Goal: Task Accomplishment & Management: Use online tool/utility

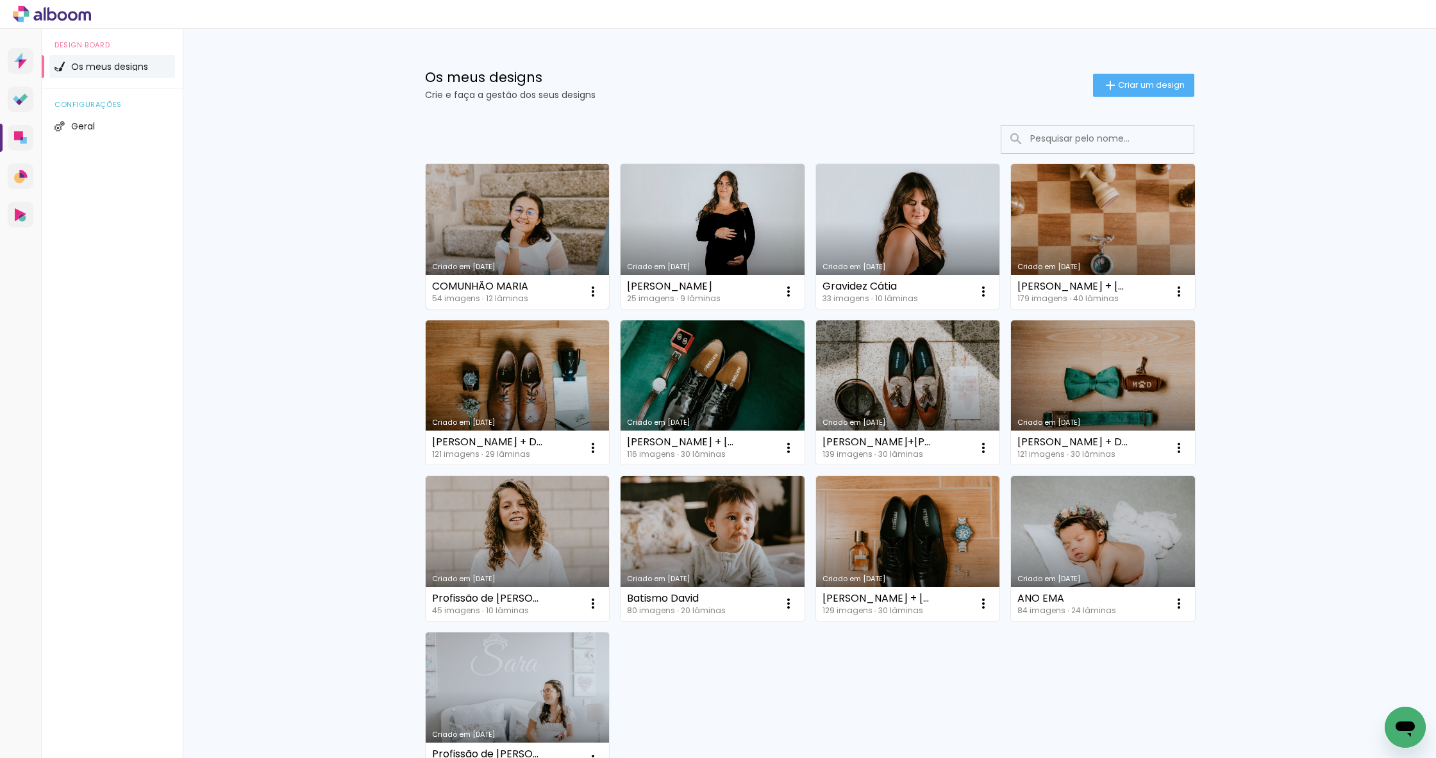
click at [554, 215] on link "Criado em [DATE]" at bounding box center [518, 236] width 184 height 145
click at [601, 195] on link "Criado em [DATE]" at bounding box center [518, 236] width 184 height 145
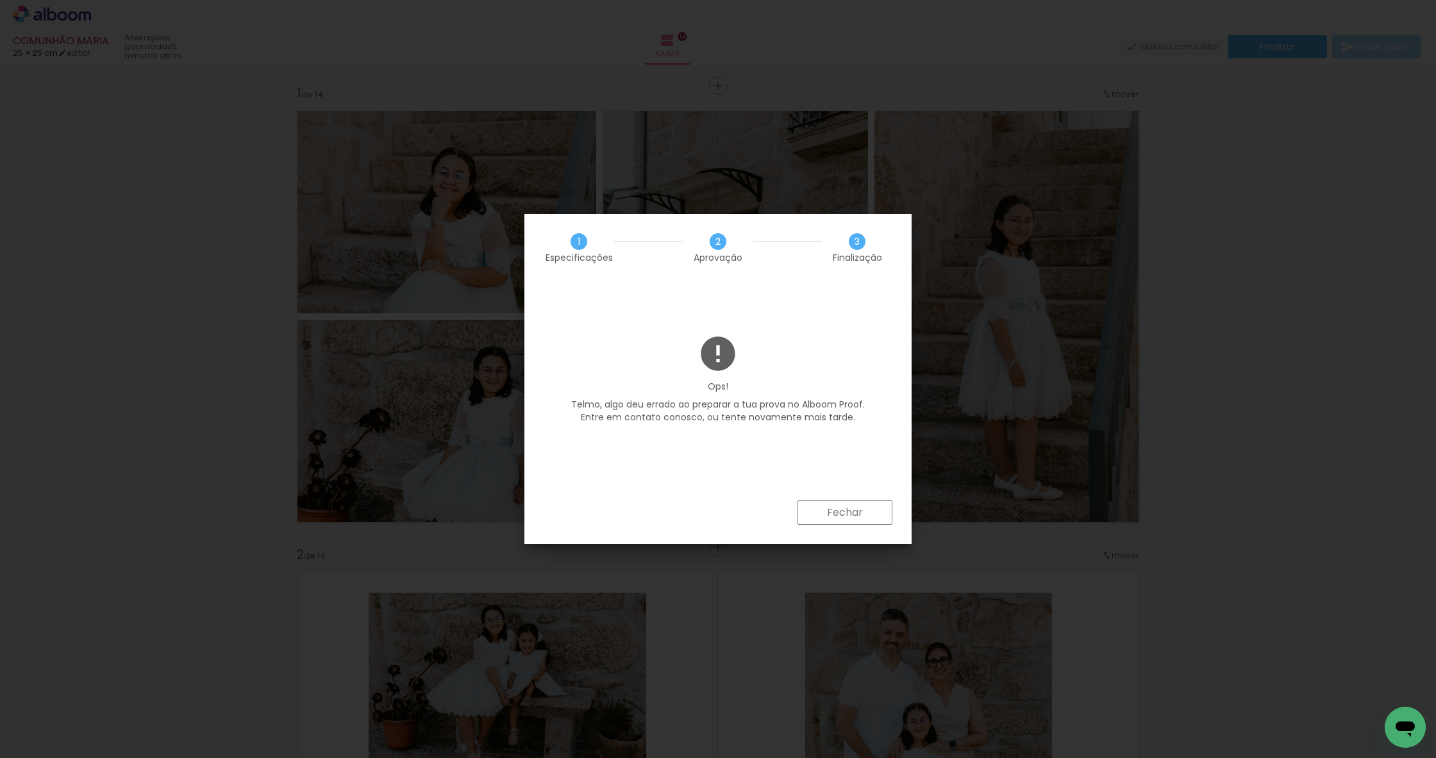
scroll to position [0, 3758]
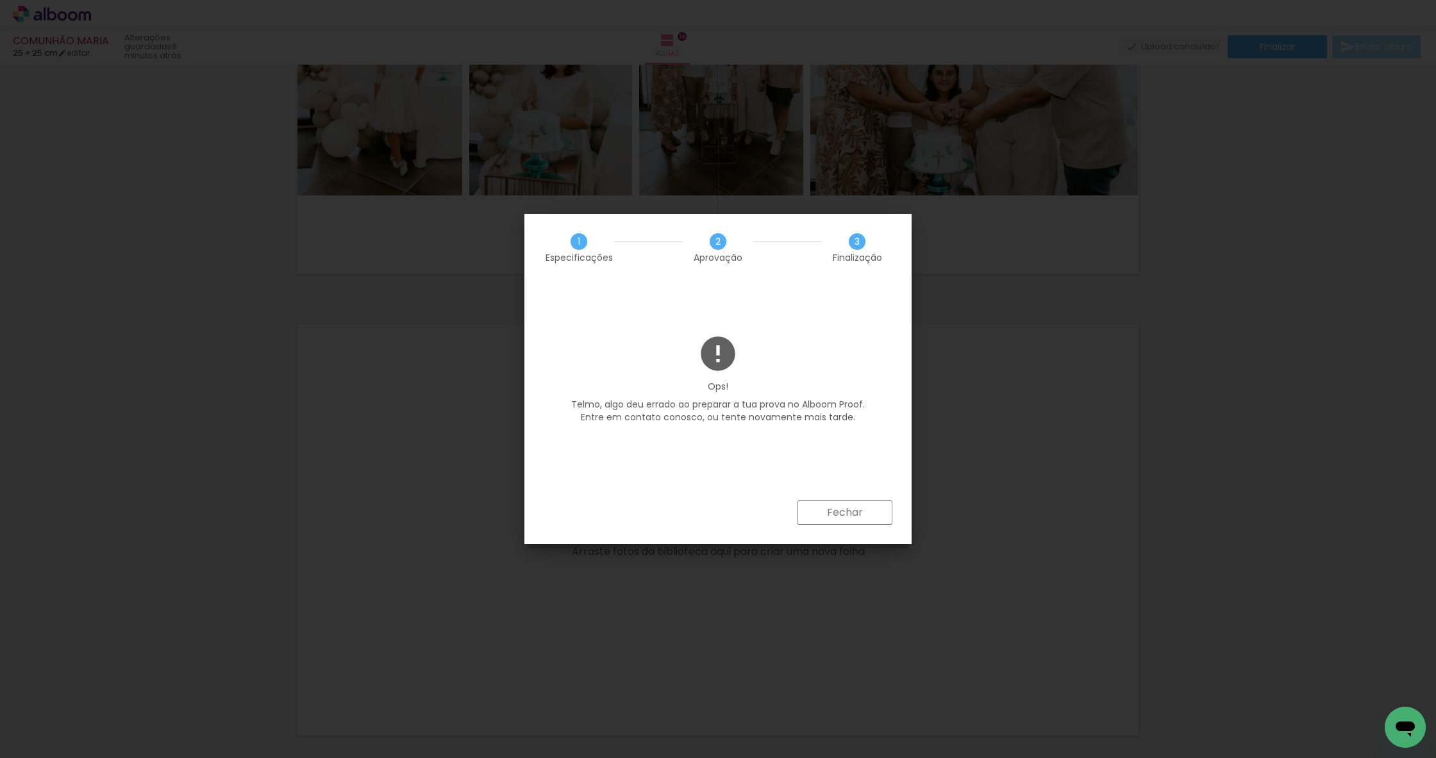
click at [0, 0] on slot "Fechar" at bounding box center [0, 0] width 0 height 0
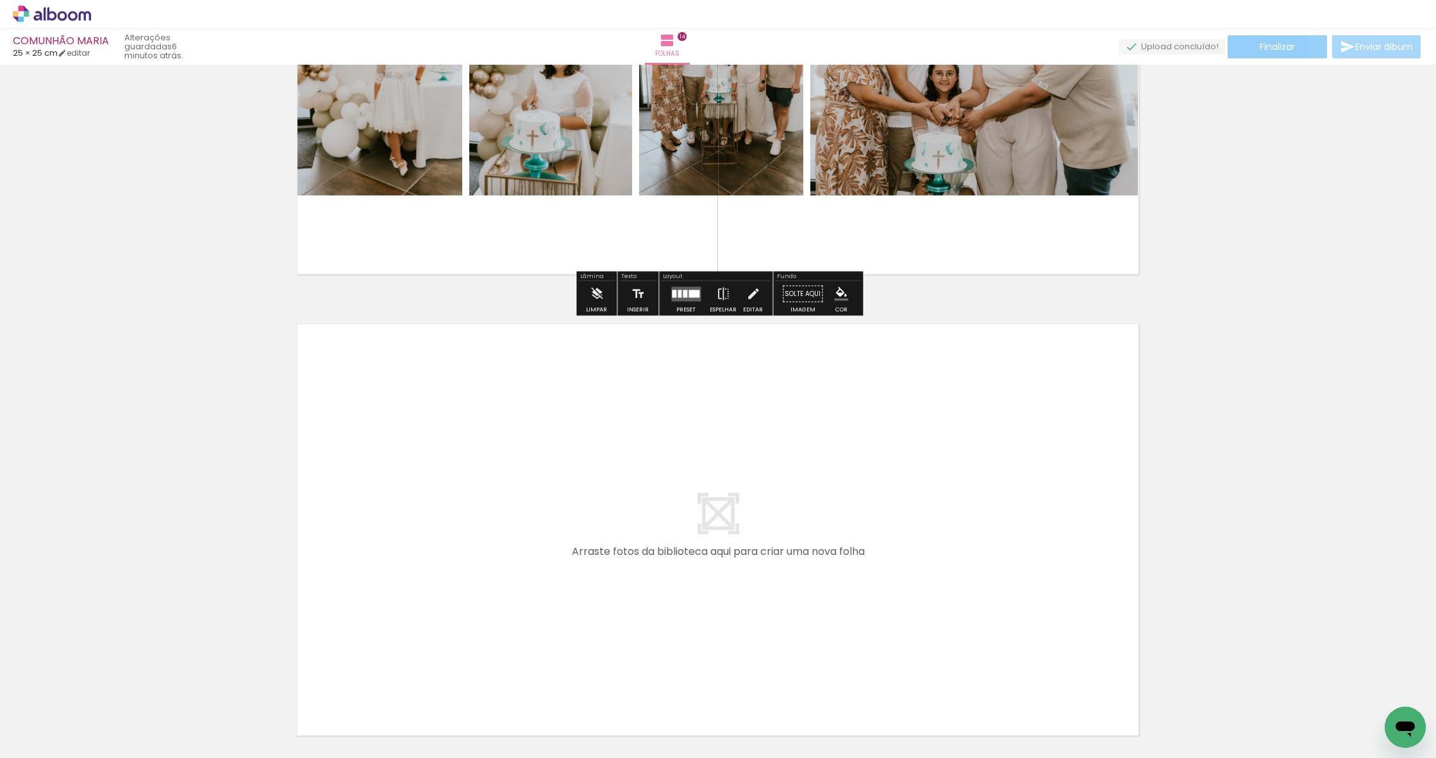
click at [1284, 48] on span "Finalizar" at bounding box center [1277, 46] width 35 height 9
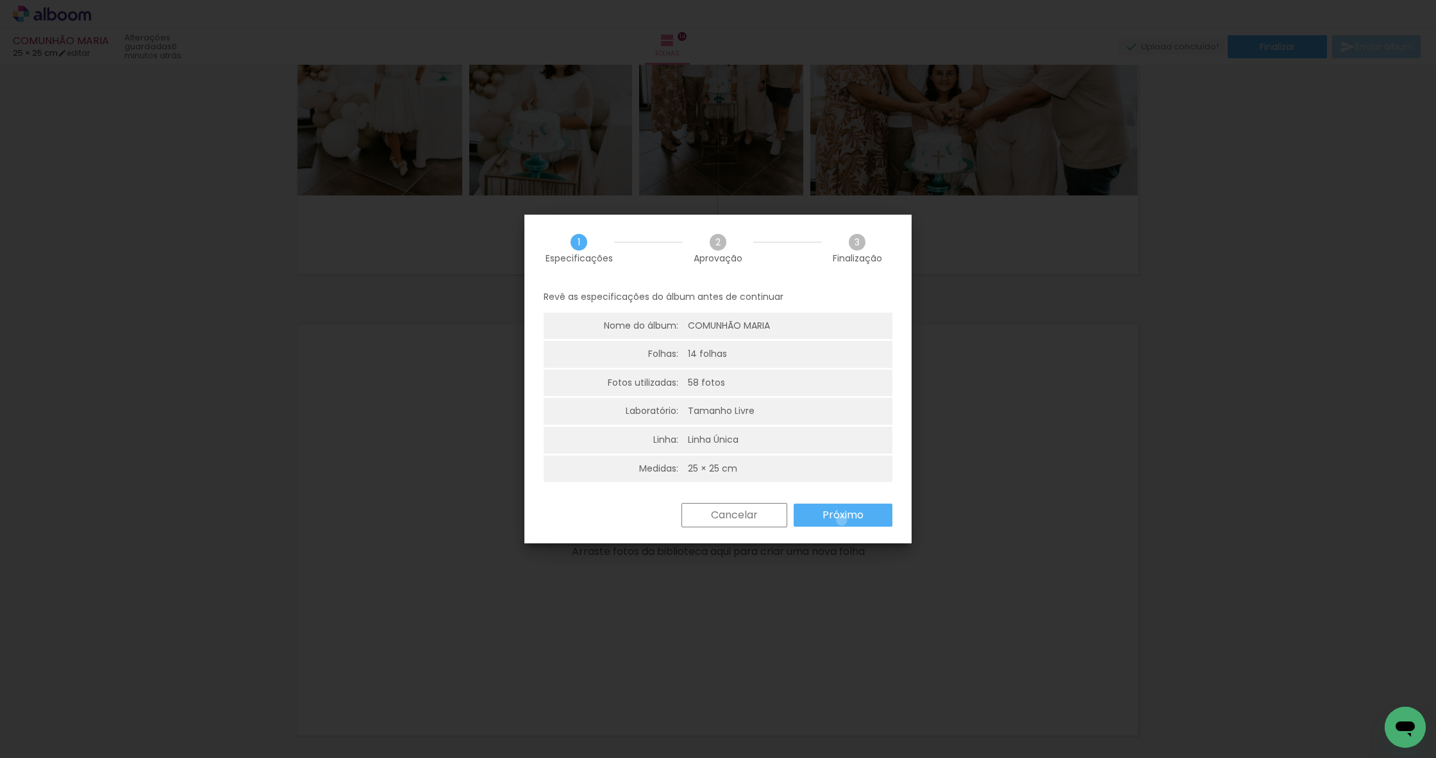
click at [0, 0] on slot "Próximo" at bounding box center [0, 0] width 0 height 0
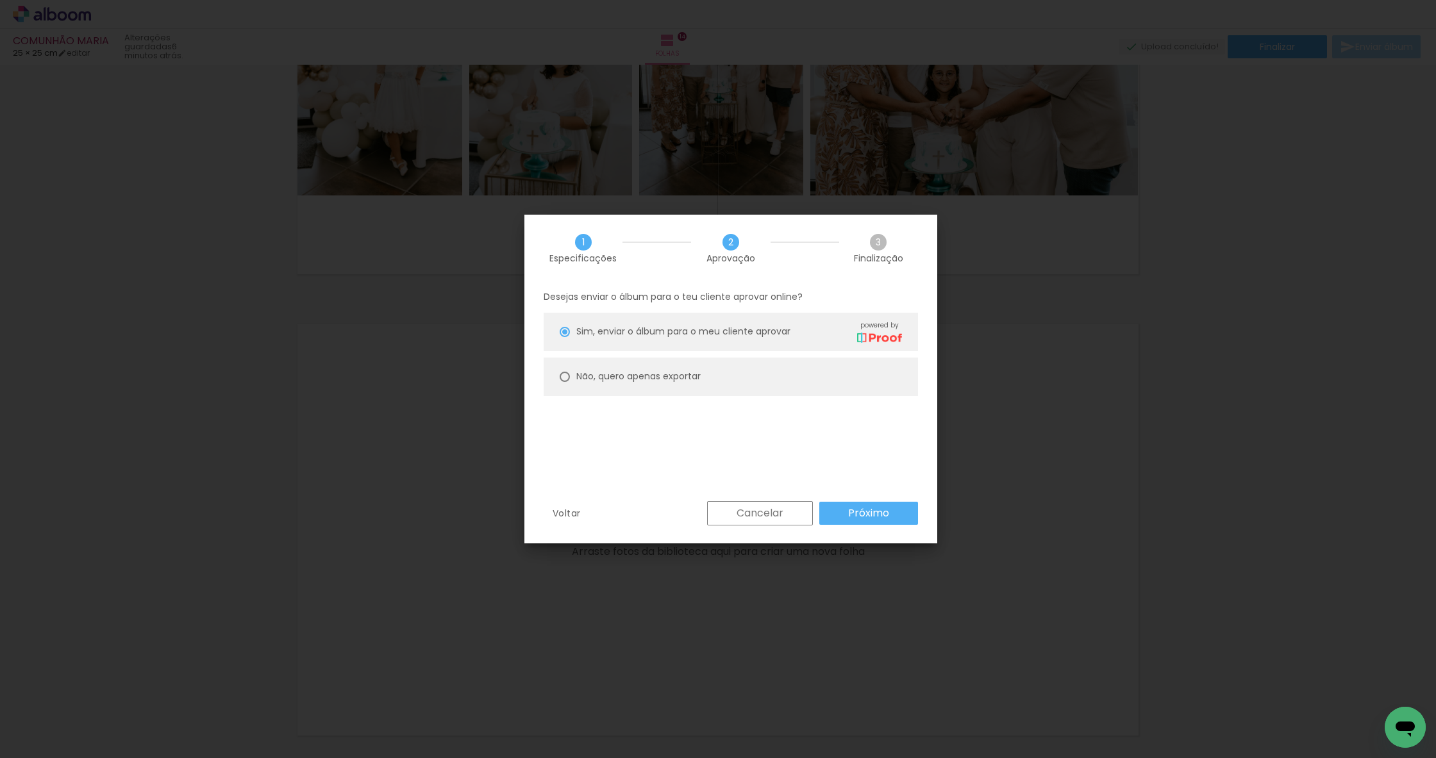
click at [0, 0] on slot "Próximo" at bounding box center [0, 0] width 0 height 0
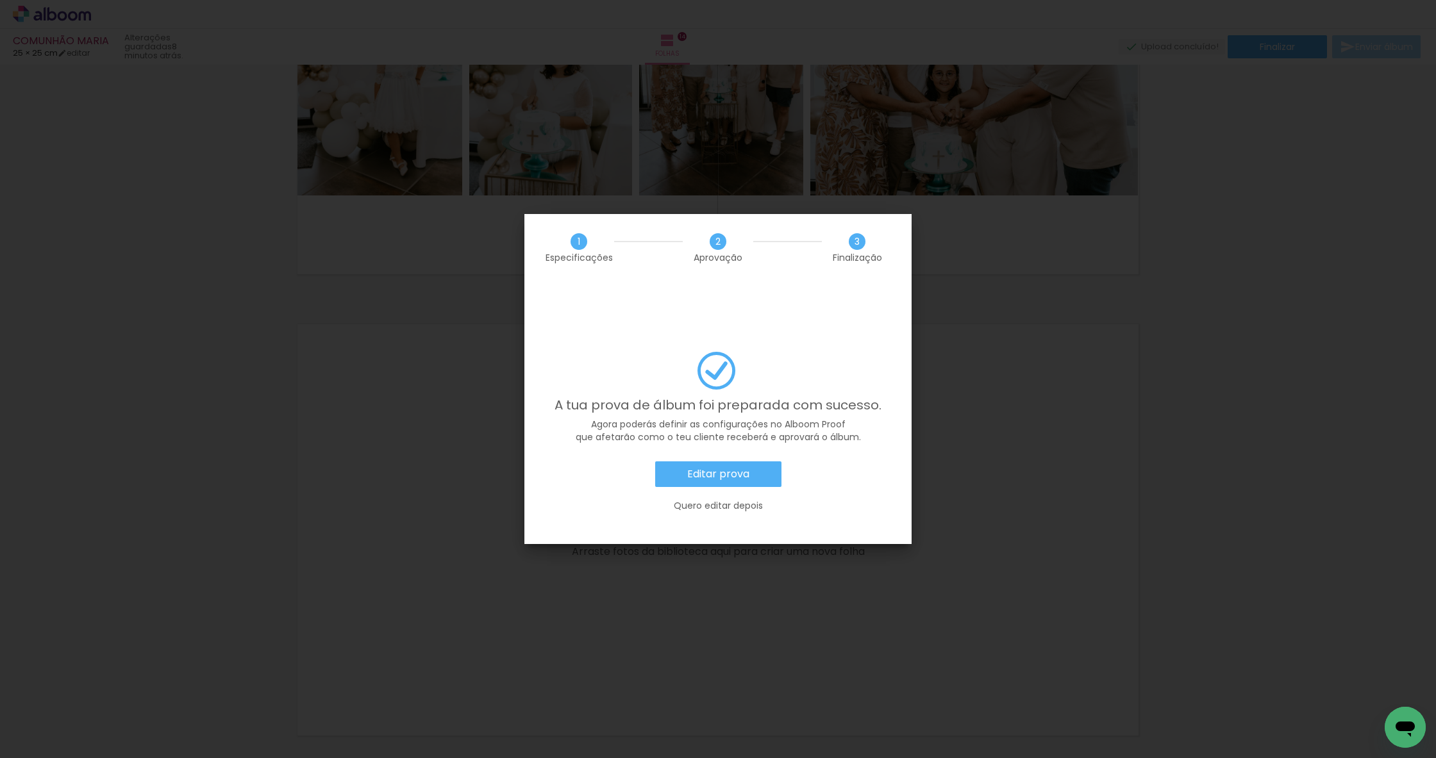
click at [751, 462] on paper-button "Editar prova" at bounding box center [718, 475] width 126 height 26
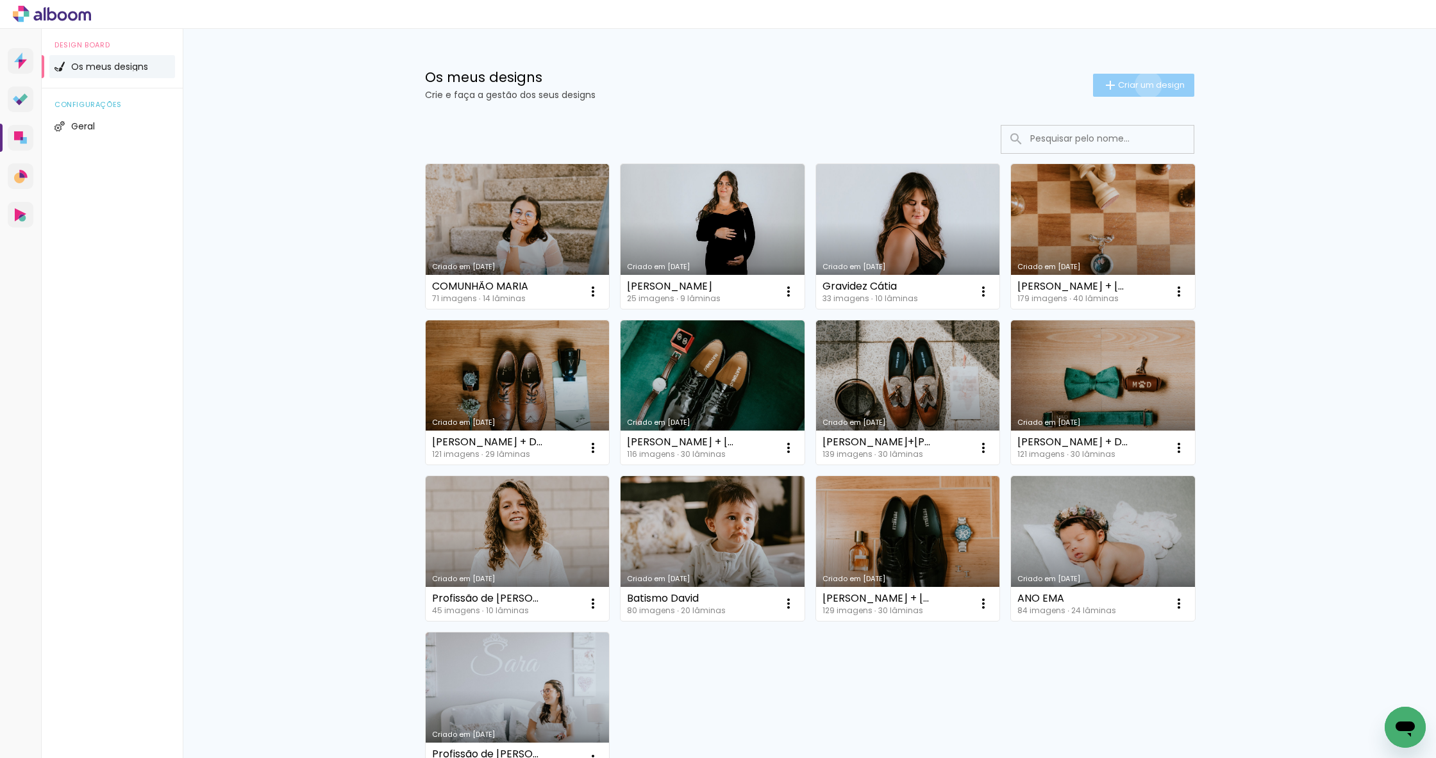
click at [1146, 85] on span "Criar um design" at bounding box center [1151, 85] width 67 height 8
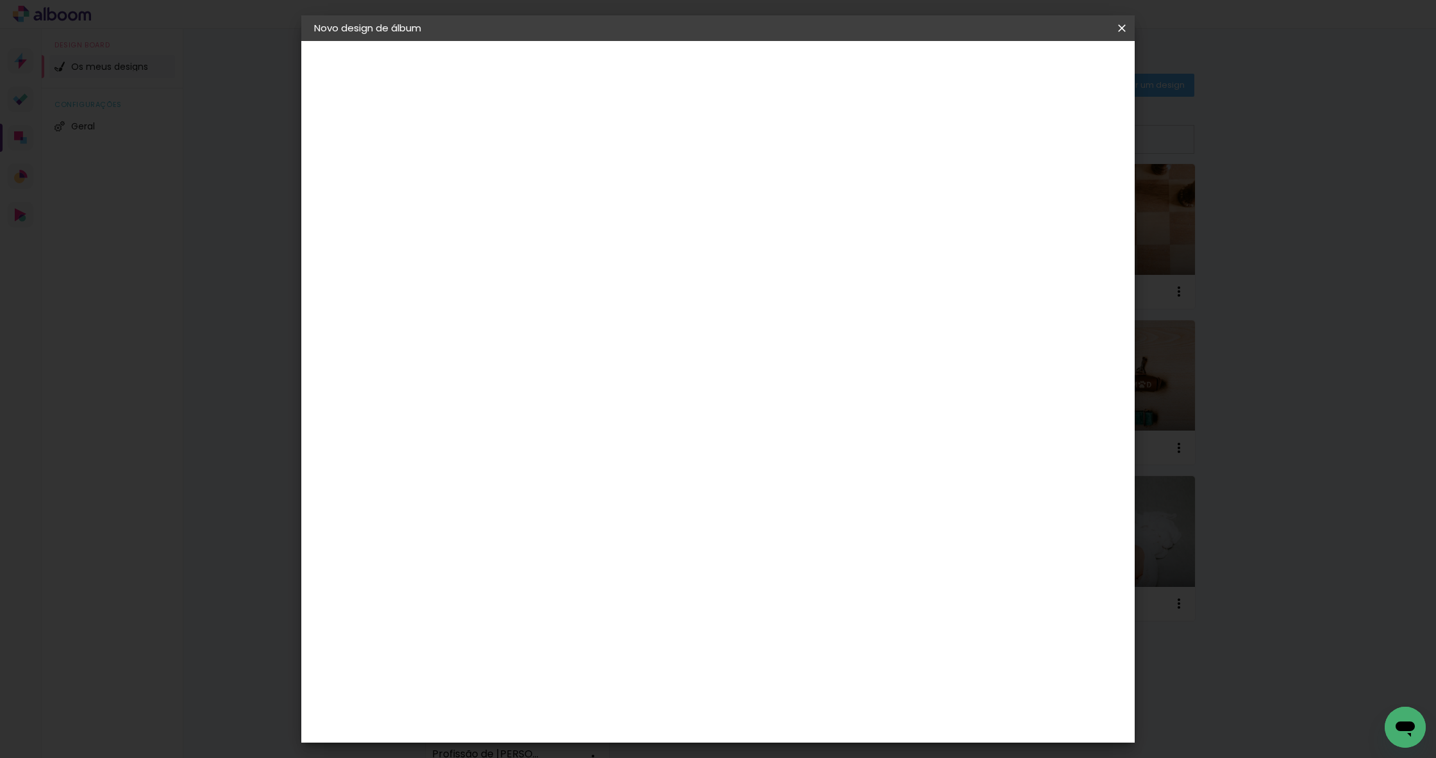
click at [524, 174] on input at bounding box center [524, 172] width 0 height 20
type input "BATISMO KIARA"
type paper-input "BATISMO KIARA"
click at [0, 0] on slot "Avançar" at bounding box center [0, 0] width 0 height 0
click at [0, 0] on slot "Tamanho Livre" at bounding box center [0, 0] width 0 height 0
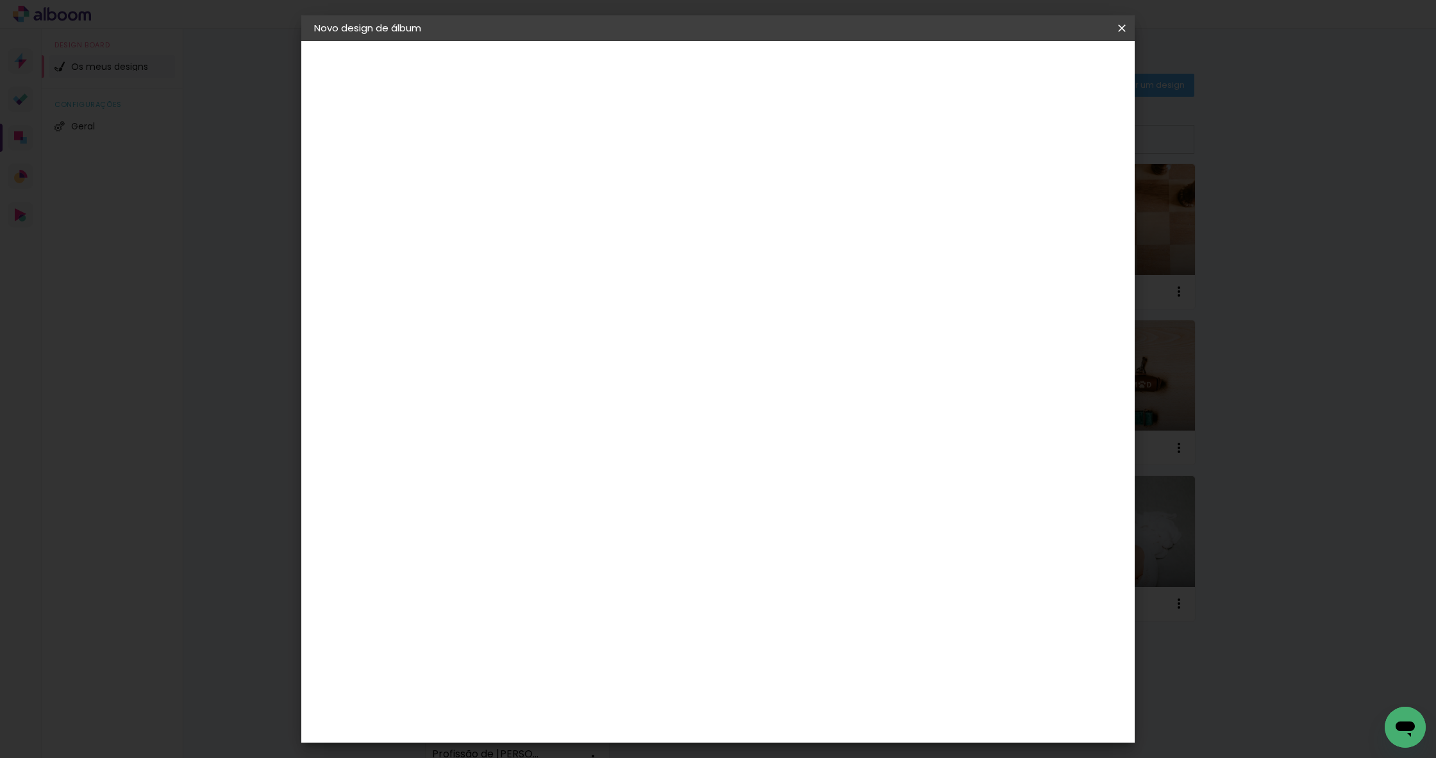
click at [585, 203] on input "Portugal" at bounding box center [538, 205] width 93 height 16
click at [712, 342] on album-spec-supplier-section at bounding box center [599, 239] width 224 height 230
click at [0, 0] on slot "Avançar" at bounding box center [0, 0] width 0 height 0
type input "3"
type paper-input "3"
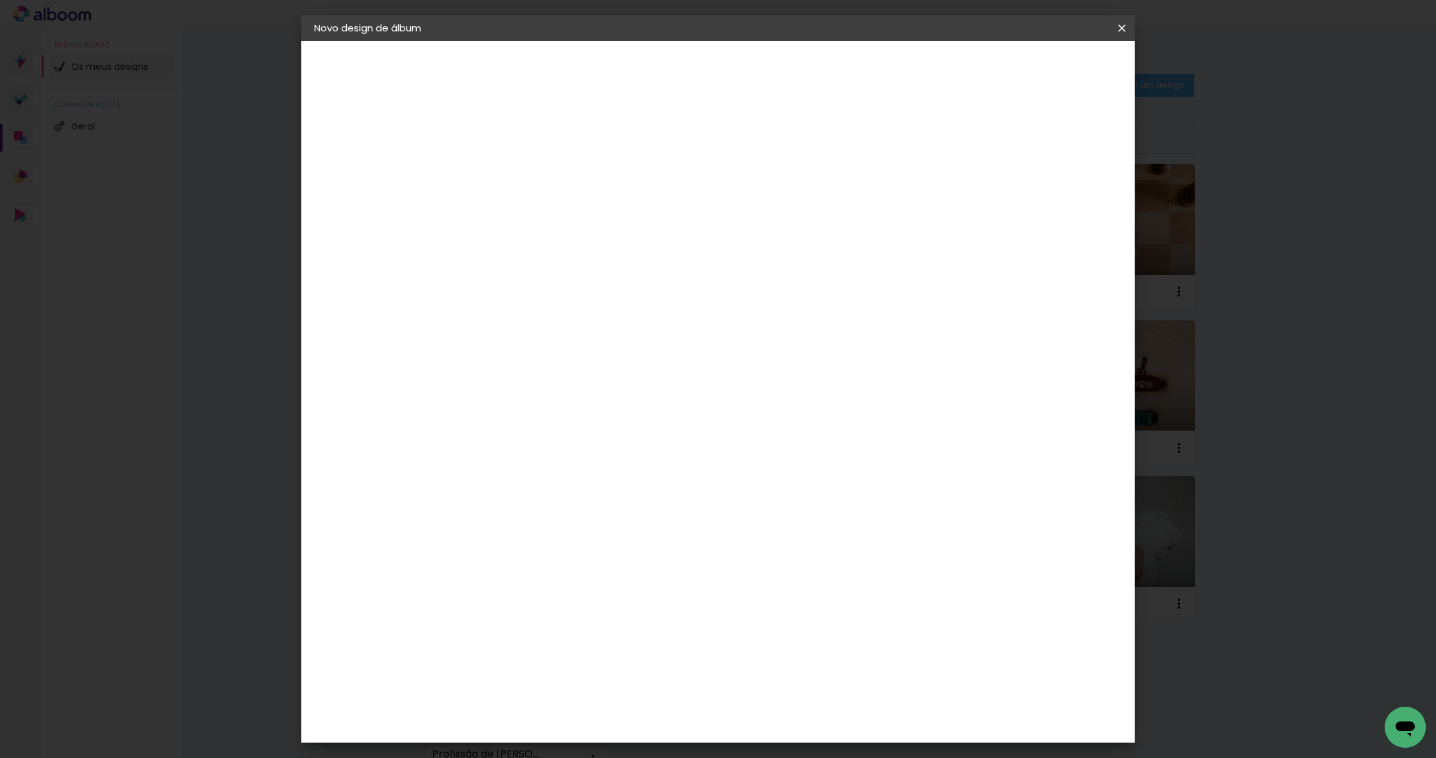
click at [529, 142] on input "3" at bounding box center [515, 147] width 44 height 16
type input "4"
type paper-input "4"
click at [529, 142] on input "4" at bounding box center [515, 147] width 44 height 16
click at [800, 532] on input "60" at bounding box center [793, 539] width 33 height 19
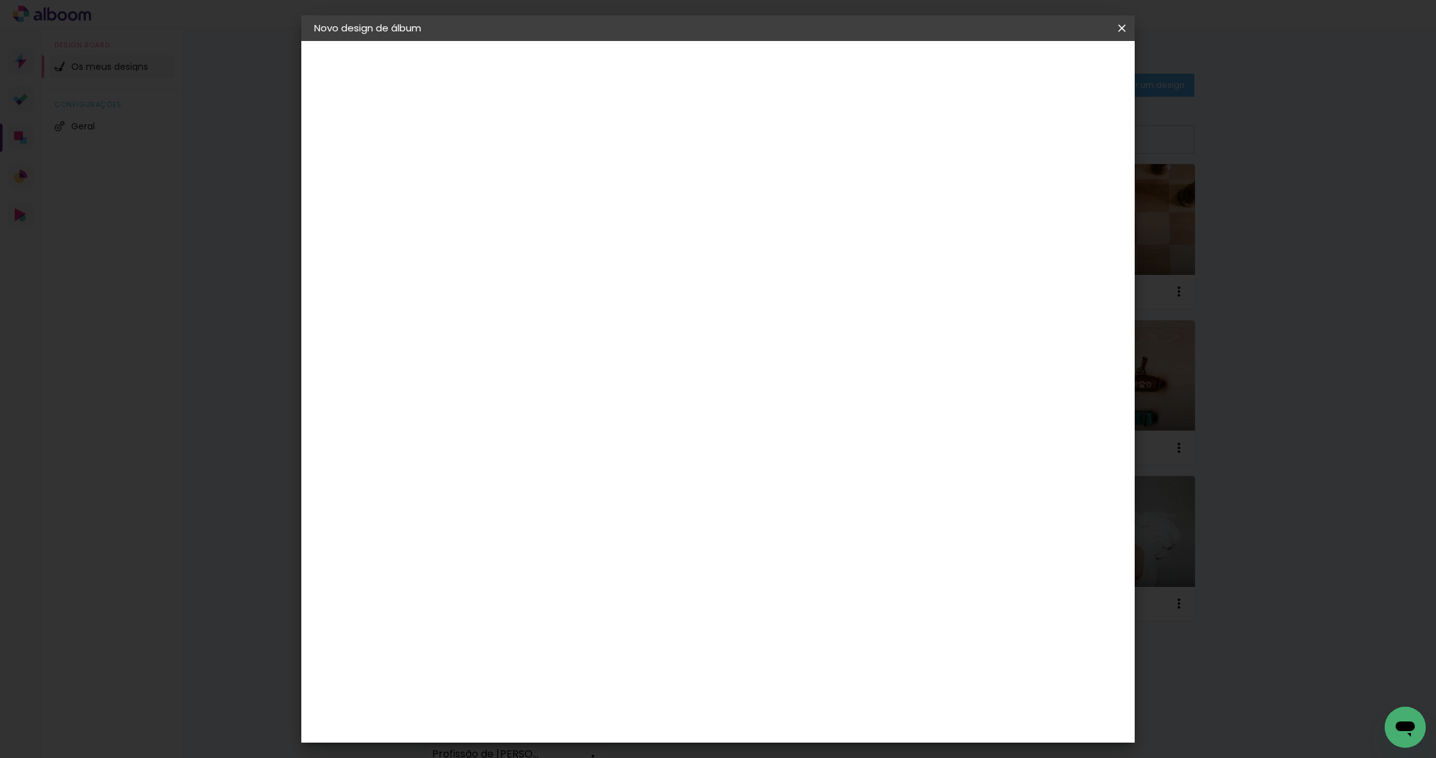
type input "50"
type paper-input "50"
click at [494, 389] on input "30" at bounding box center [483, 392] width 33 height 19
type input "3"
type input "25"
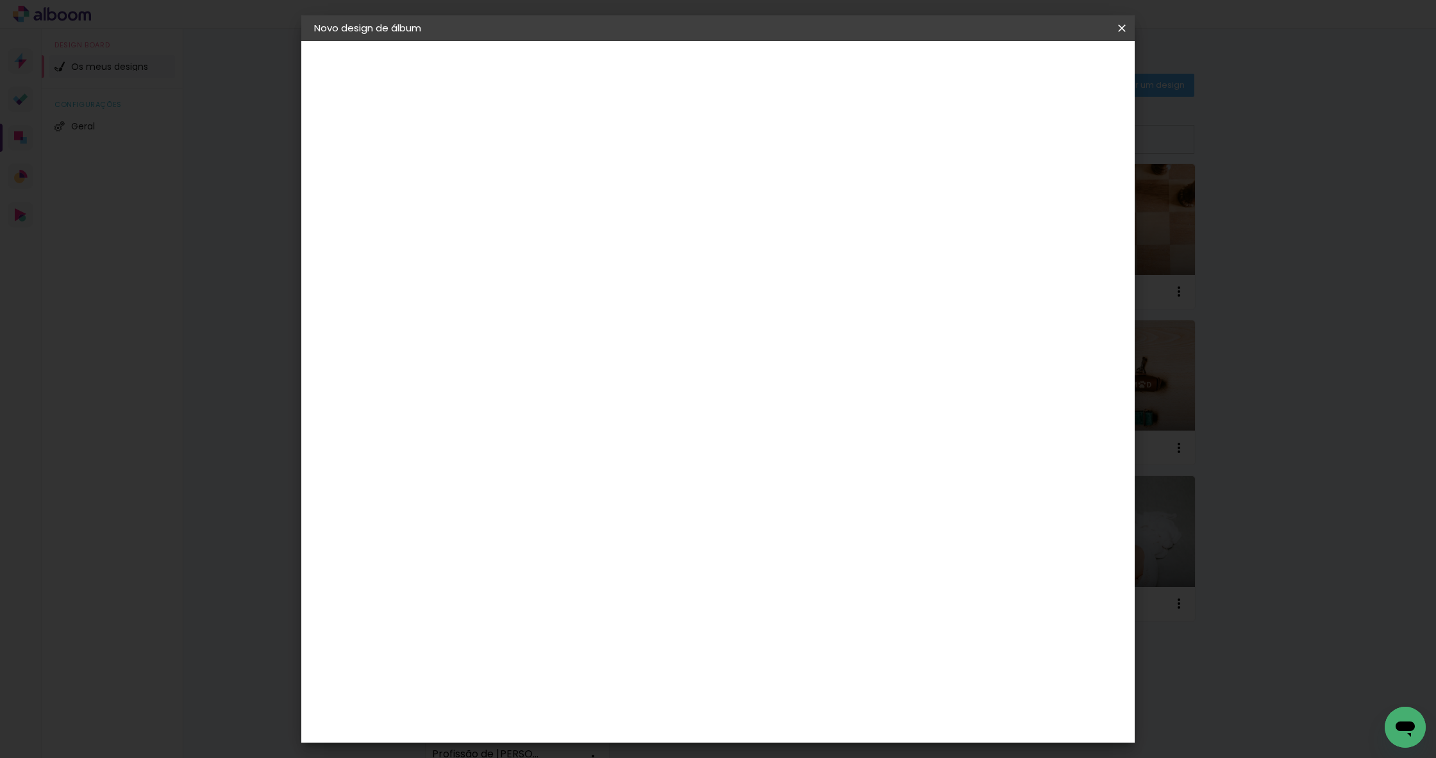
type paper-input "25"
click at [1064, 75] on paper-button "Iniciar design" at bounding box center [1022, 68] width 84 height 22
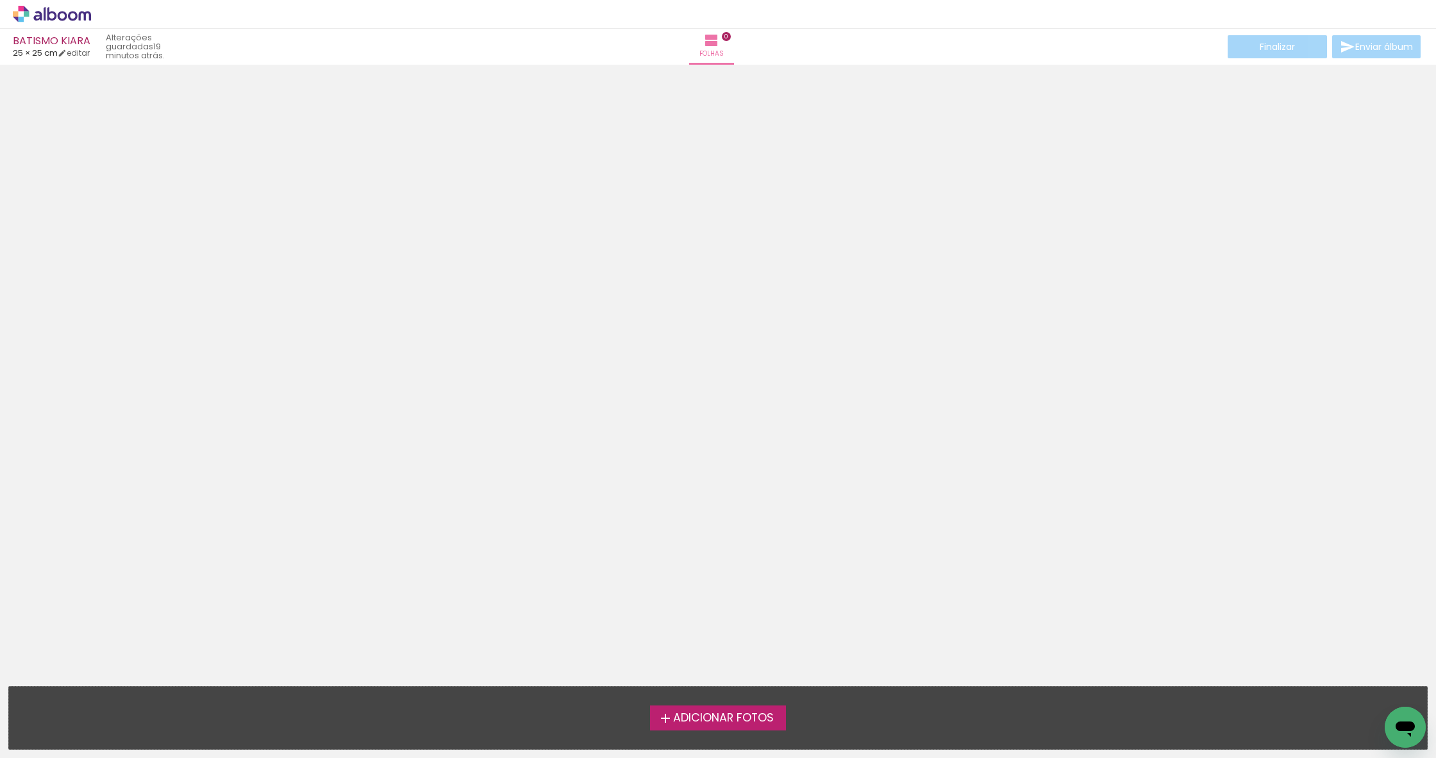
click at [692, 717] on span "Adicionar Fotos" at bounding box center [723, 719] width 101 height 12
click at [0, 0] on input "file" at bounding box center [0, 0] width 0 height 0
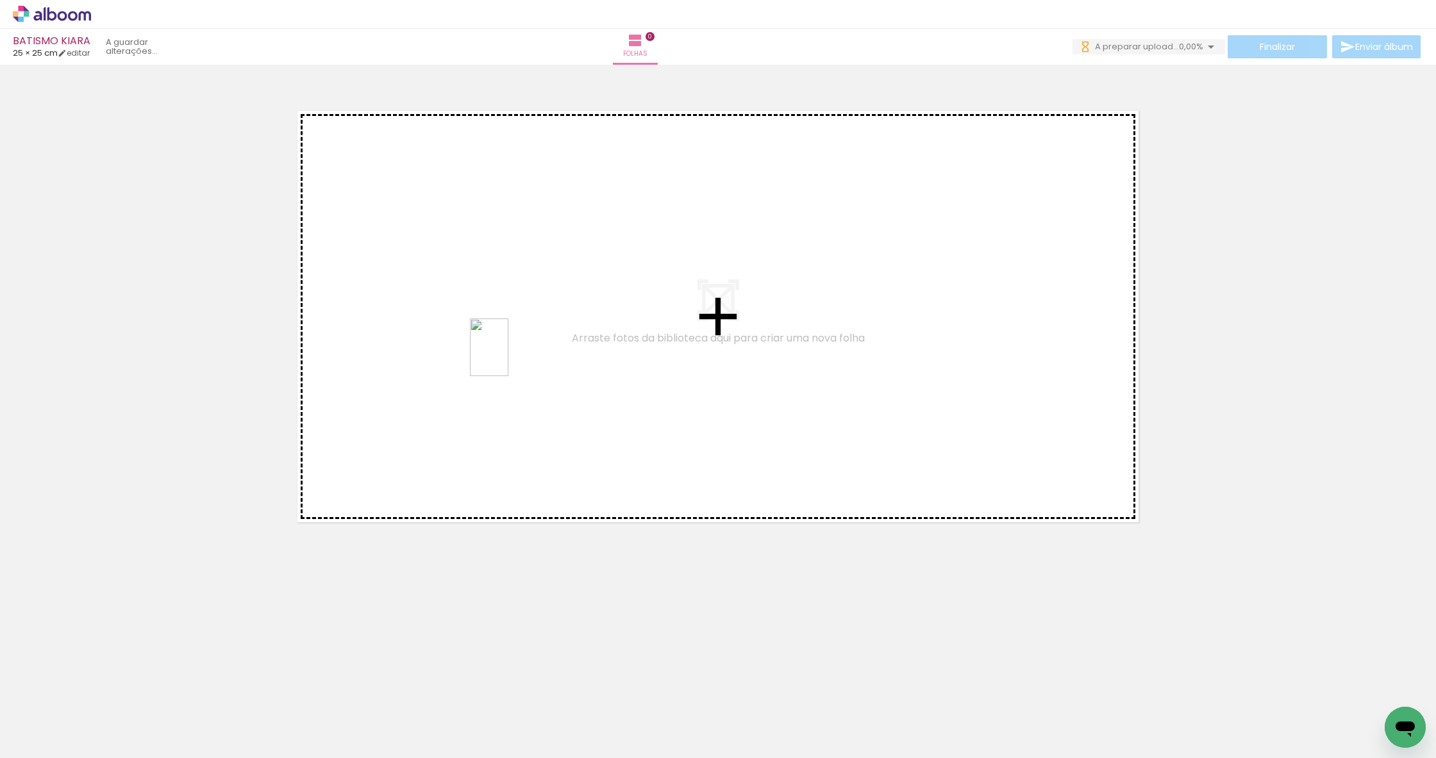
drag, startPoint x: 362, startPoint y: 707, endPoint x: 508, endPoint y: 357, distance: 379.6
click at [508, 357] on quentale-workspace at bounding box center [718, 379] width 1436 height 758
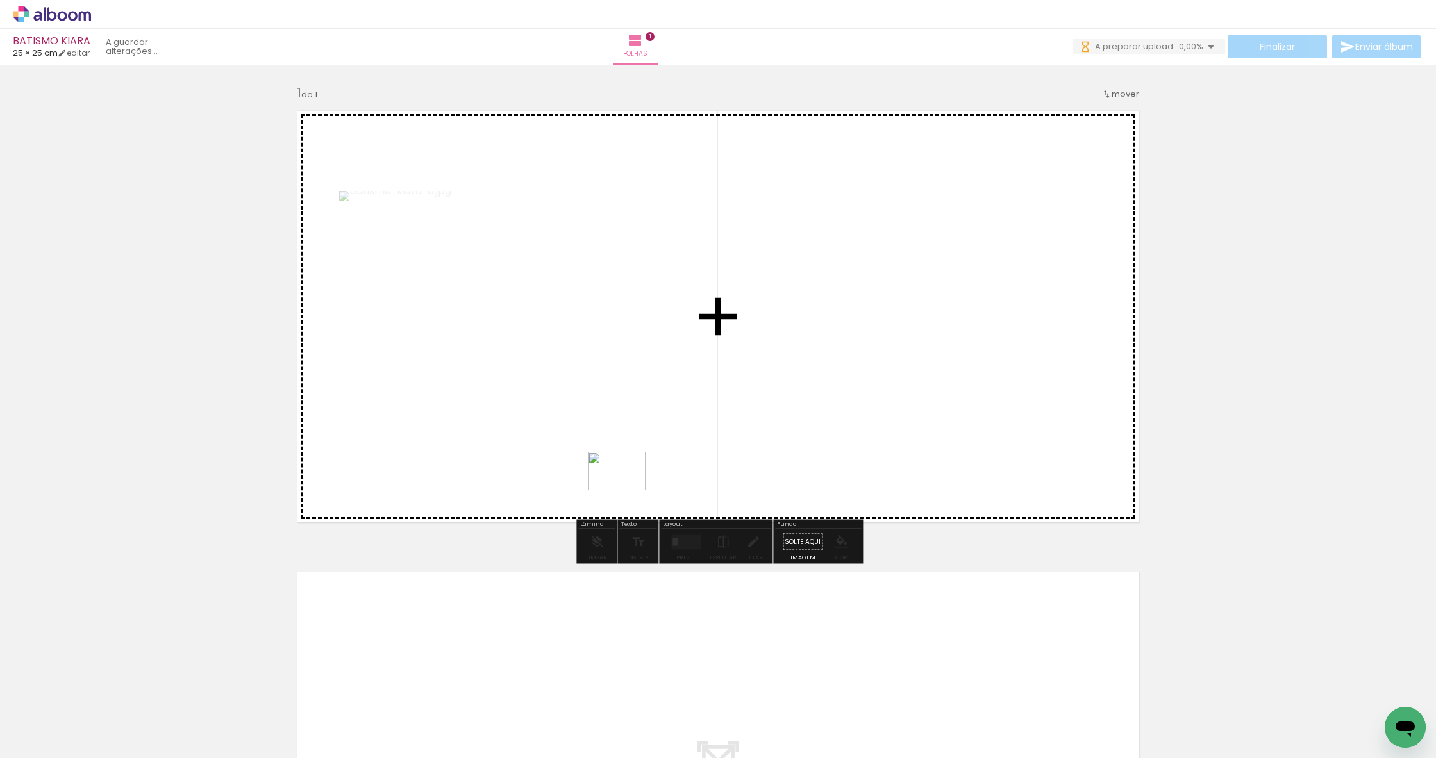
drag, startPoint x: 222, startPoint y: 722, endPoint x: 638, endPoint y: 481, distance: 480.0
click at [638, 481] on quentale-workspace at bounding box center [718, 379] width 1436 height 758
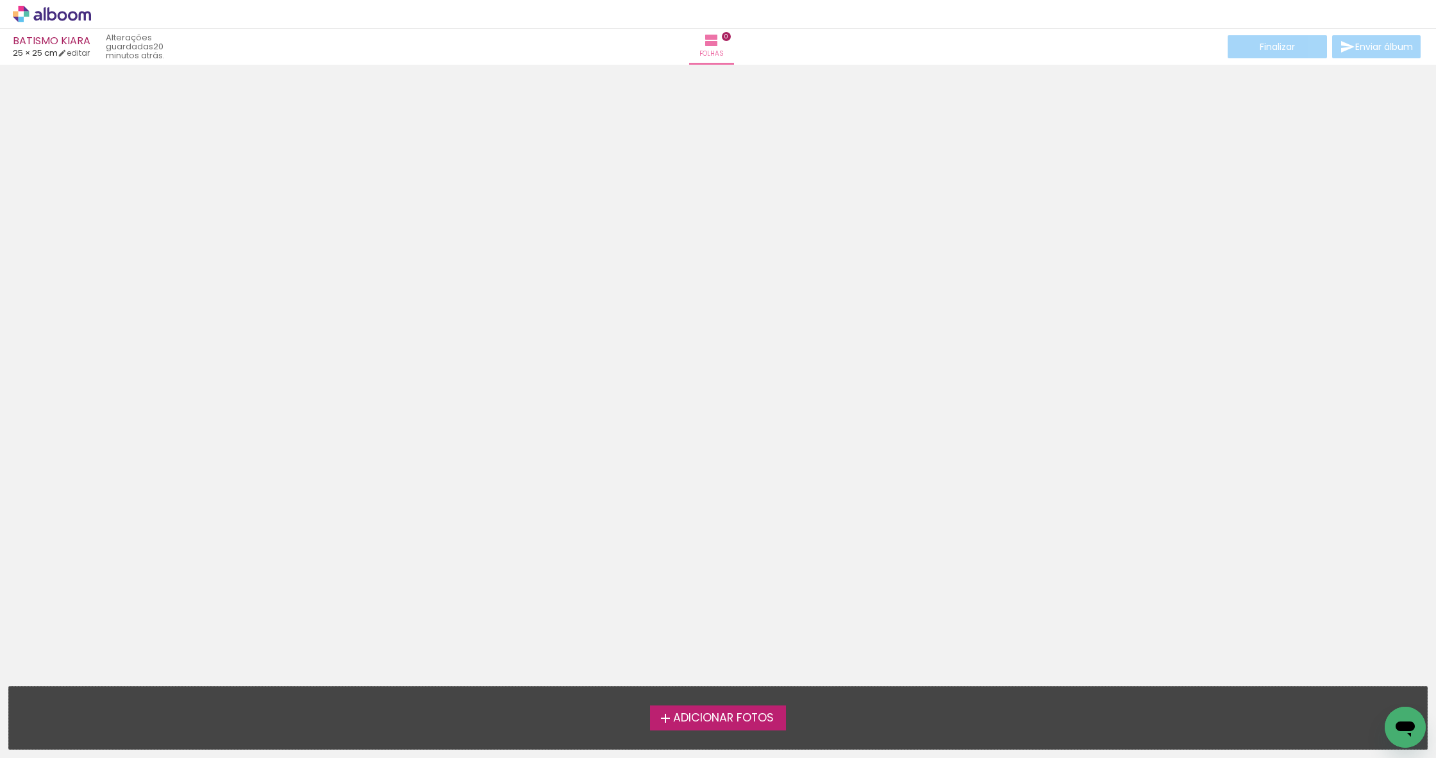
scroll to position [1, 0]
click at [685, 721] on span "Adicionar Fotos" at bounding box center [723, 719] width 101 height 12
click at [0, 0] on input "file" at bounding box center [0, 0] width 0 height 0
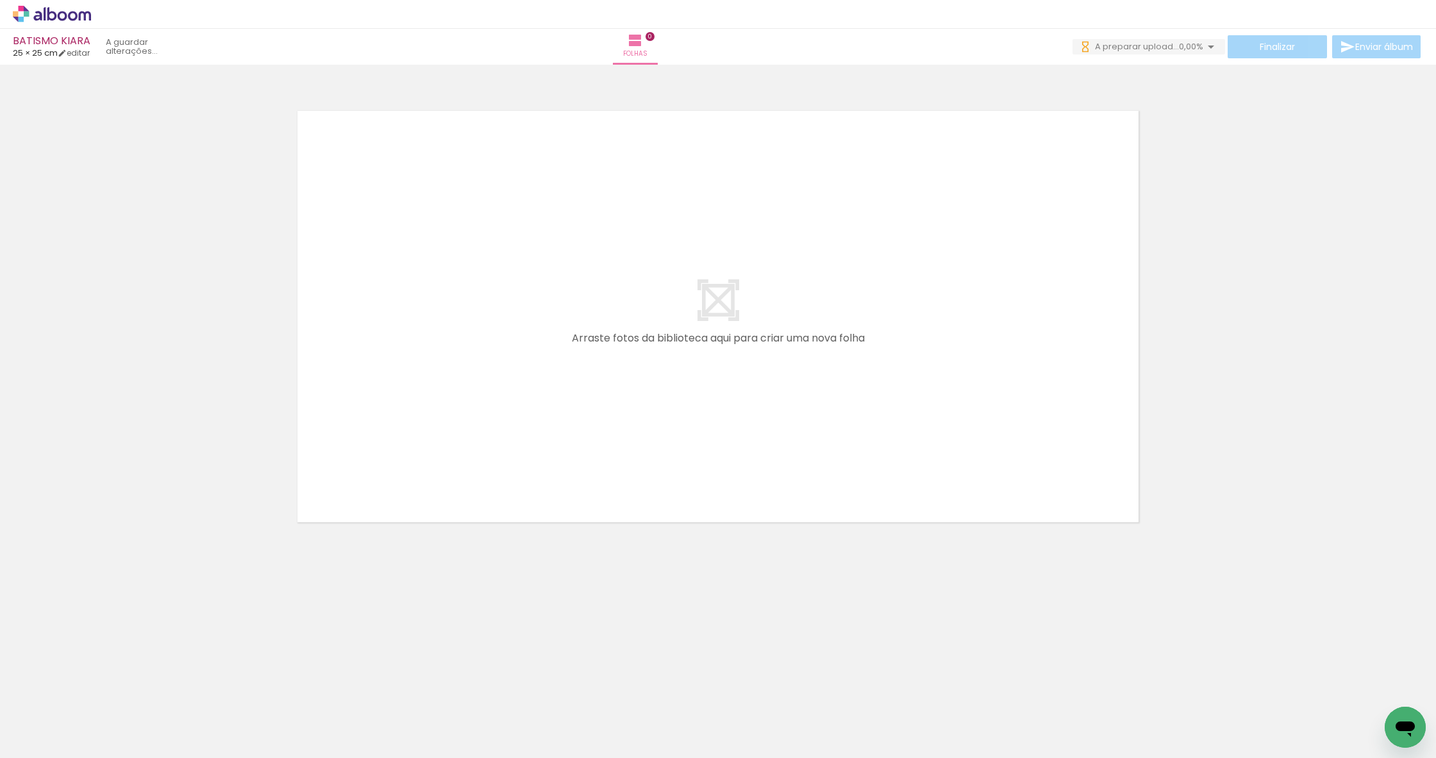
scroll to position [0, 0]
drag, startPoint x: 346, startPoint y: 700, endPoint x: 415, endPoint y: 497, distance: 214.9
click at [415, 497] on quentale-workspace at bounding box center [718, 379] width 1436 height 758
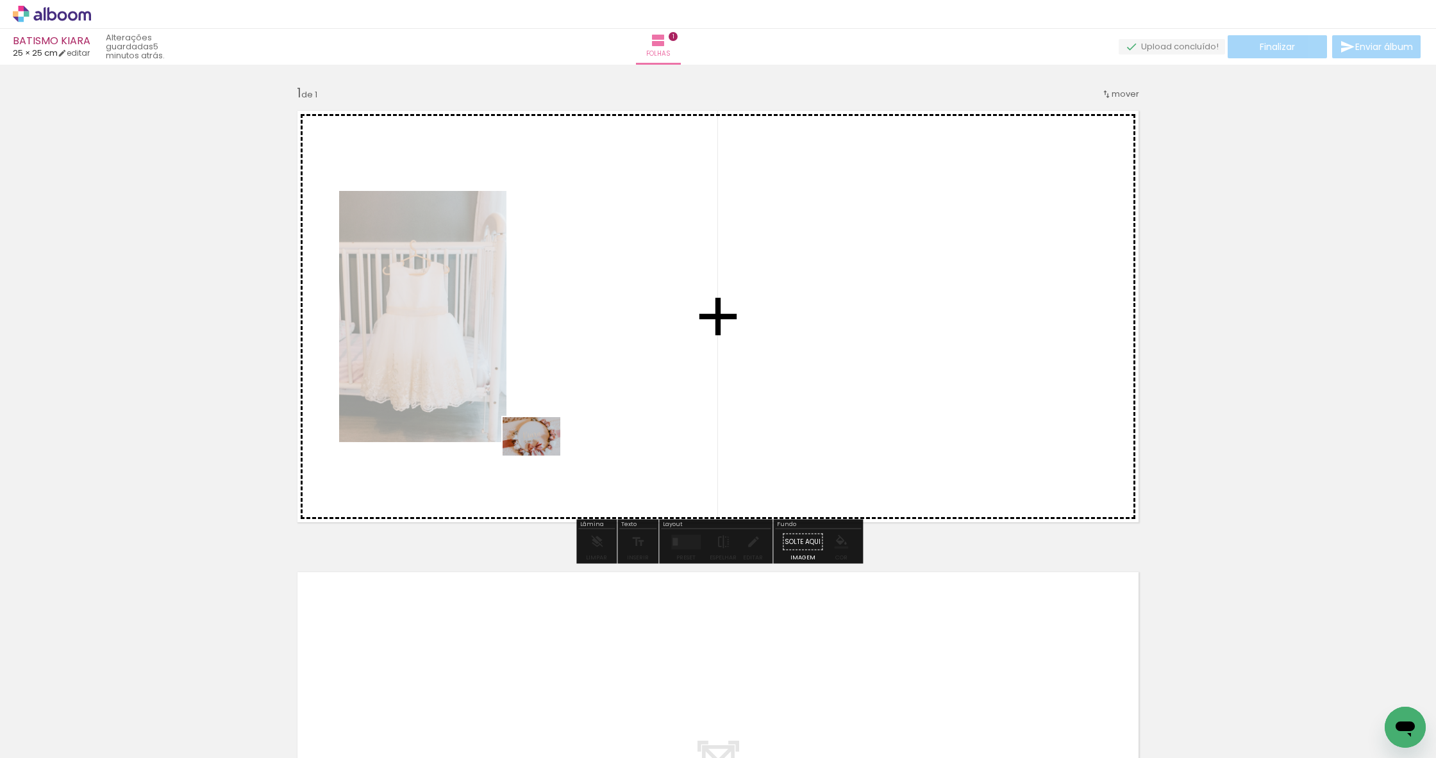
drag, startPoint x: 290, startPoint y: 719, endPoint x: 595, endPoint y: 449, distance: 406.9
click at [595, 449] on quentale-workspace at bounding box center [718, 379] width 1436 height 758
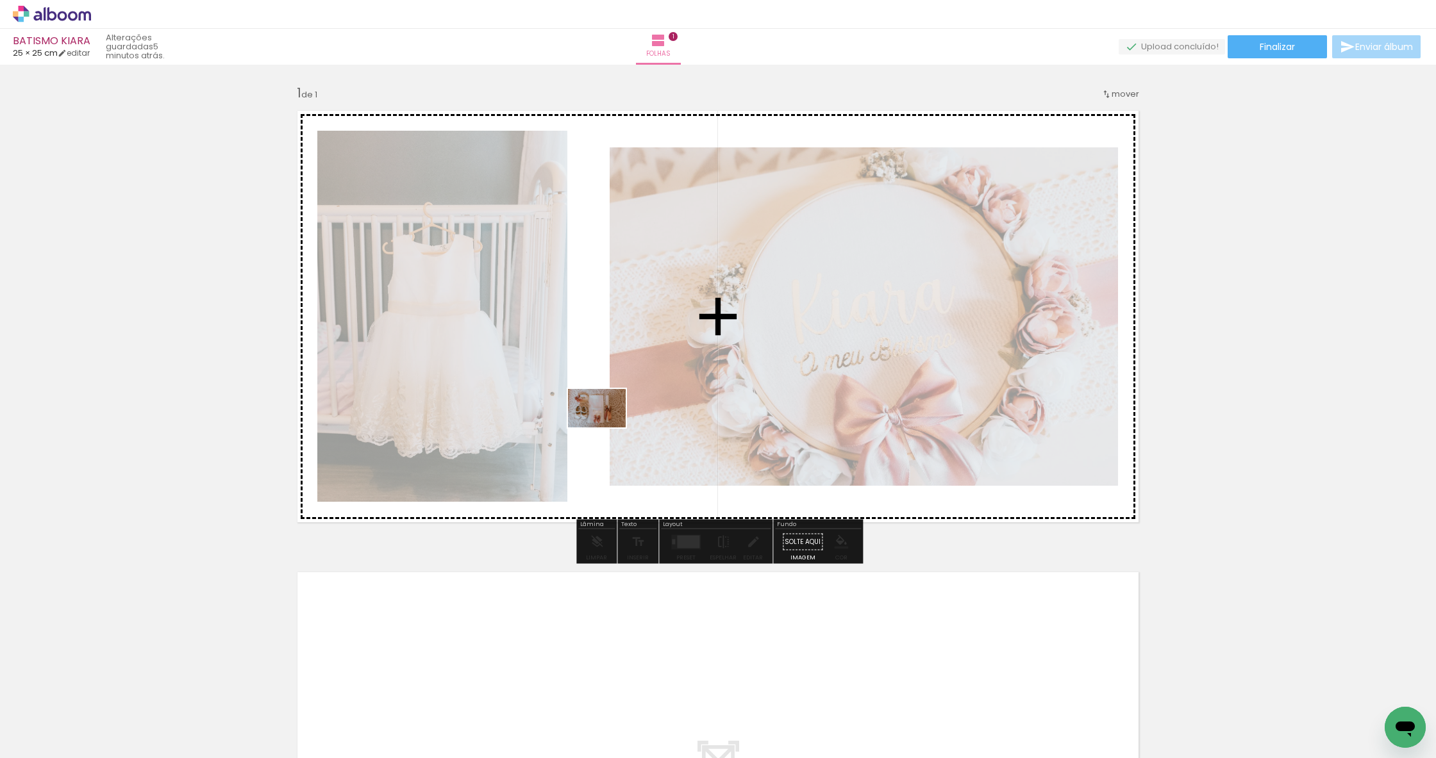
drag, startPoint x: 213, startPoint y: 721, endPoint x: 610, endPoint y: 425, distance: 494.3
click at [610, 425] on quentale-workspace at bounding box center [718, 379] width 1436 height 758
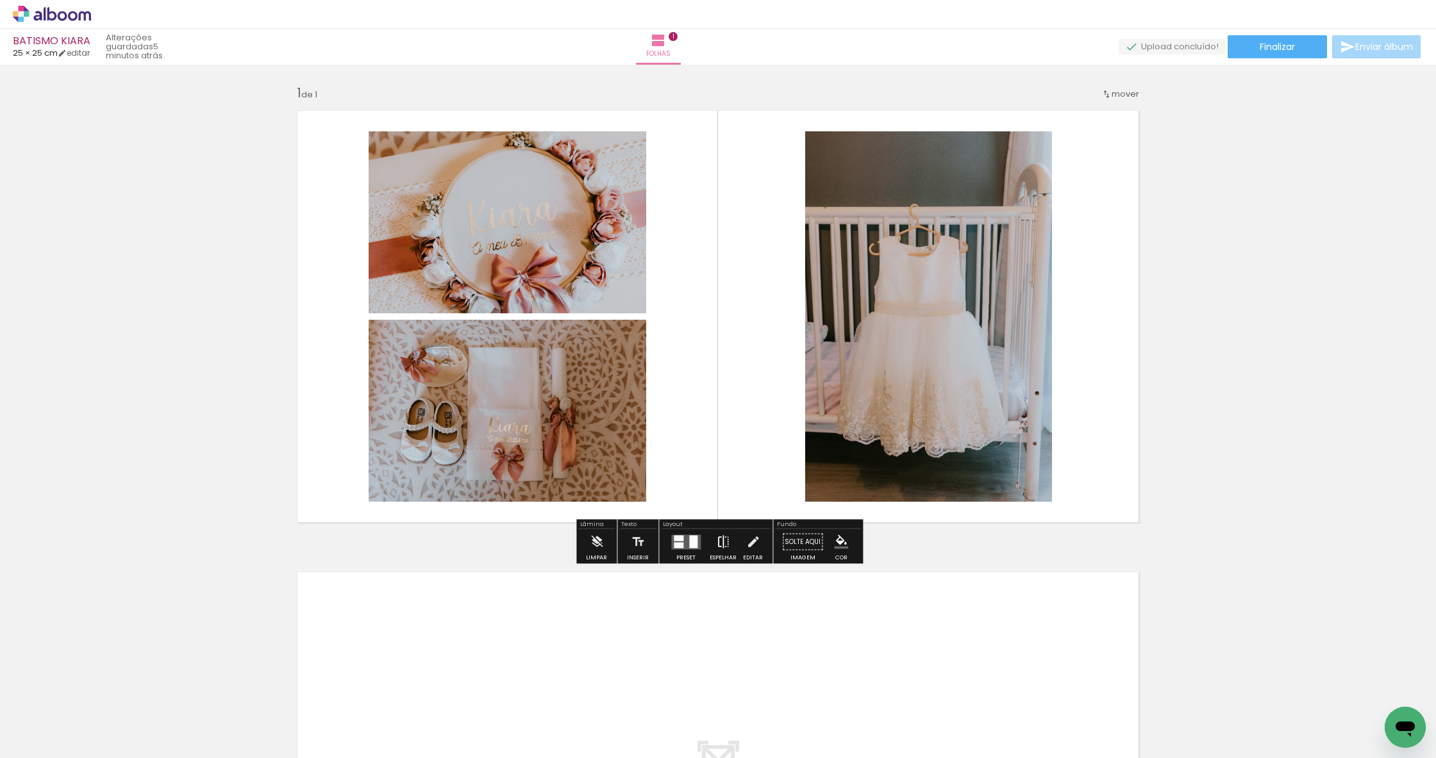
click at [717, 540] on iron-icon at bounding box center [723, 543] width 14 height 26
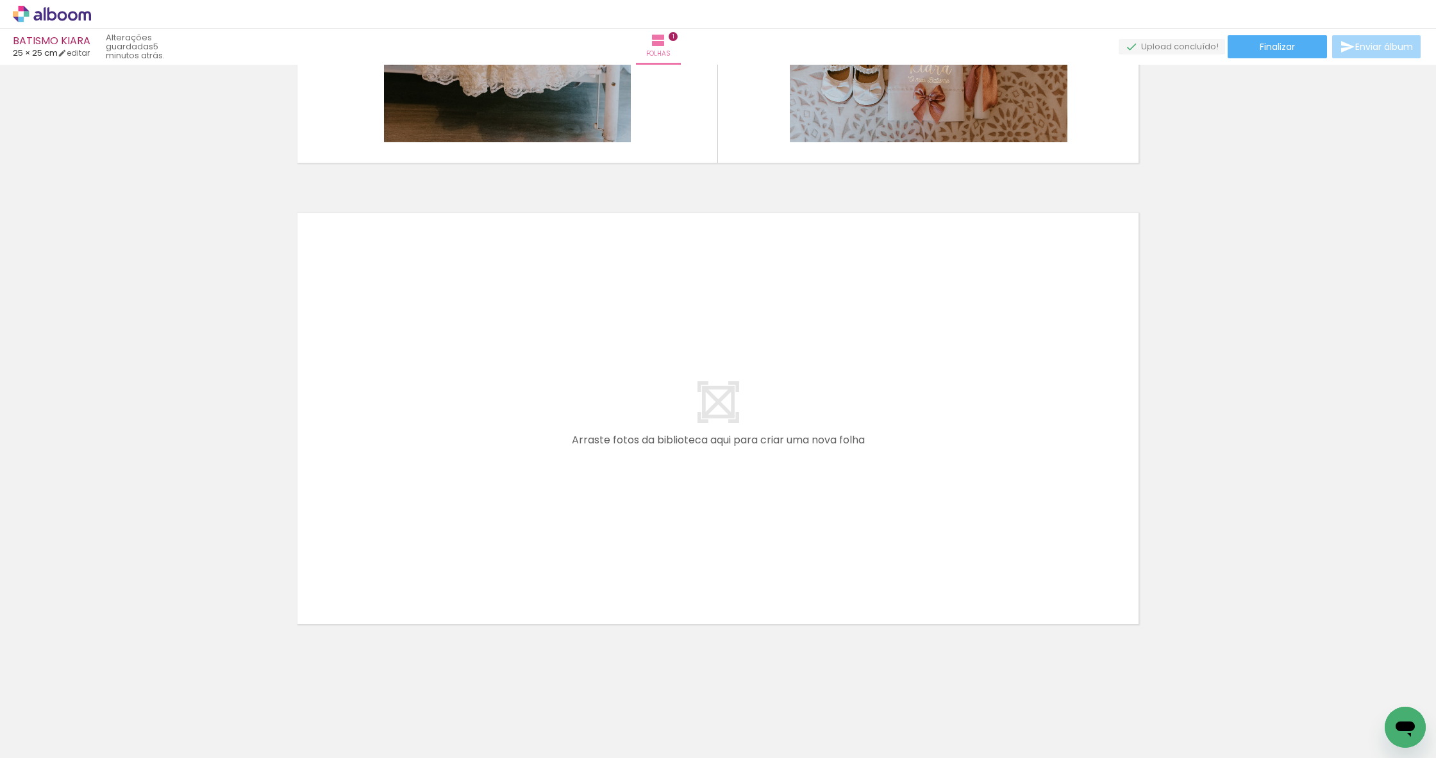
scroll to position [360, 0]
drag, startPoint x: 479, startPoint y: 689, endPoint x: 494, endPoint y: 498, distance: 191.6
click at [494, 498] on quentale-workspace at bounding box center [718, 379] width 1436 height 758
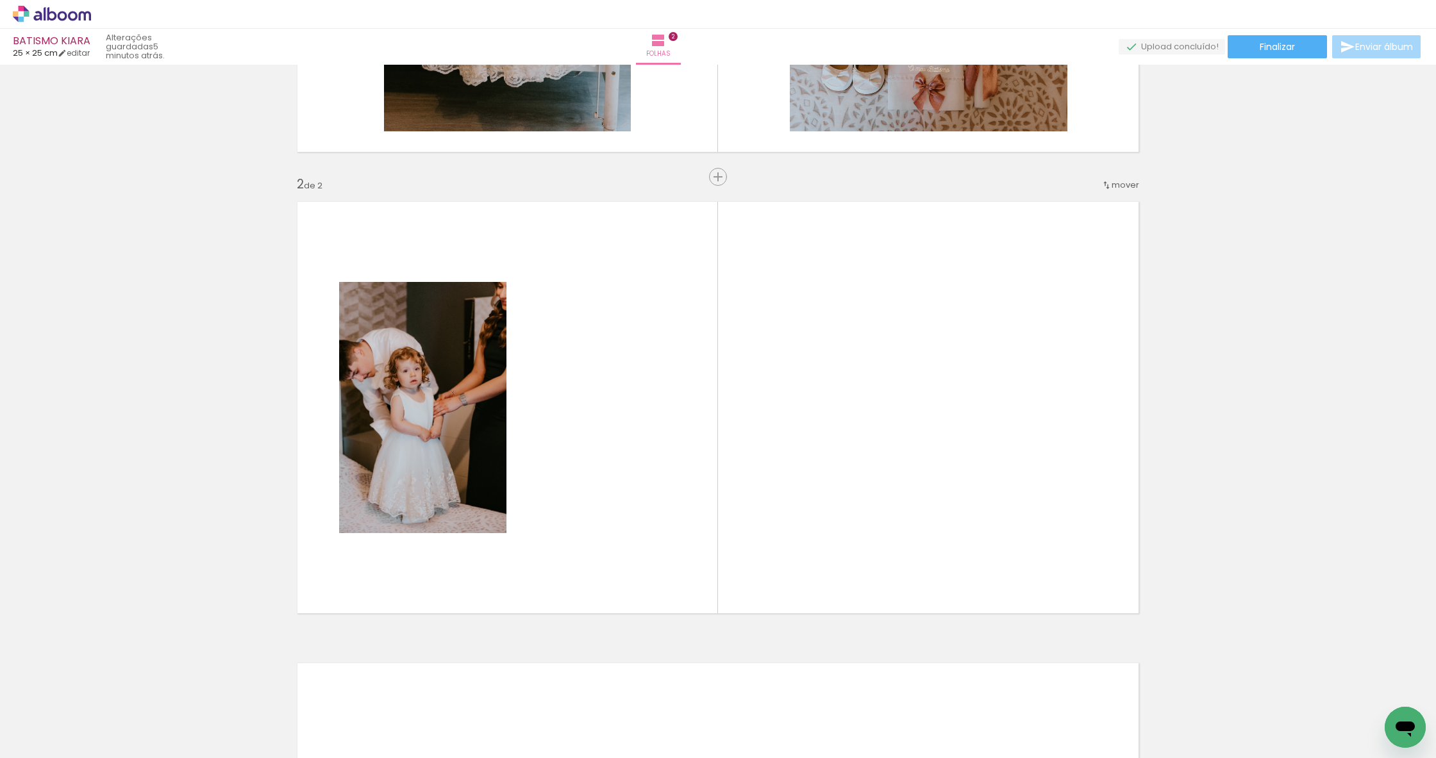
scroll to position [406, 0]
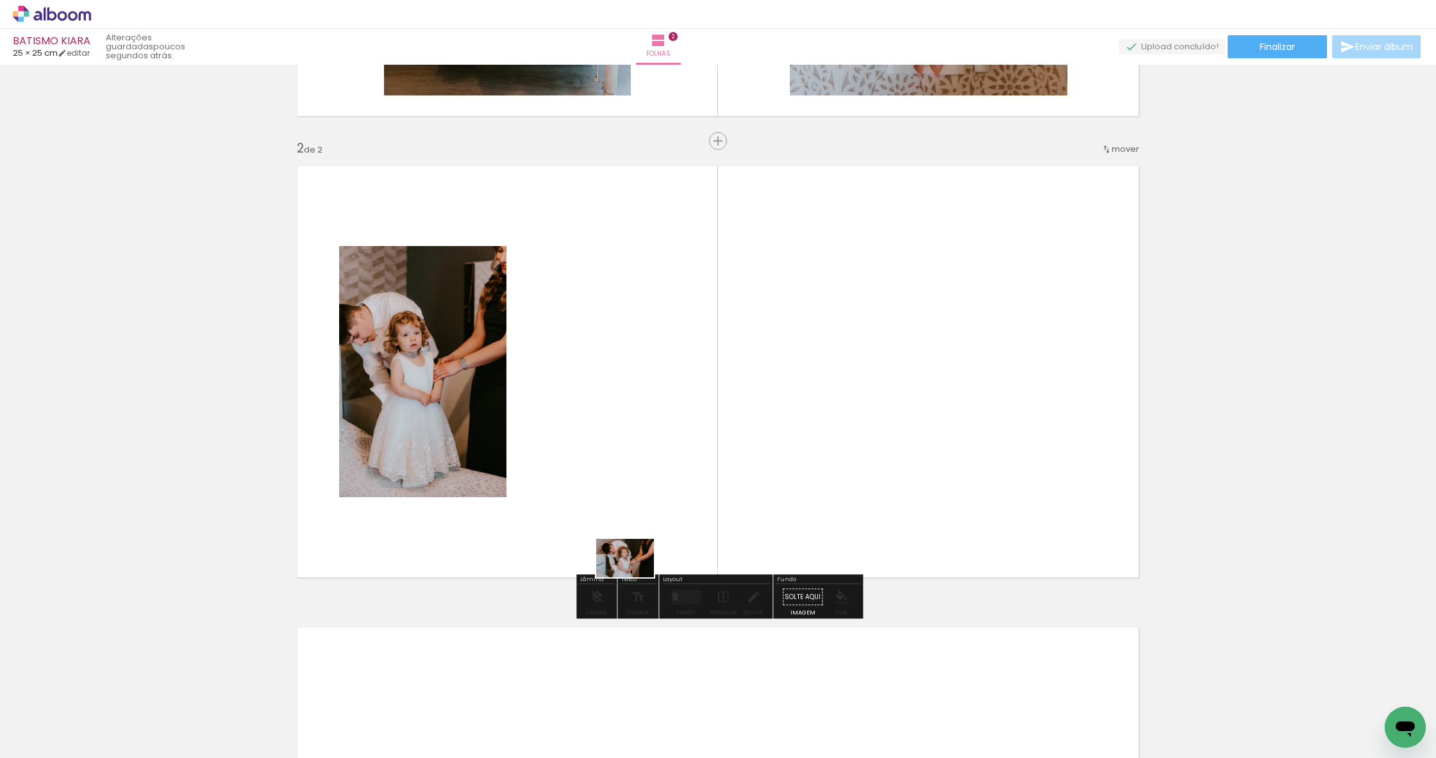
drag, startPoint x: 551, startPoint y: 710, endPoint x: 649, endPoint y: 534, distance: 202.1
click at [649, 534] on quentale-workspace at bounding box center [718, 379] width 1436 height 758
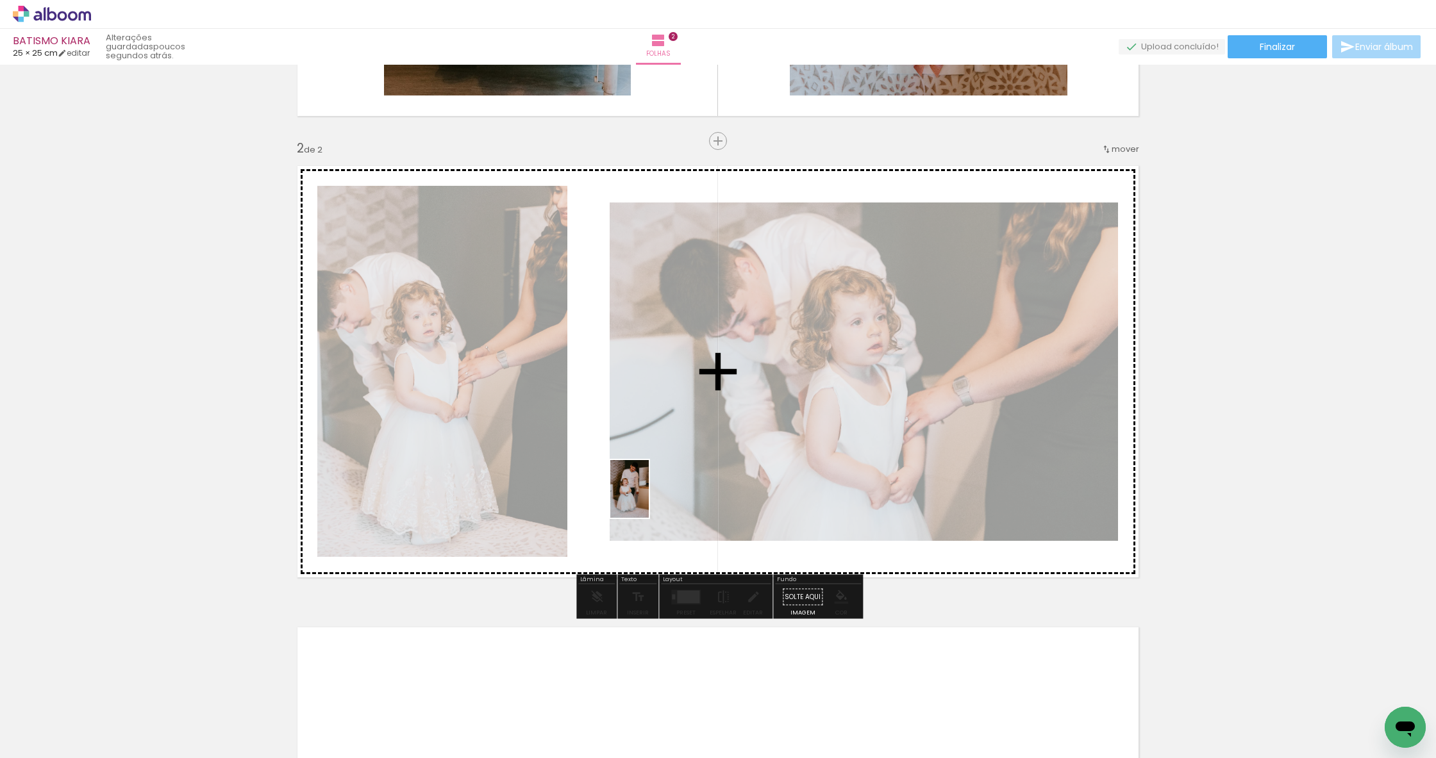
drag, startPoint x: 699, startPoint y: 708, endPoint x: 649, endPoint y: 499, distance: 214.9
click at [649, 499] on quentale-workspace at bounding box center [718, 379] width 1436 height 758
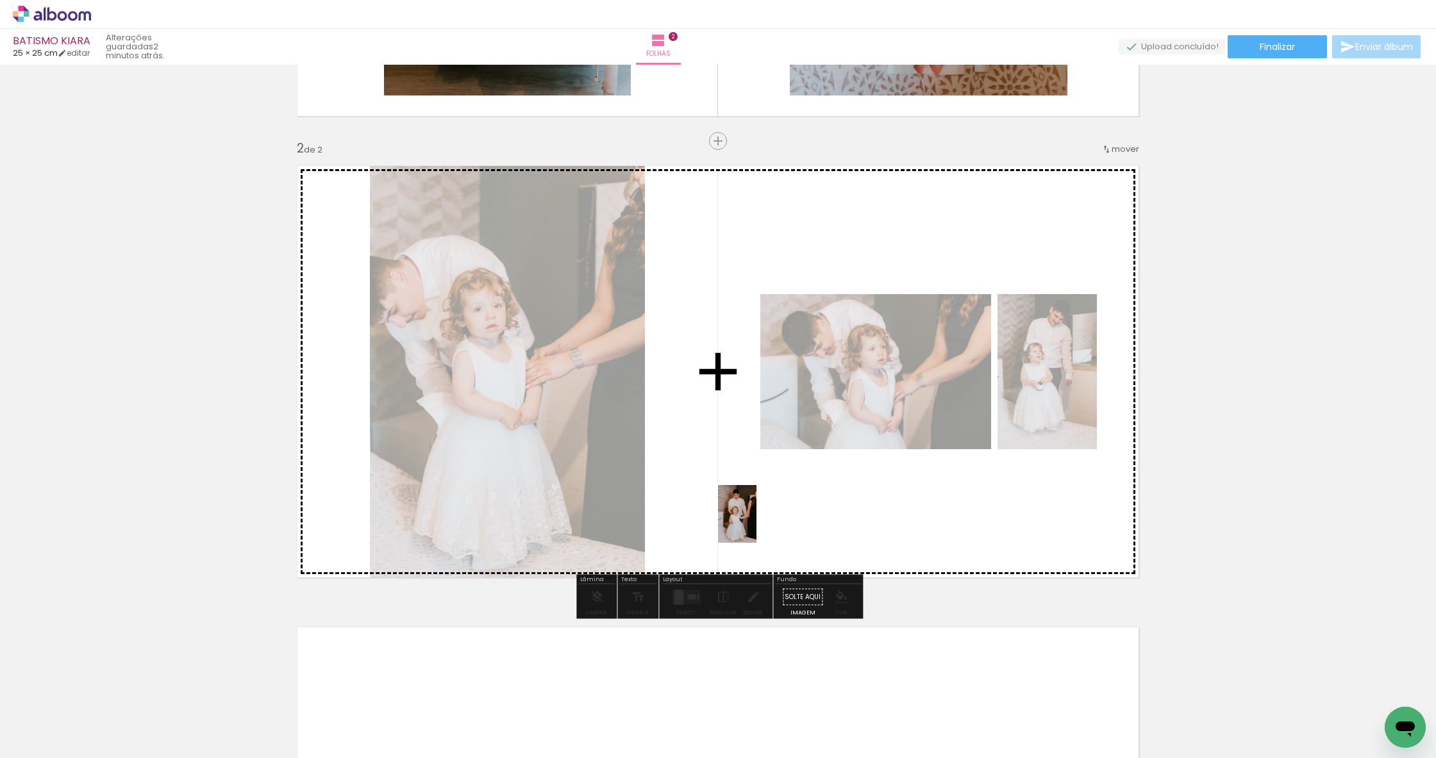
drag, startPoint x: 612, startPoint y: 720, endPoint x: 761, endPoint y: 515, distance: 253.8
click at [761, 515] on quentale-workspace at bounding box center [718, 379] width 1436 height 758
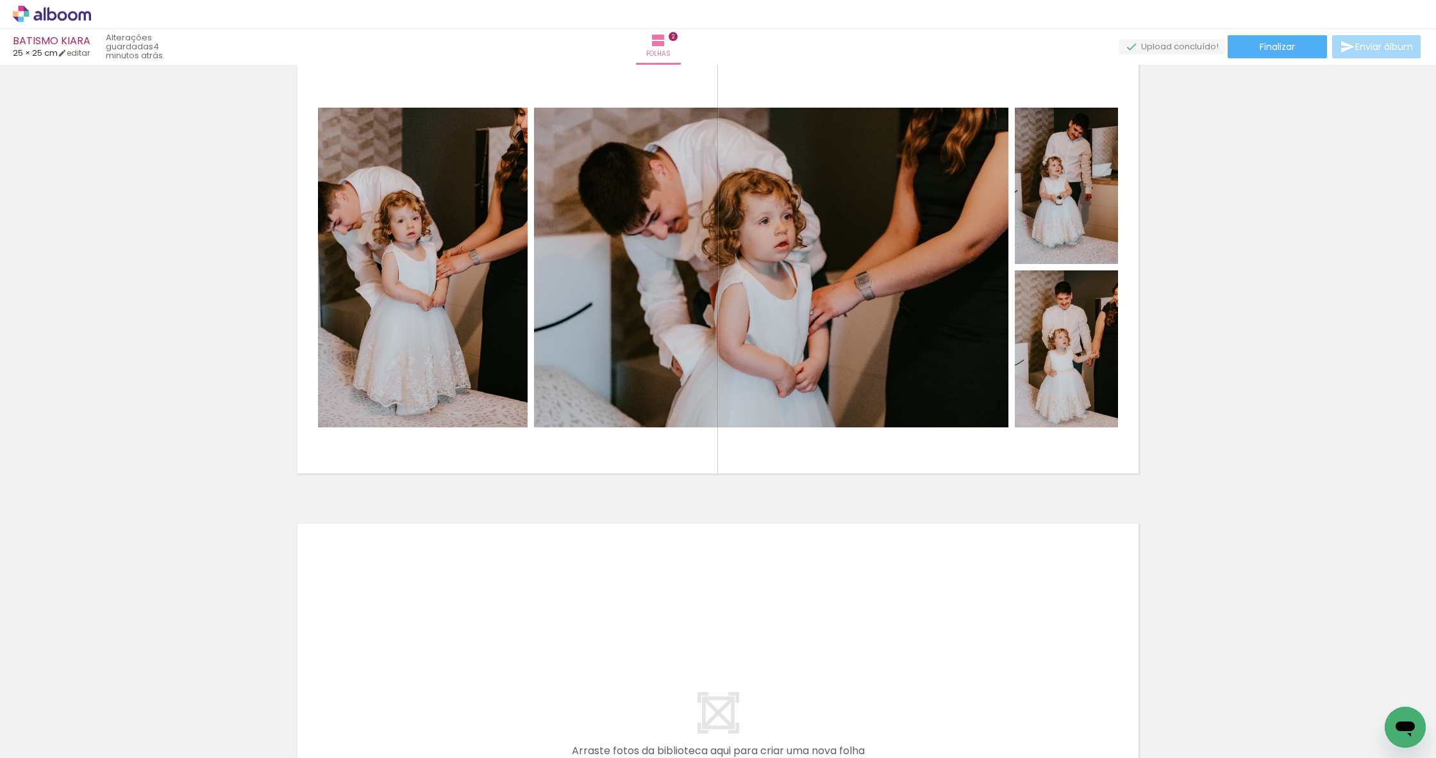
scroll to position [511, 0]
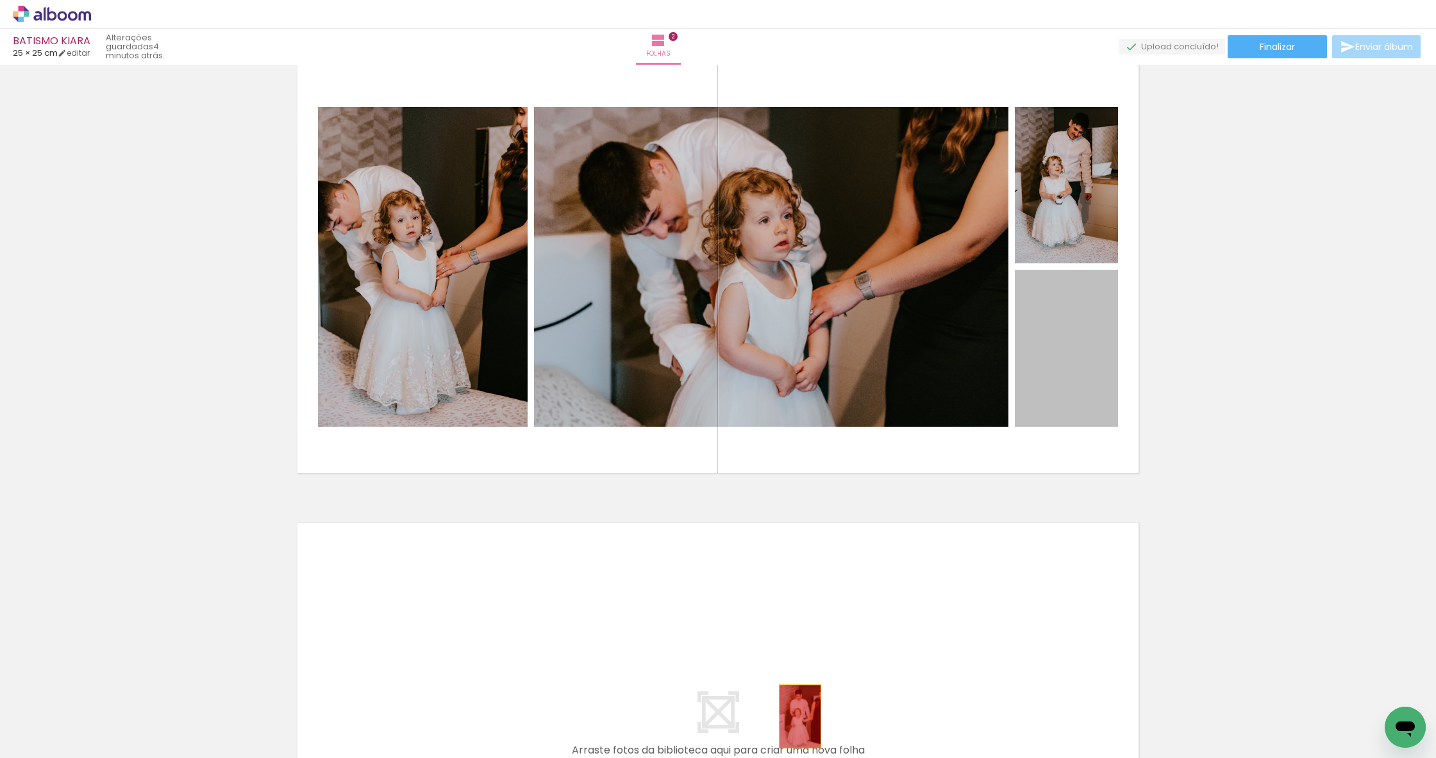
drag, startPoint x: 1066, startPoint y: 394, endPoint x: 793, endPoint y: 724, distance: 427.6
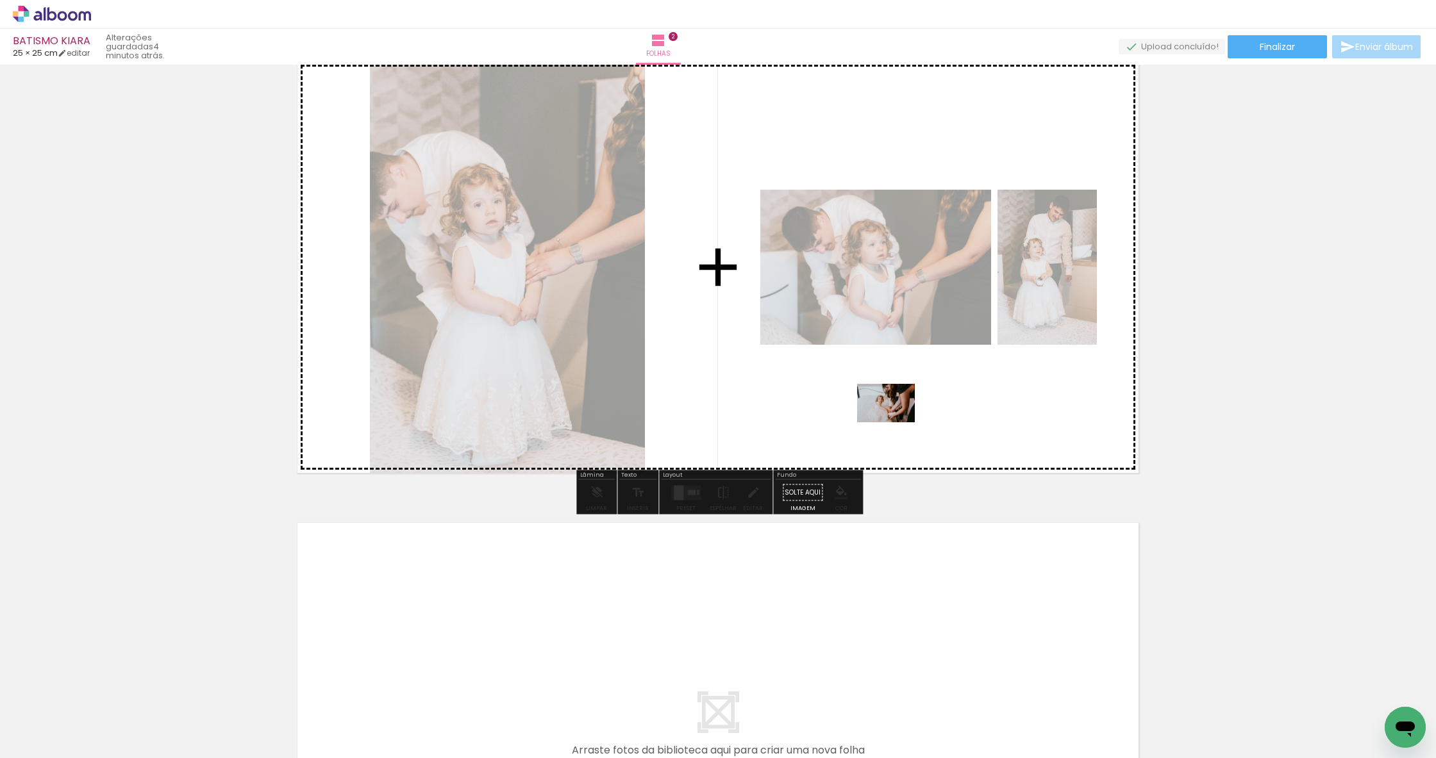
drag, startPoint x: 780, startPoint y: 728, endPoint x: 896, endPoint y: 421, distance: 327.5
click at [896, 421] on quentale-workspace at bounding box center [718, 379] width 1436 height 758
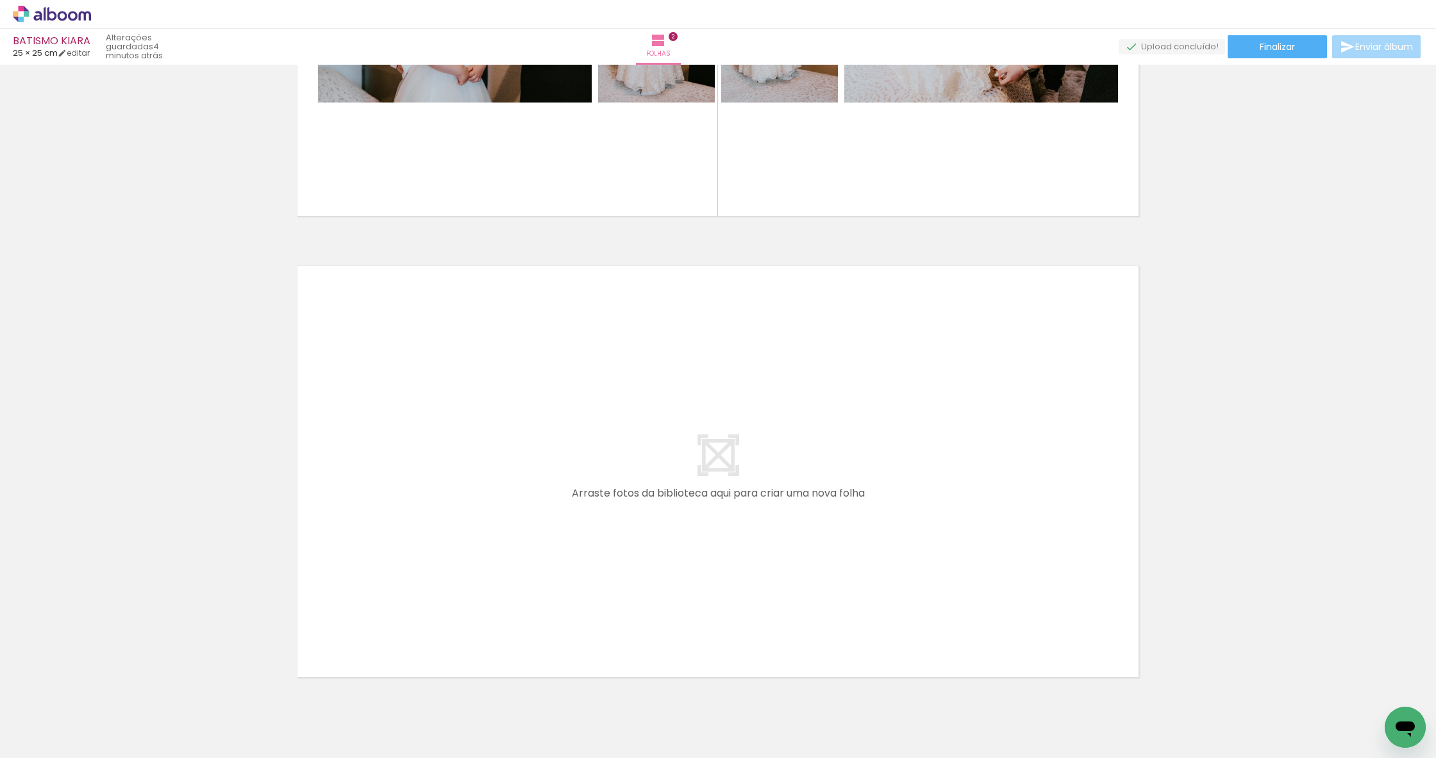
scroll to position [0, 160]
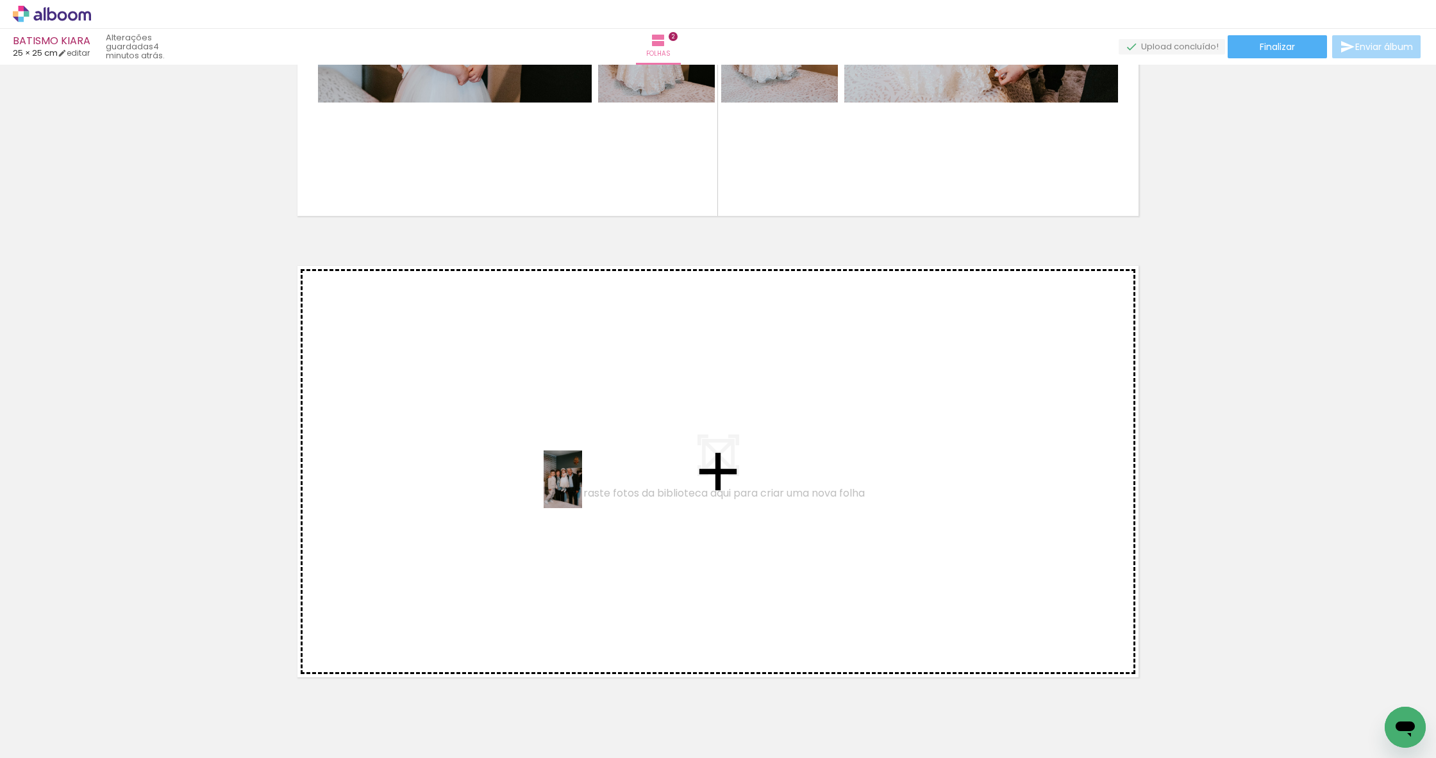
drag, startPoint x: 688, startPoint y: 720, endPoint x: 581, endPoint y: 486, distance: 257.3
click at [581, 486] on quentale-workspace at bounding box center [718, 379] width 1436 height 758
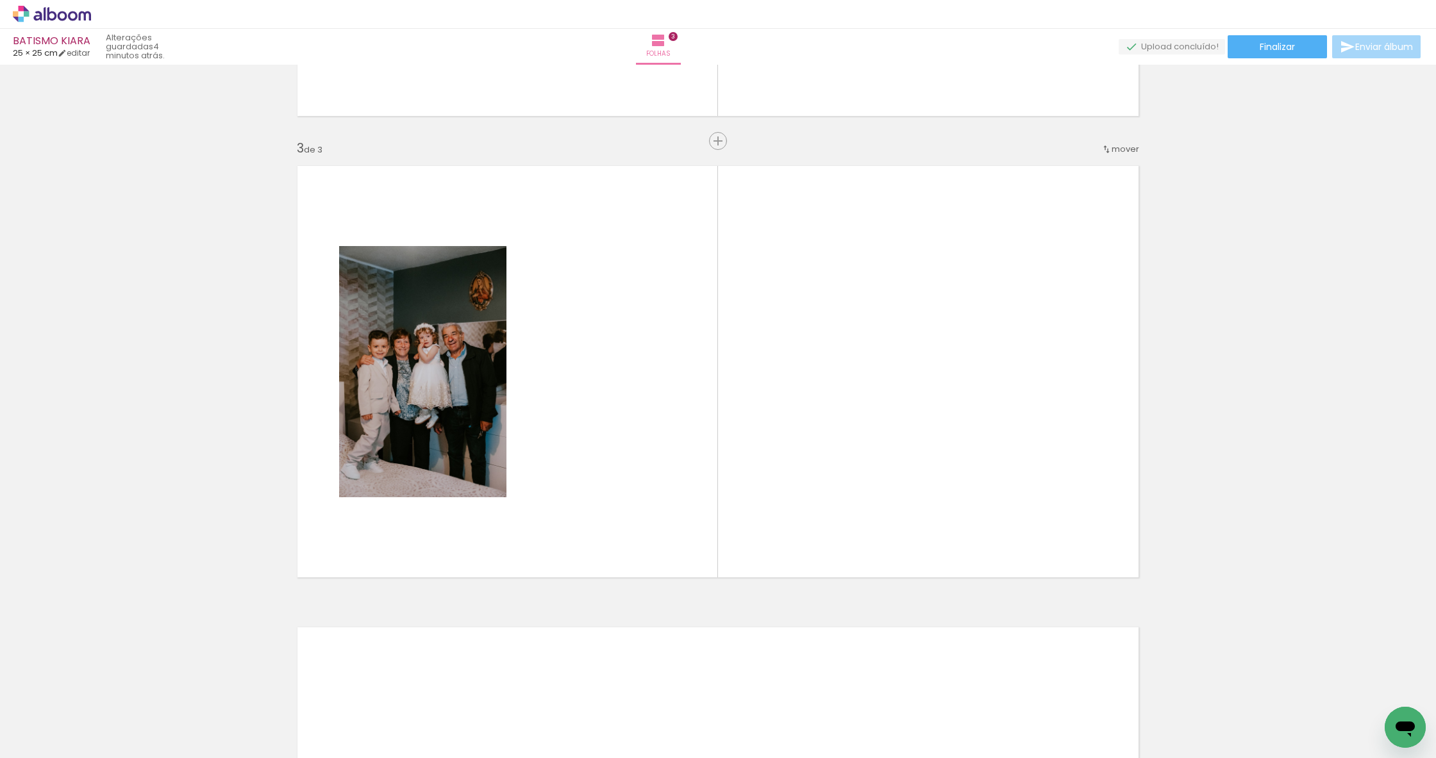
scroll to position [0, 483]
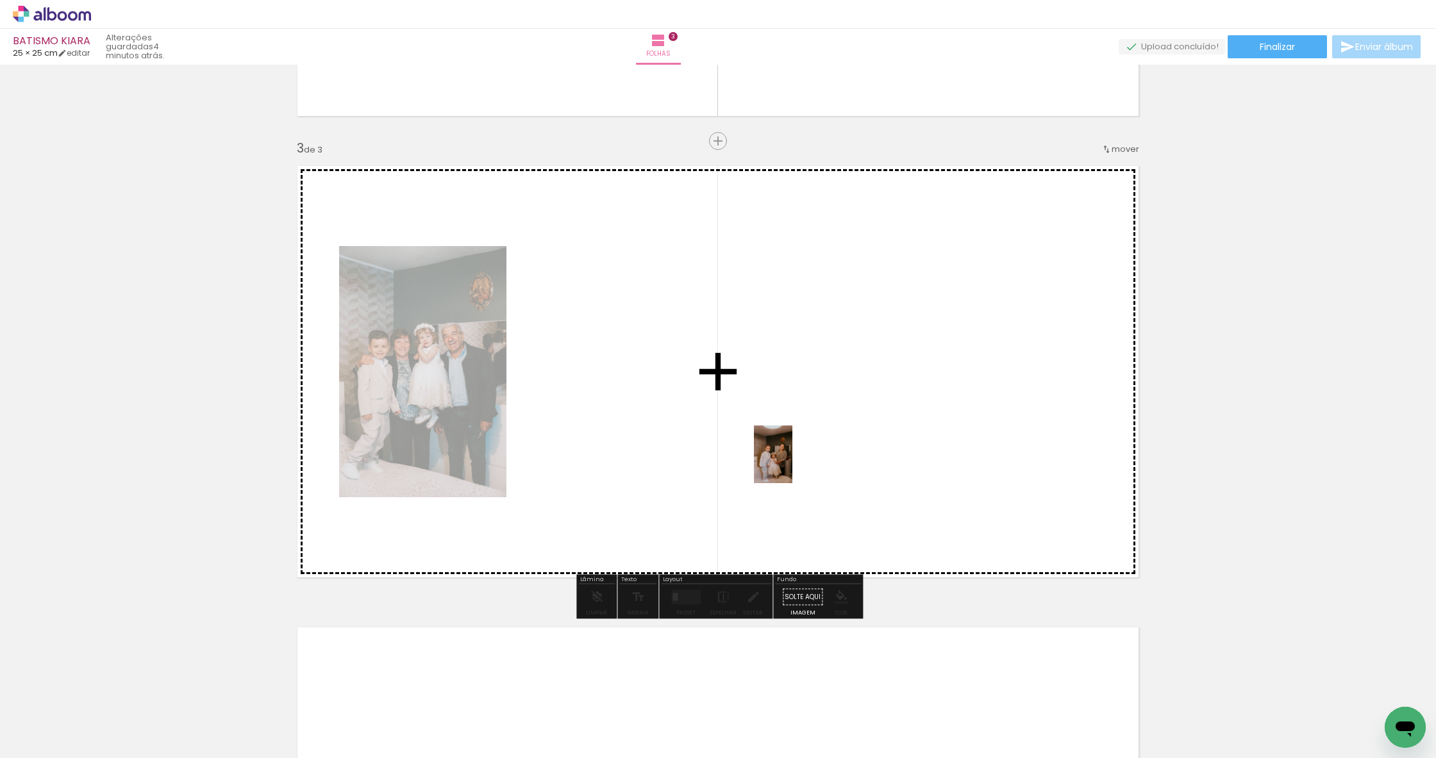
drag, startPoint x: 1144, startPoint y: 712, endPoint x: 791, endPoint y: 463, distance: 432.6
click at [791, 463] on quentale-workspace at bounding box center [718, 379] width 1436 height 758
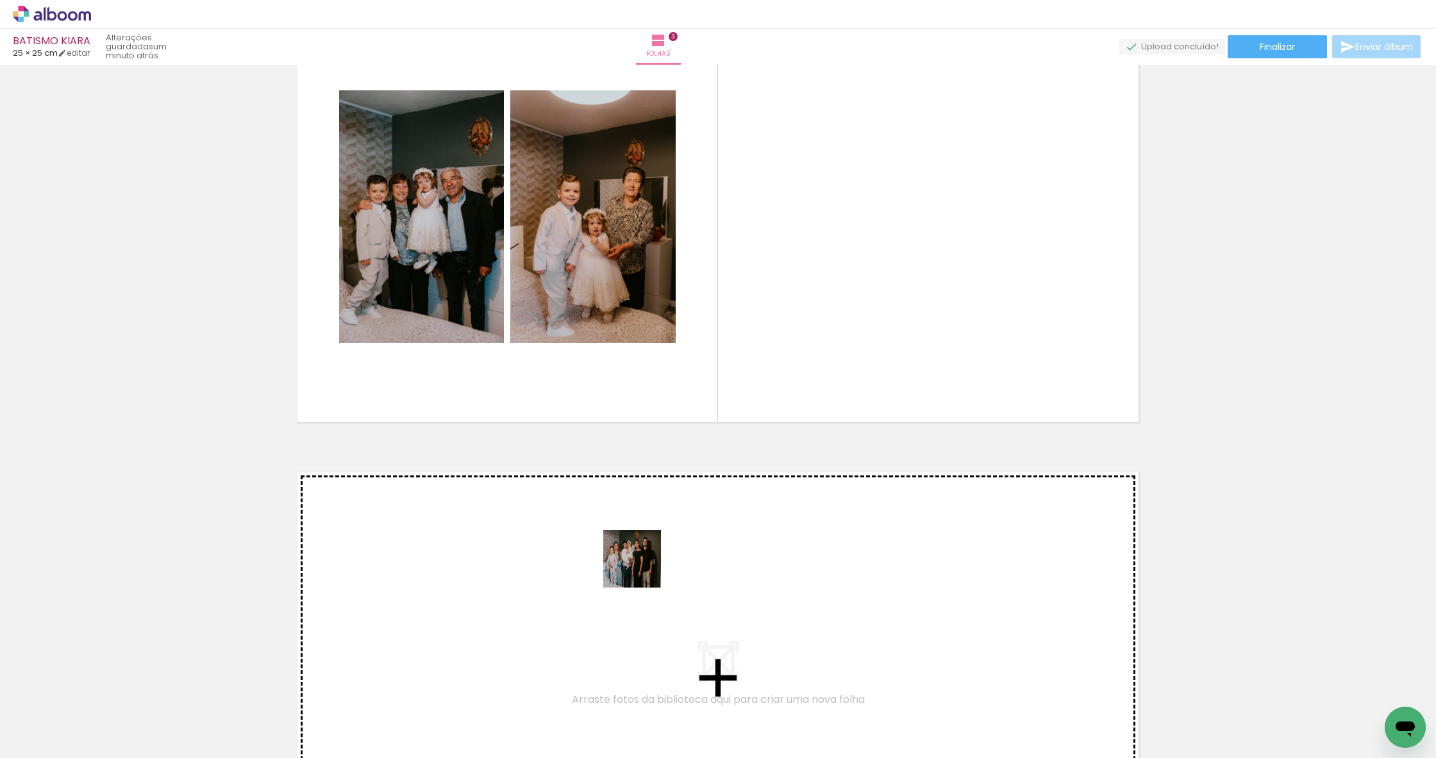
click at [646, 565] on quentale-workspace at bounding box center [718, 379] width 1436 height 758
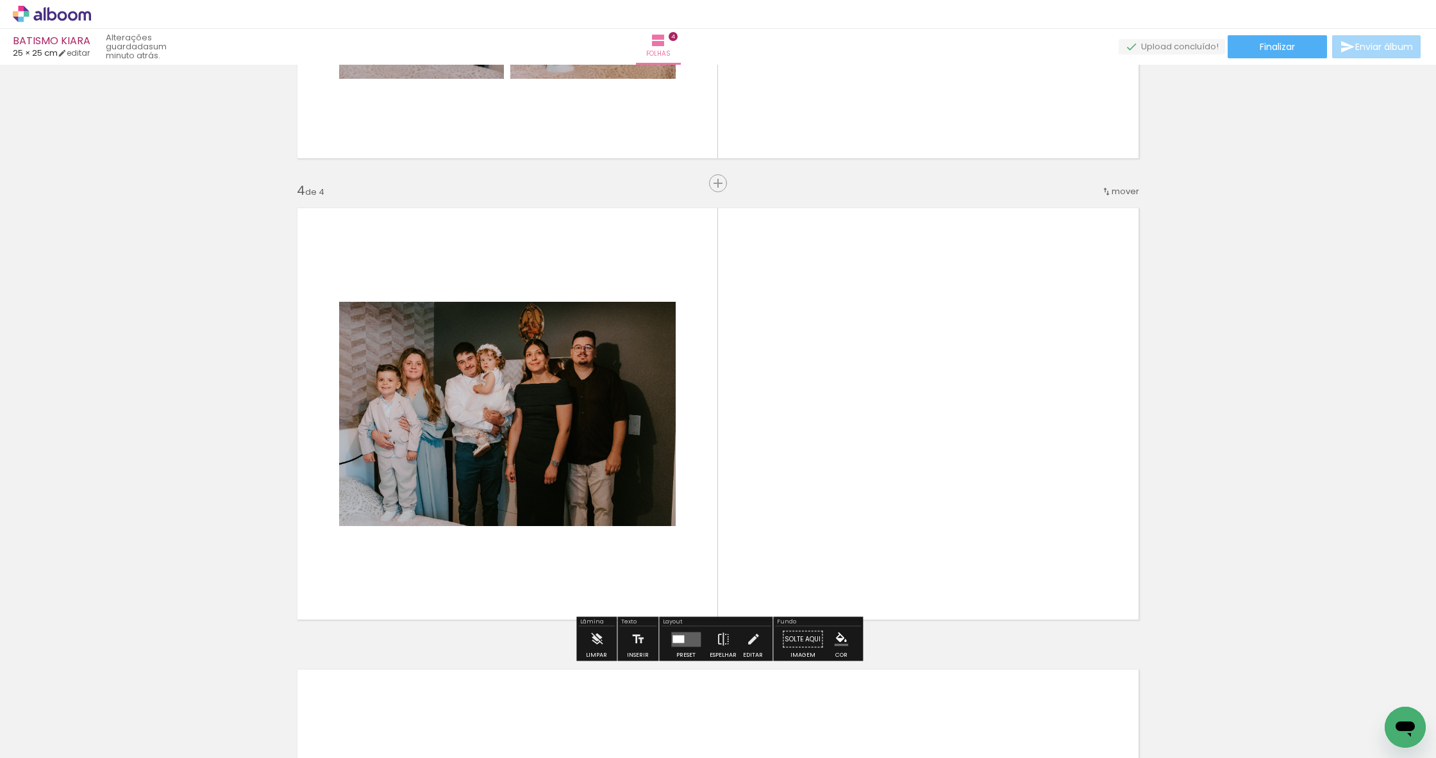
scroll to position [1330, 0]
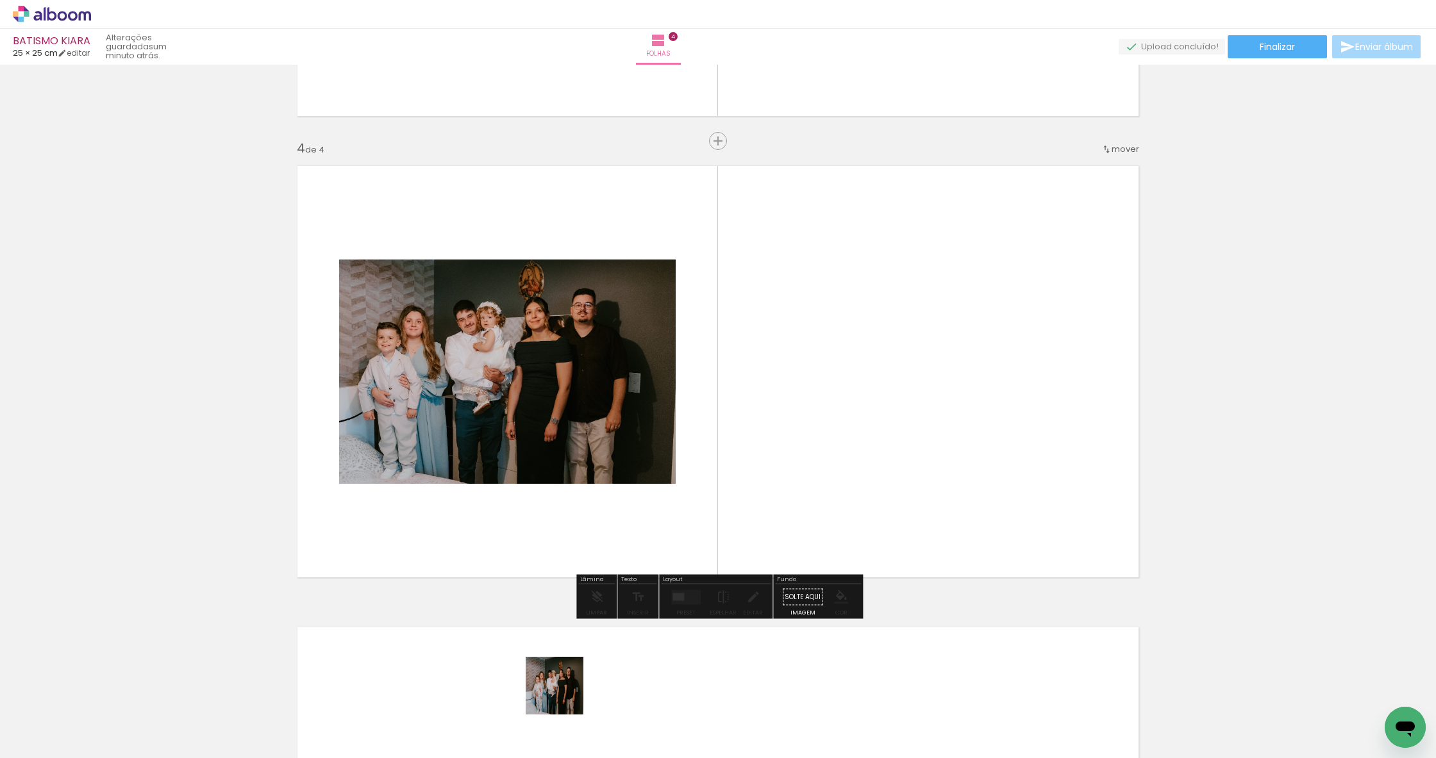
drag, startPoint x: 564, startPoint y: 696, endPoint x: 851, endPoint y: 473, distance: 363.7
click at [851, 473] on quentale-workspace at bounding box center [718, 379] width 1436 height 758
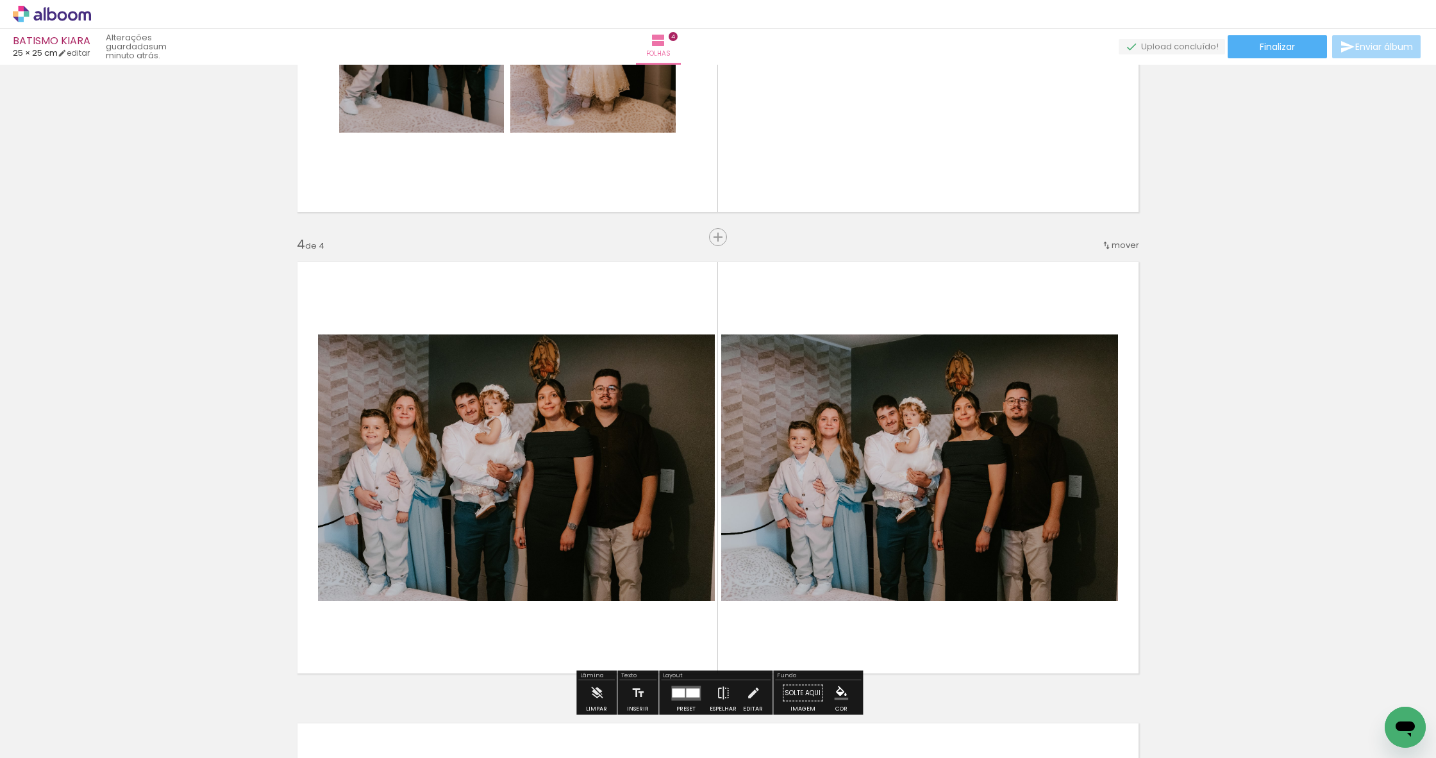
scroll to position [1223, 0]
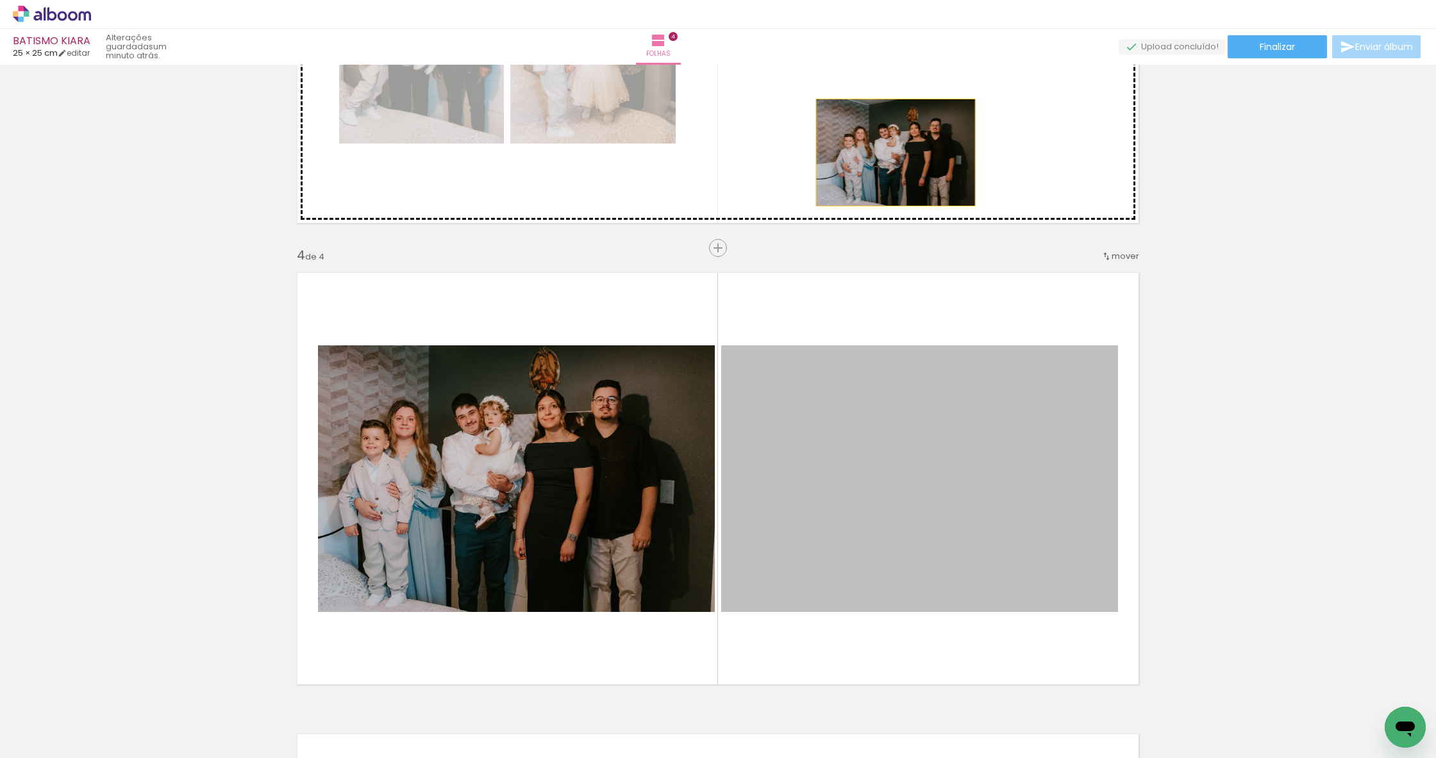
drag, startPoint x: 851, startPoint y: 473, endPoint x: 896, endPoint y: 153, distance: 323.0
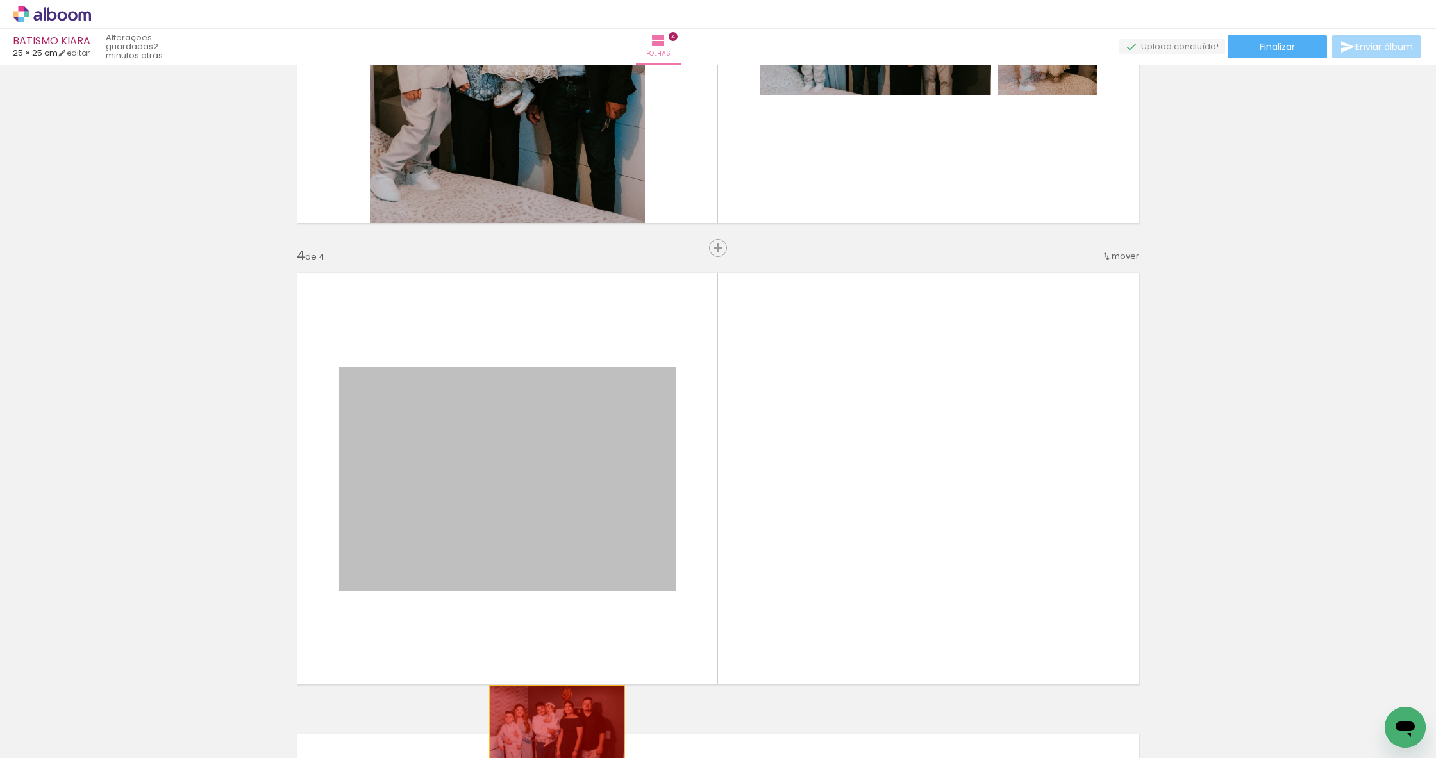
drag, startPoint x: 555, startPoint y: 540, endPoint x: 557, endPoint y: 732, distance: 191.1
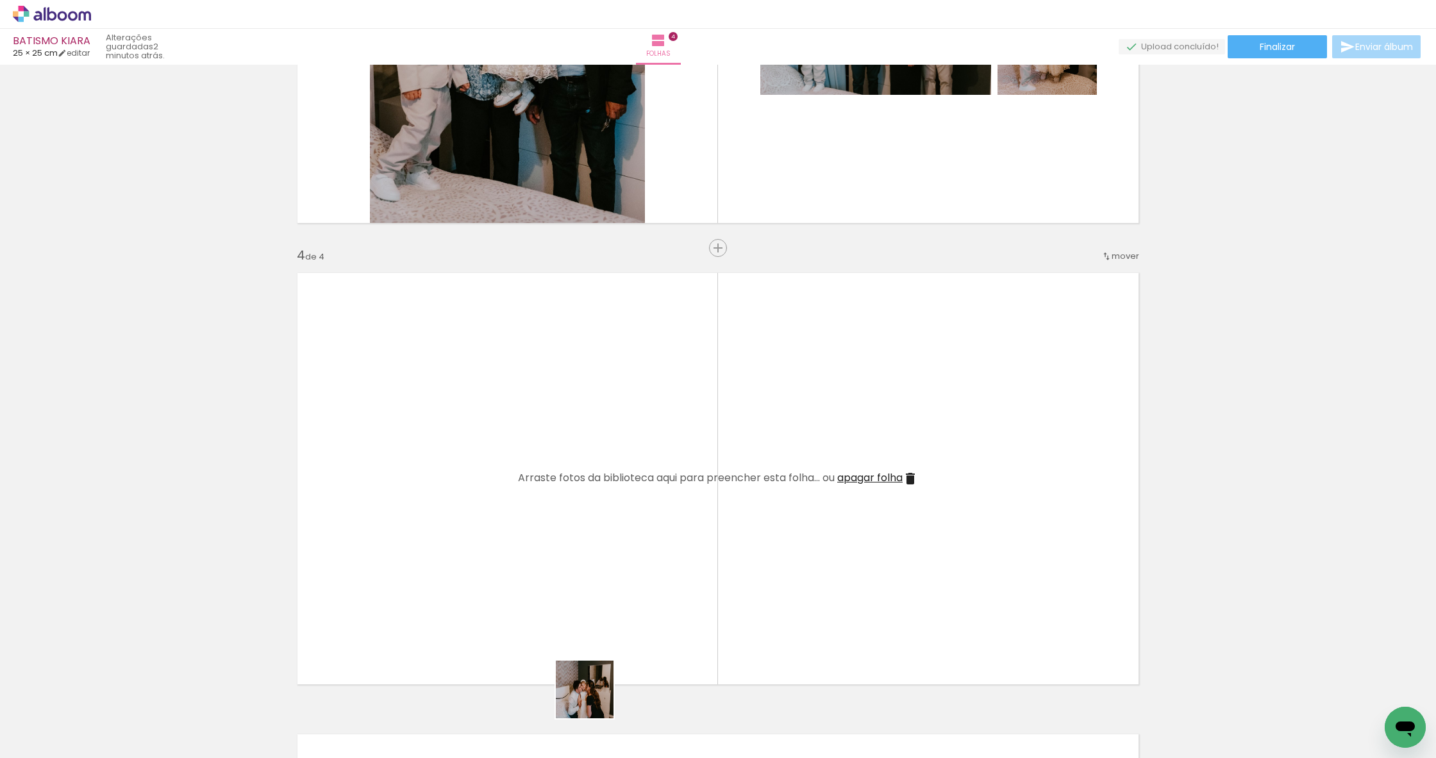
drag, startPoint x: 591, startPoint y: 717, endPoint x: 600, endPoint y: 492, distance: 225.2
click at [600, 492] on quentale-workspace at bounding box center [718, 379] width 1436 height 758
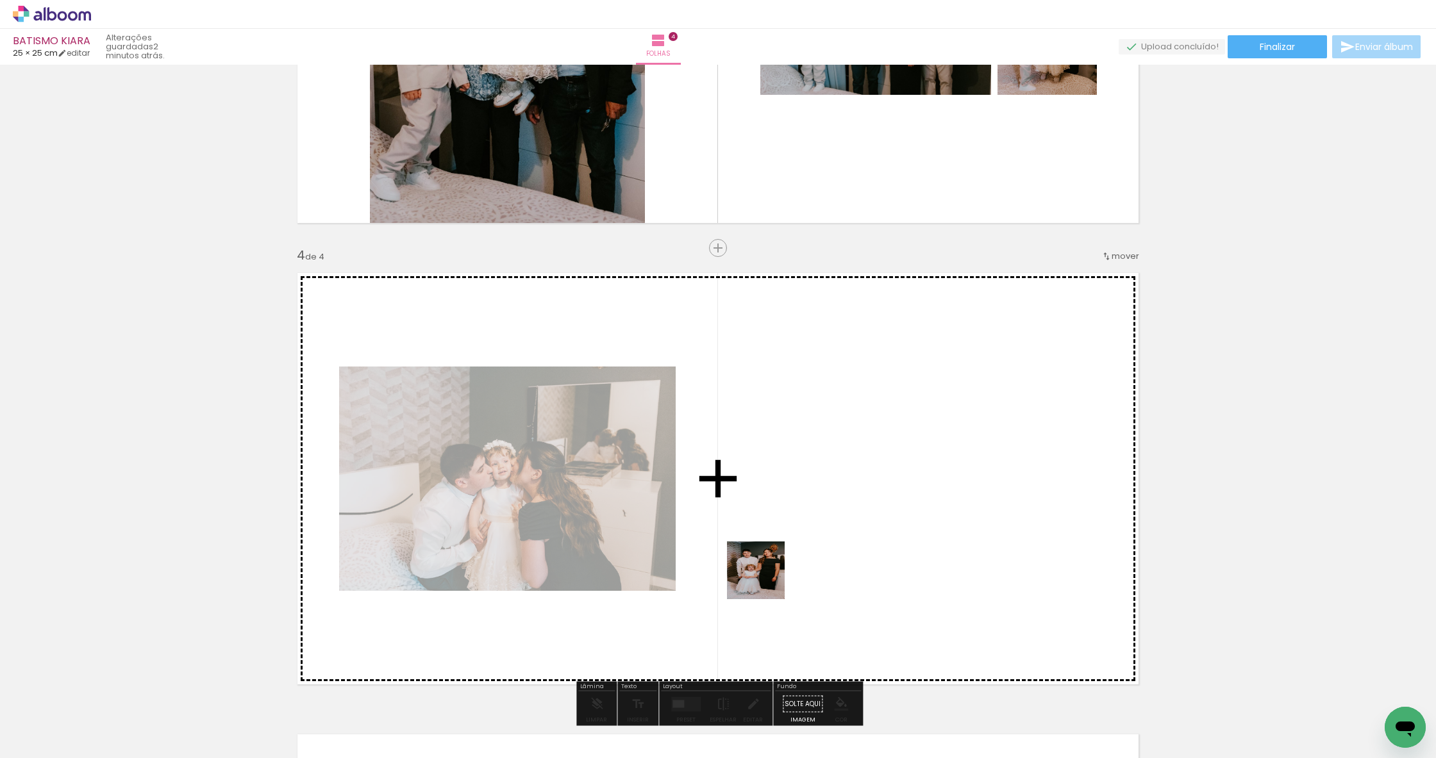
drag, startPoint x: 669, startPoint y: 719, endPoint x: 799, endPoint y: 530, distance: 229.6
click at [799, 530] on quentale-workspace at bounding box center [718, 379] width 1436 height 758
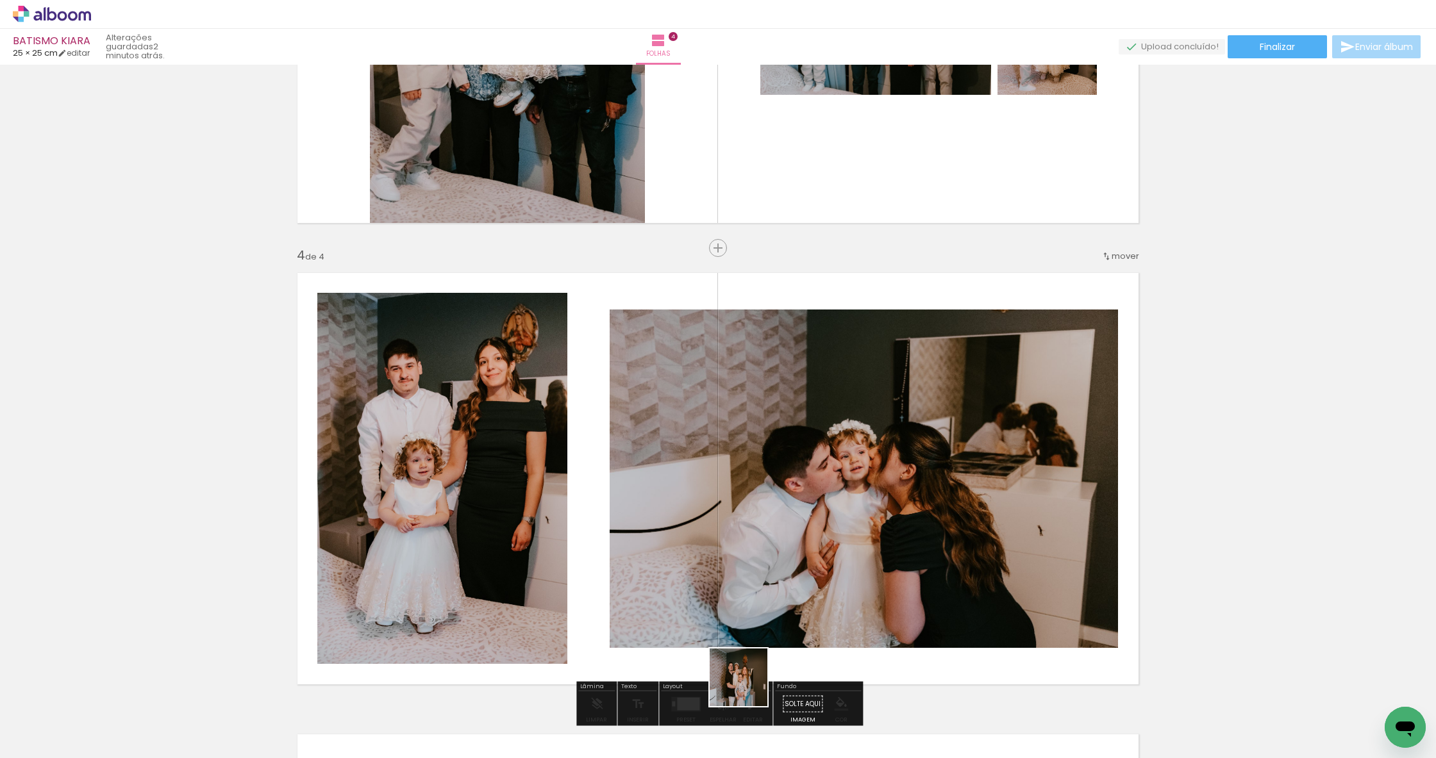
drag, startPoint x: 740, startPoint y: 729, endPoint x: 767, endPoint y: 548, distance: 182.8
click at [767, 548] on quentale-workspace at bounding box center [718, 379] width 1436 height 758
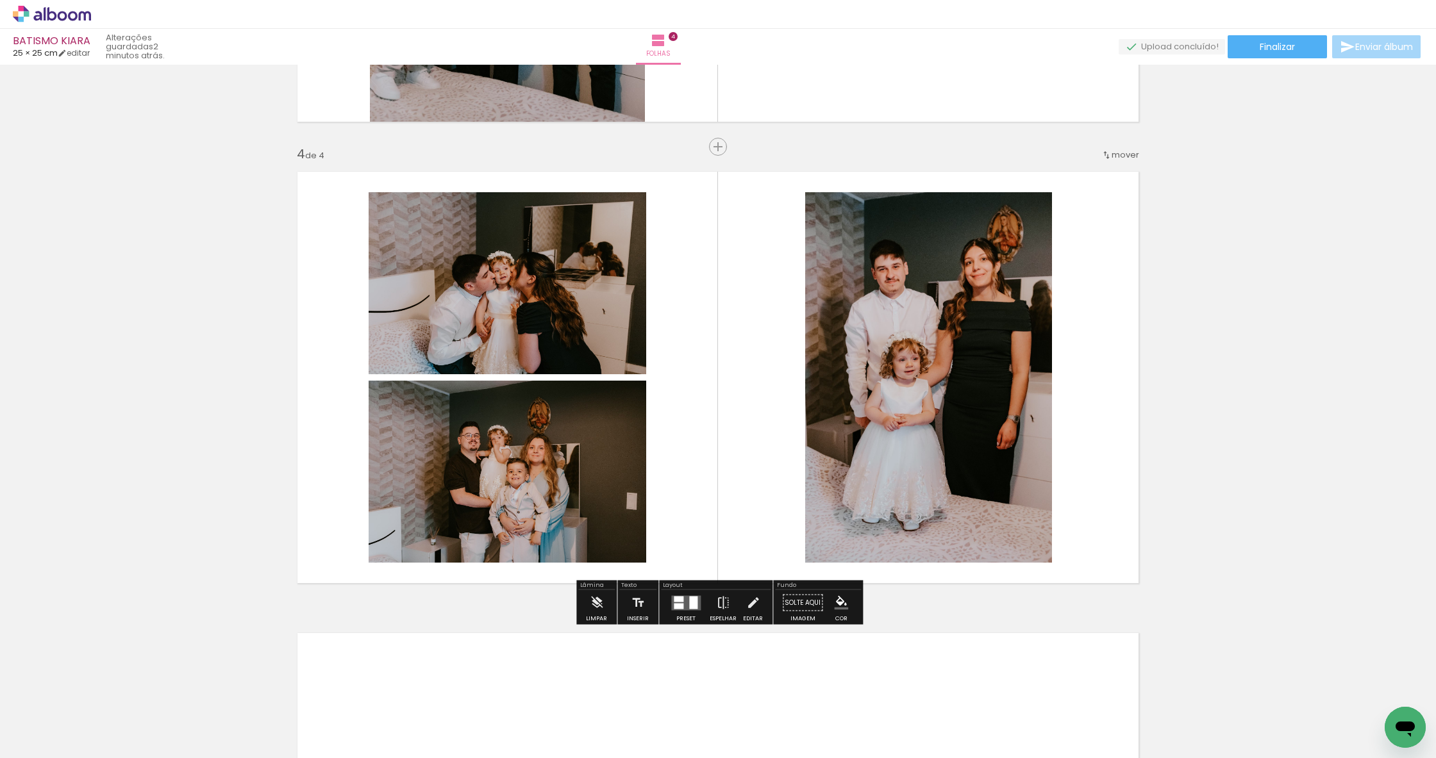
scroll to position [1326, 0]
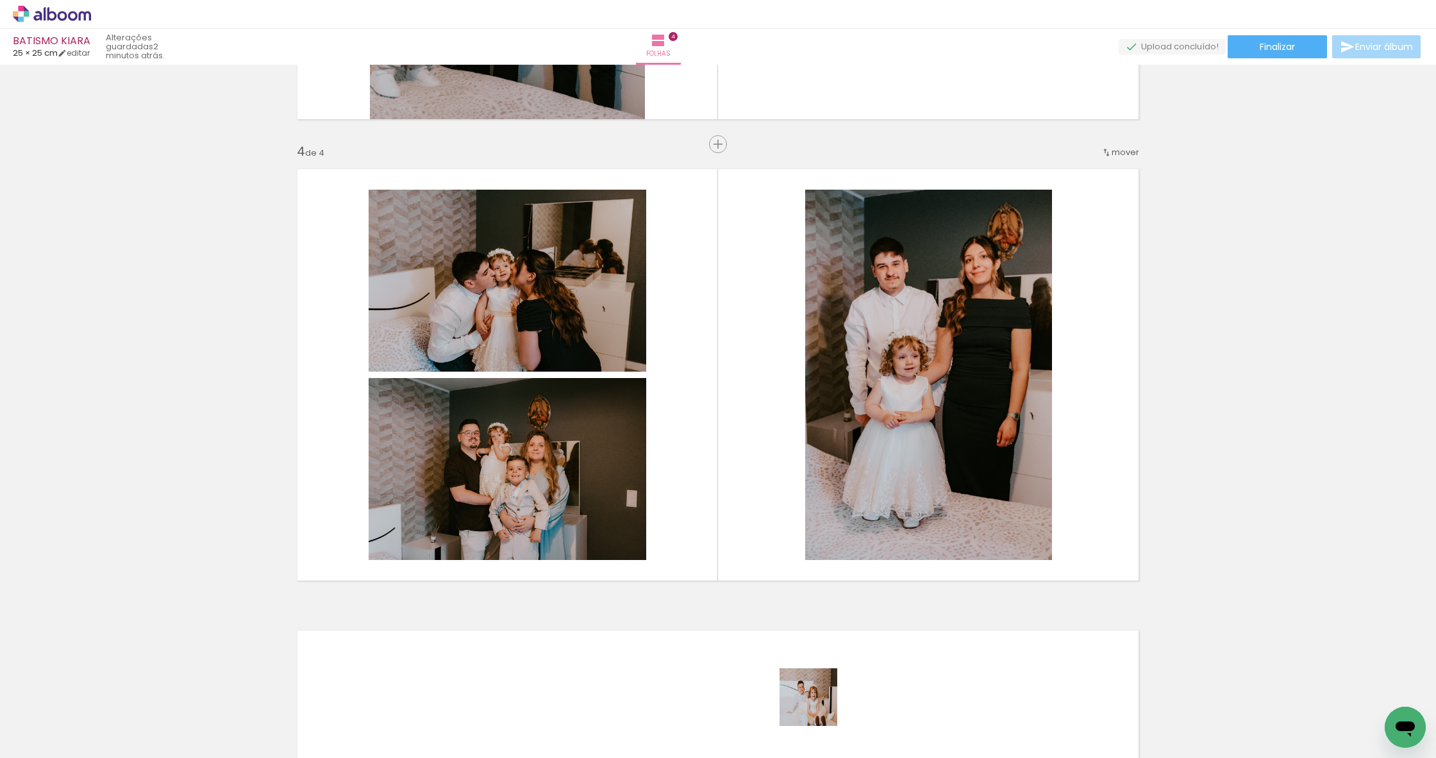
drag, startPoint x: 820, startPoint y: 718, endPoint x: 780, endPoint y: 530, distance: 192.0
click at [780, 530] on quentale-workspace at bounding box center [718, 379] width 1436 height 758
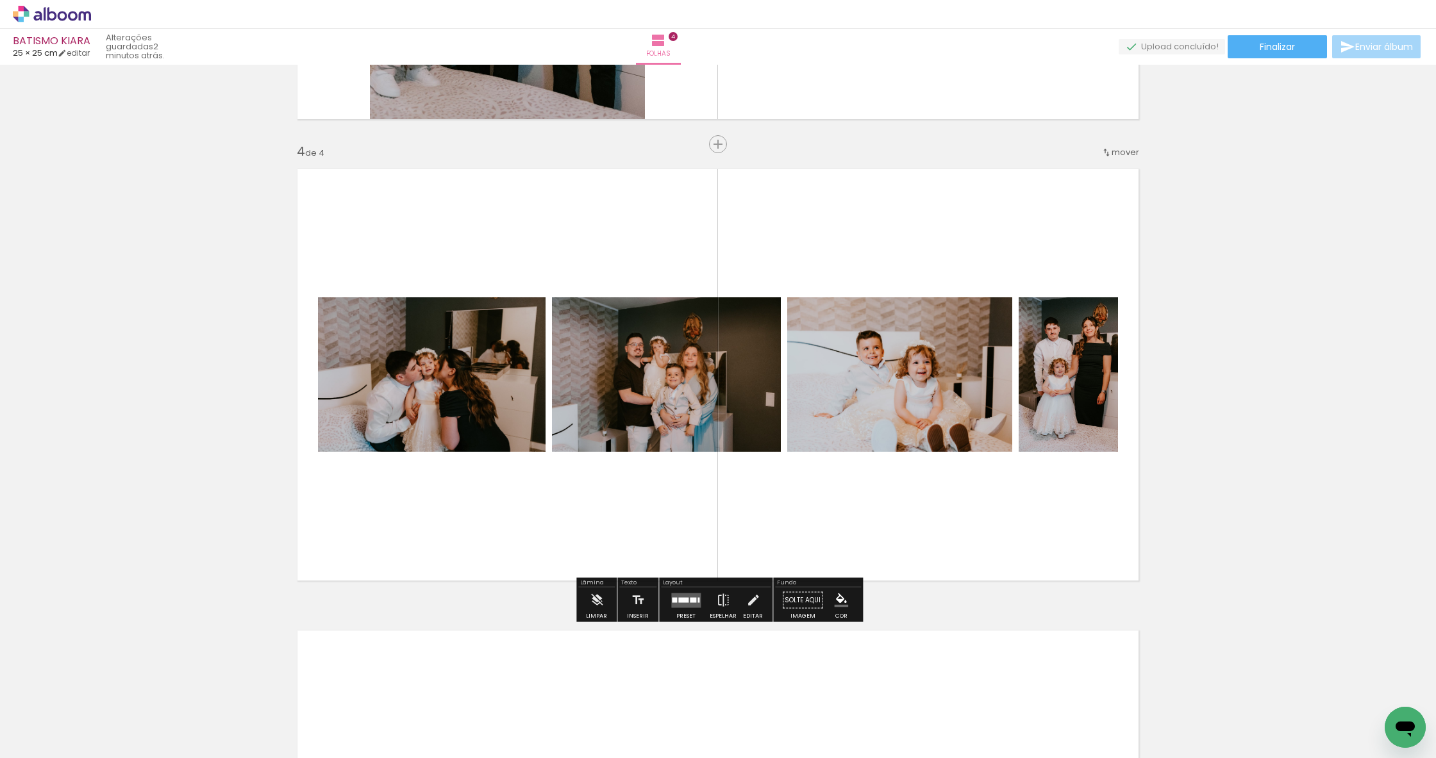
click at [685, 607] on quentale-layouter at bounding box center [685, 600] width 29 height 15
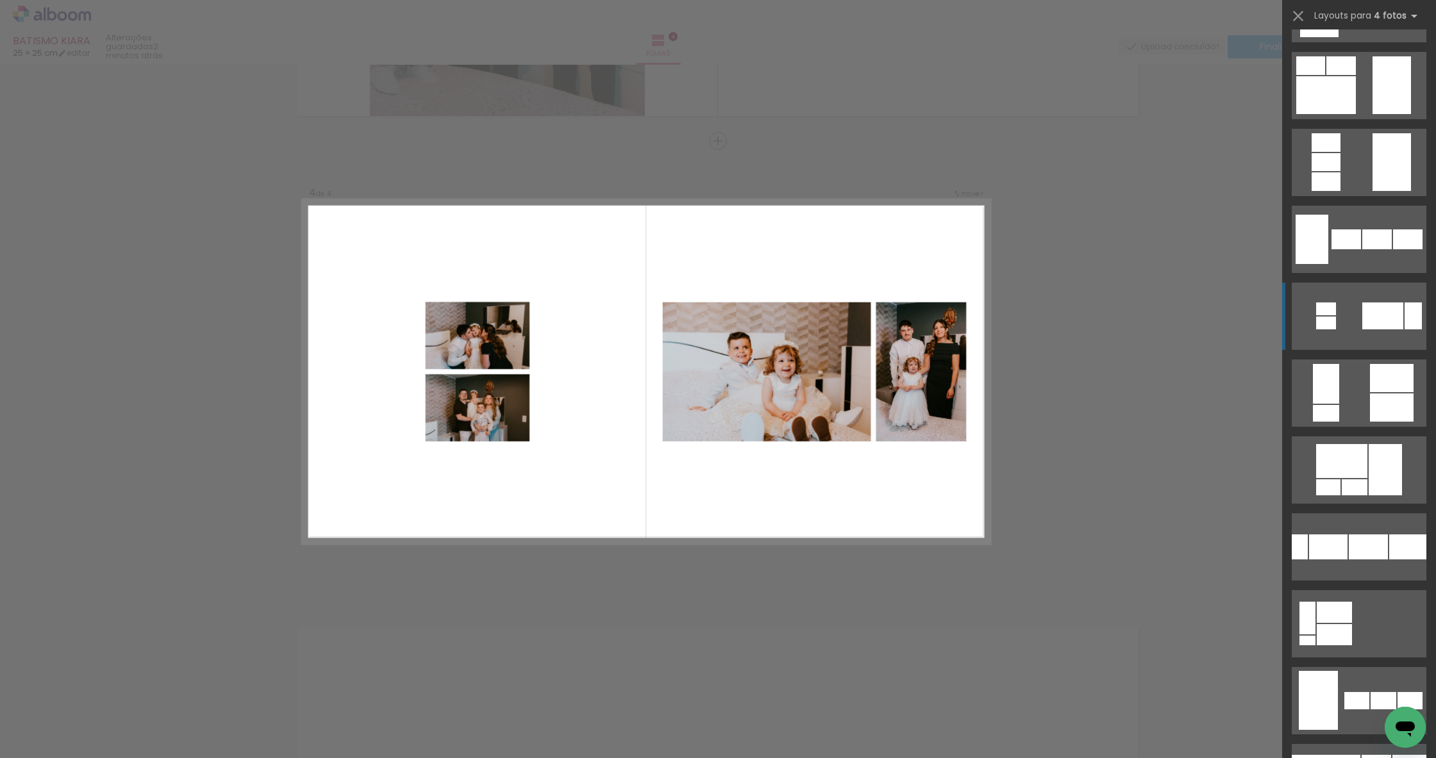
scroll to position [628, 0]
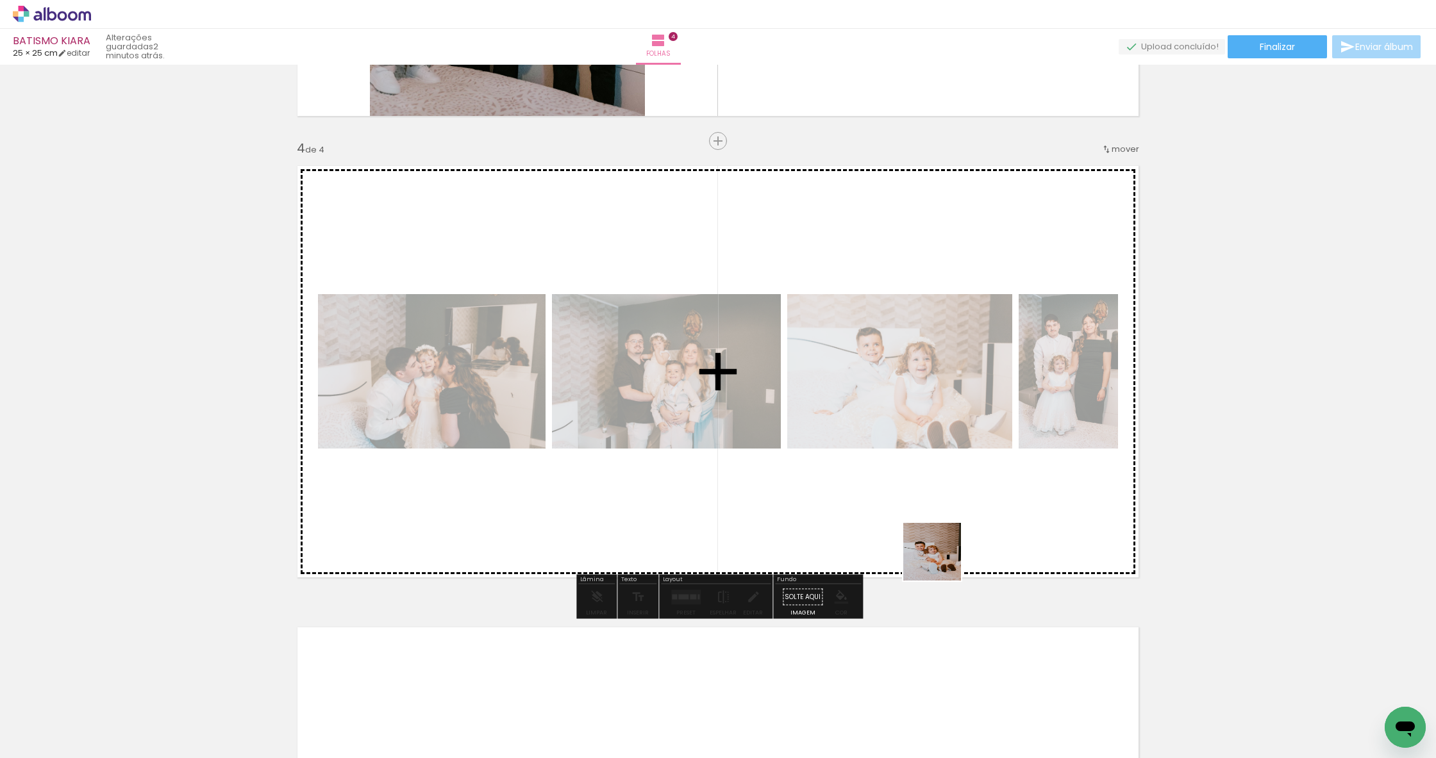
drag, startPoint x: 882, startPoint y: 741, endPoint x: 954, endPoint y: 524, distance: 229.1
click at [954, 524] on quentale-workspace at bounding box center [718, 379] width 1436 height 758
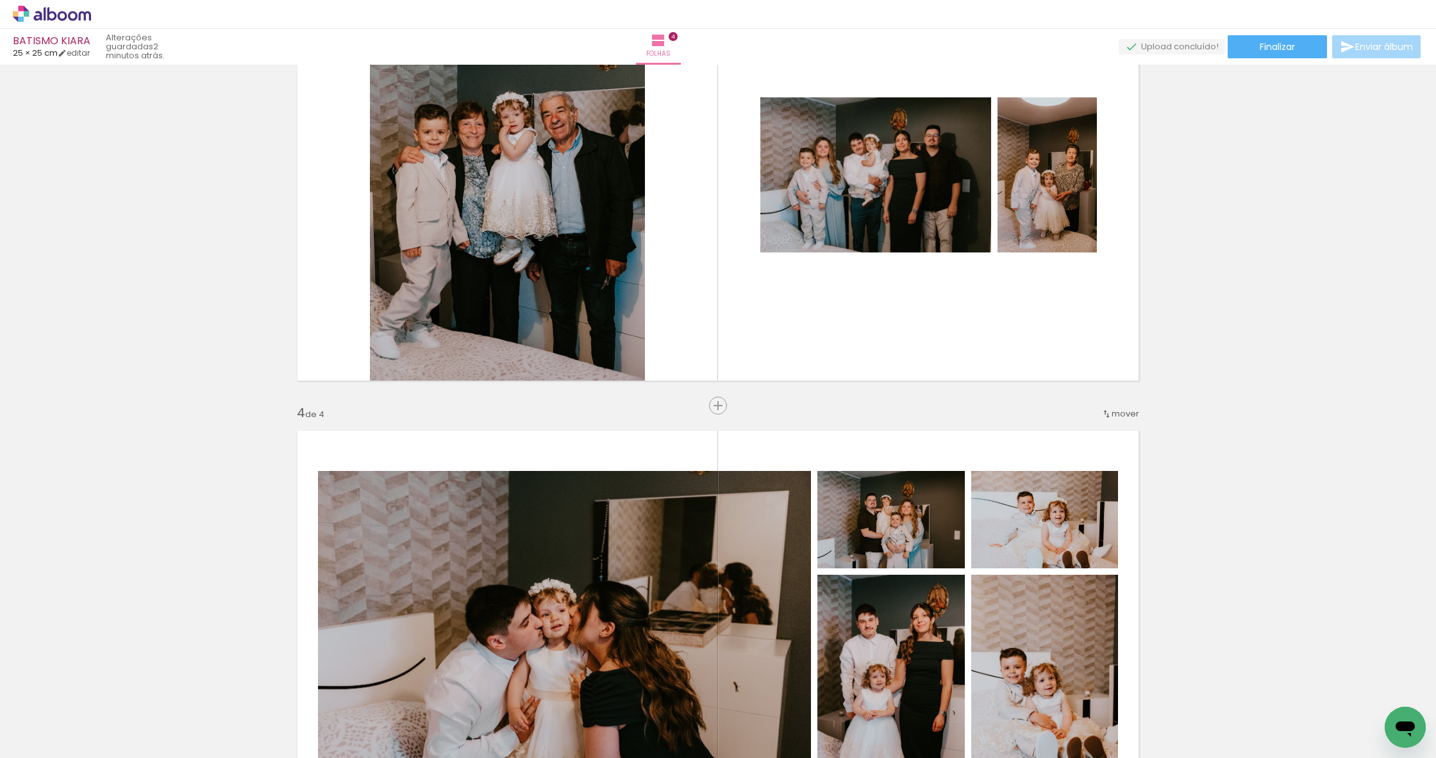
scroll to position [1064, 0]
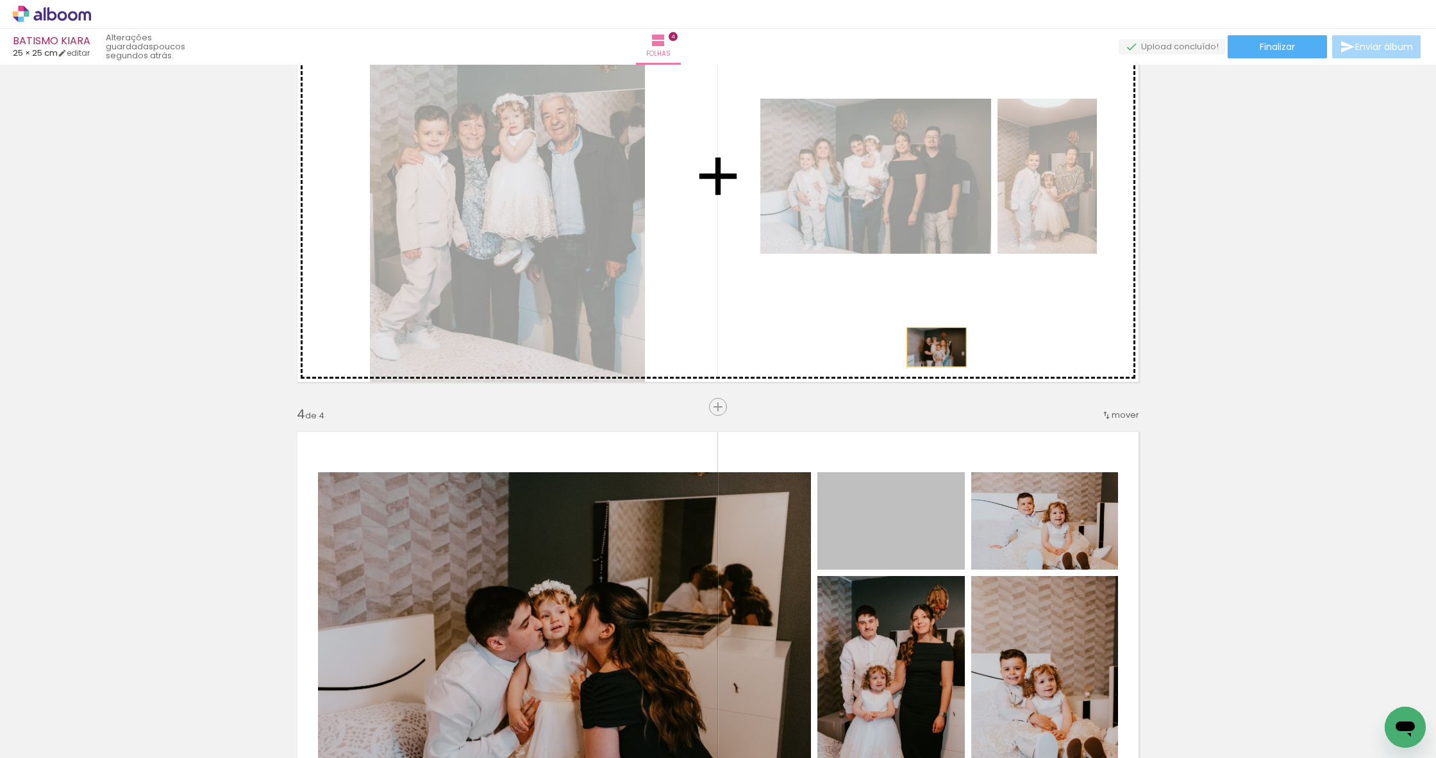
drag, startPoint x: 903, startPoint y: 549, endPoint x: 938, endPoint y: 341, distance: 210.6
click at [938, 341] on div "Inserir folha 1 de 4 Inserir folha 2 de 4 Inserir folha 3 de 4 Inserir folha 4 …" at bounding box center [718, 160] width 1436 height 2309
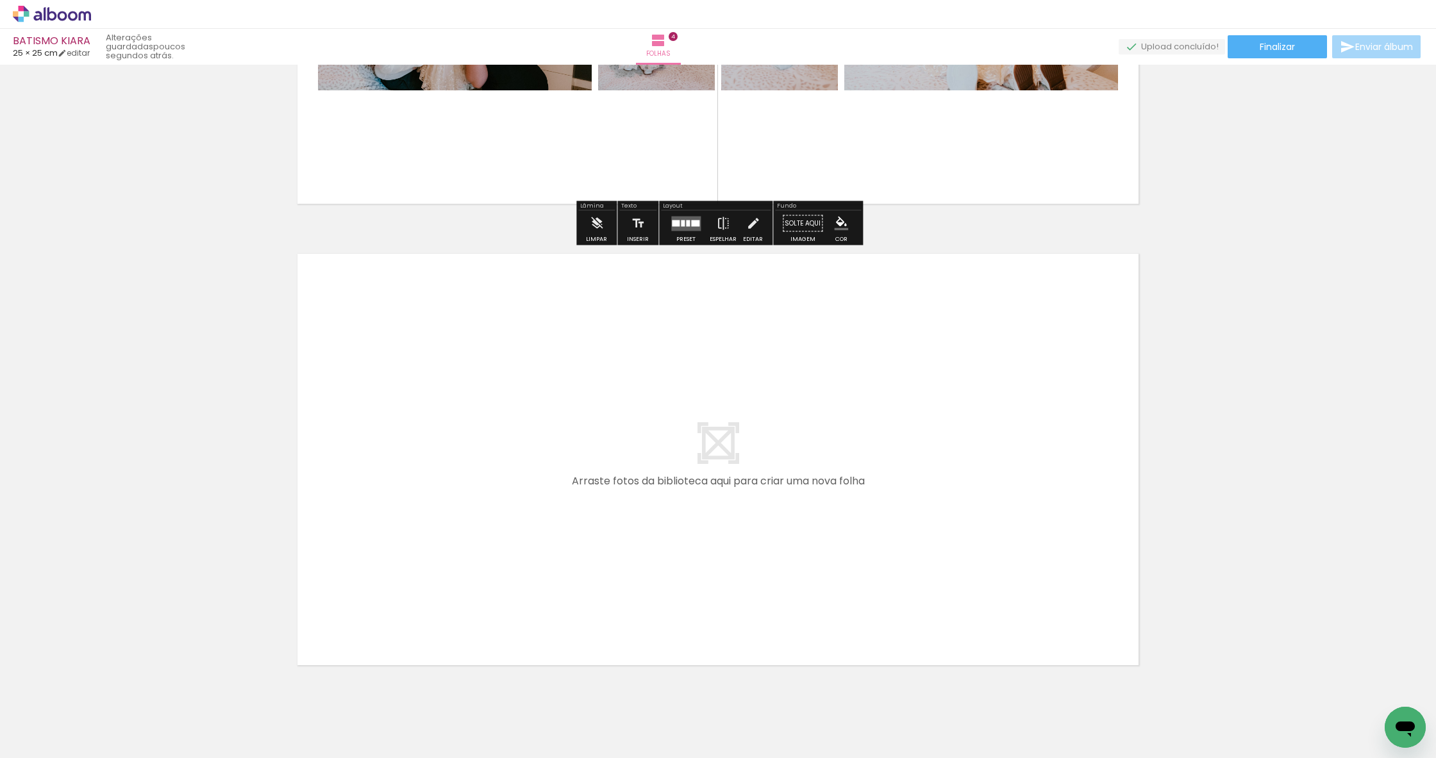
scroll to position [1719, 0]
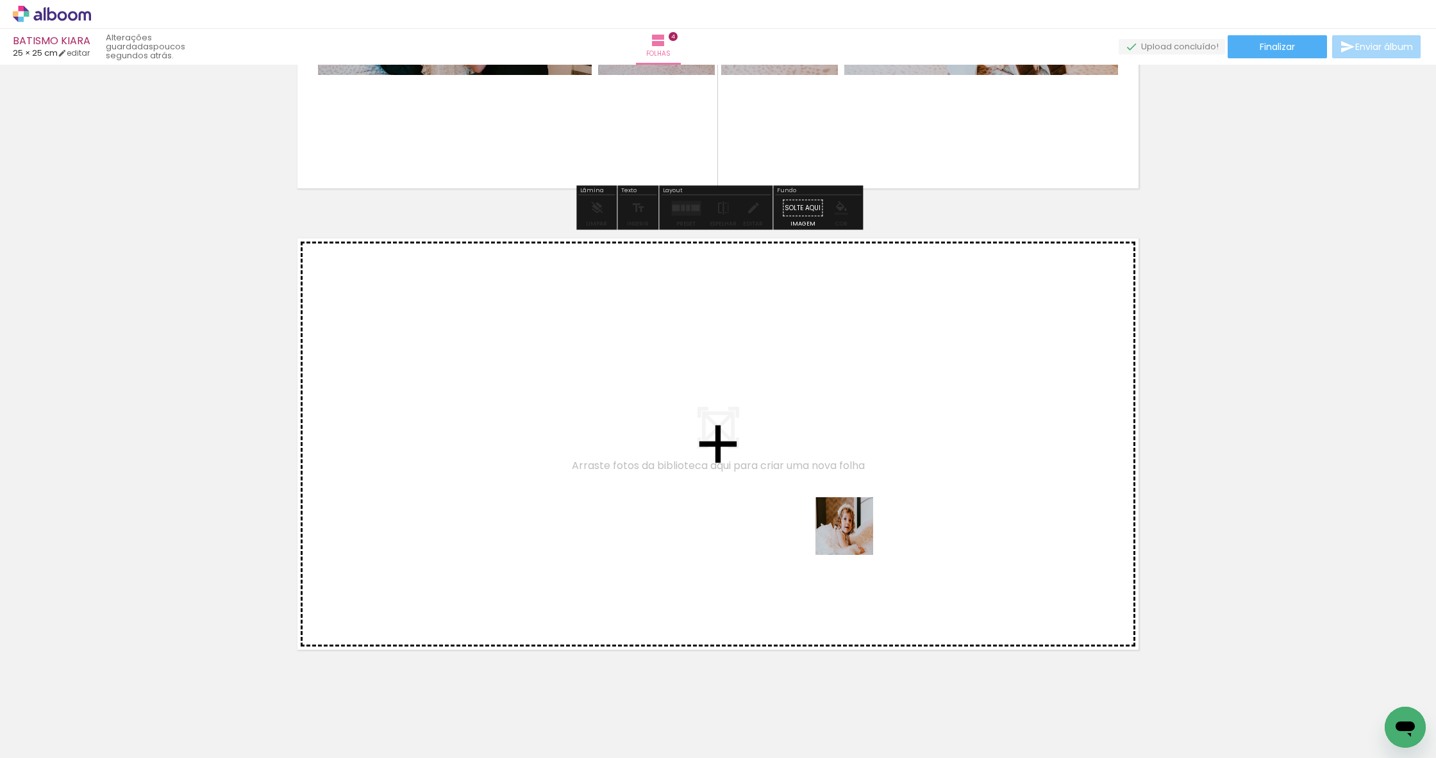
drag, startPoint x: 957, startPoint y: 733, endPoint x: 850, endPoint y: 524, distance: 235.4
click at [850, 524] on quentale-workspace at bounding box center [718, 379] width 1436 height 758
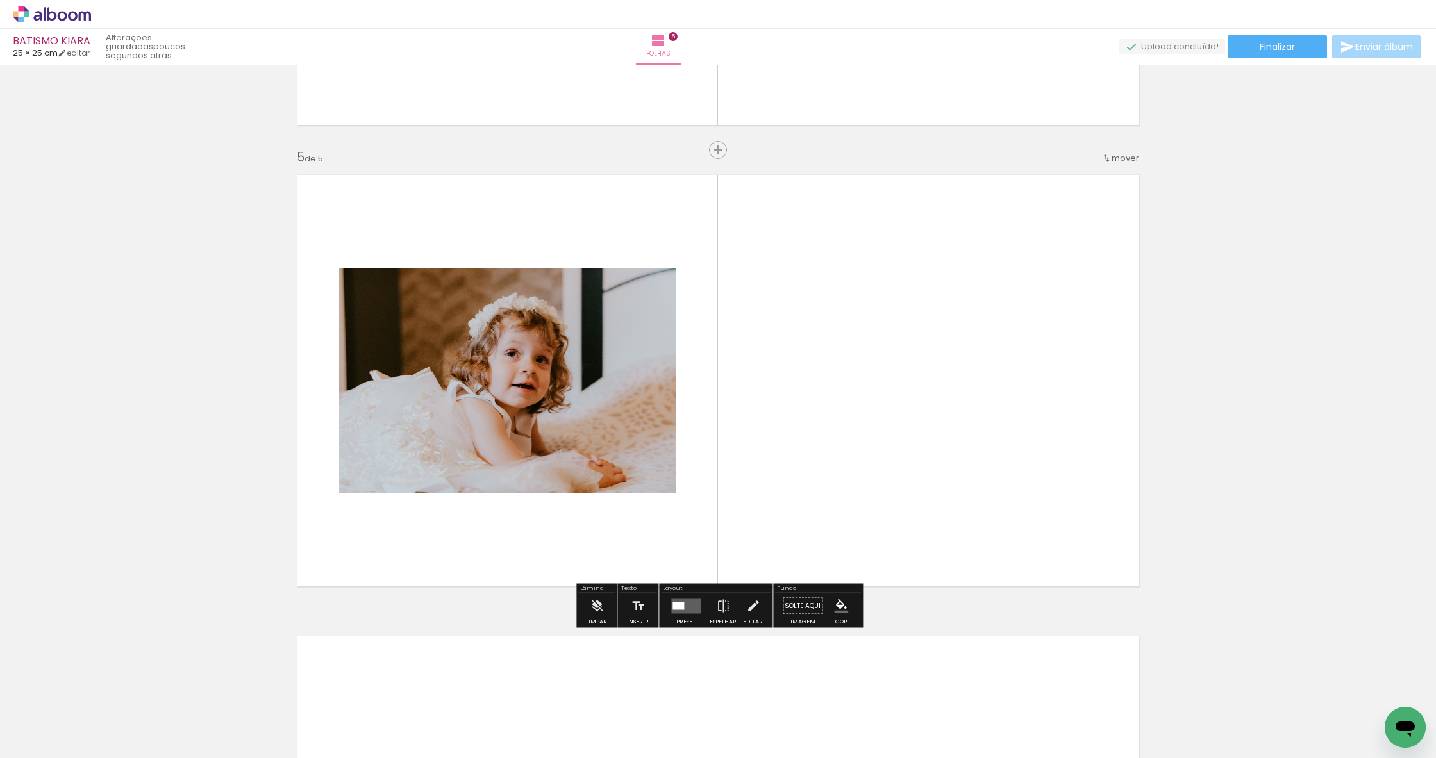
scroll to position [1791, 0]
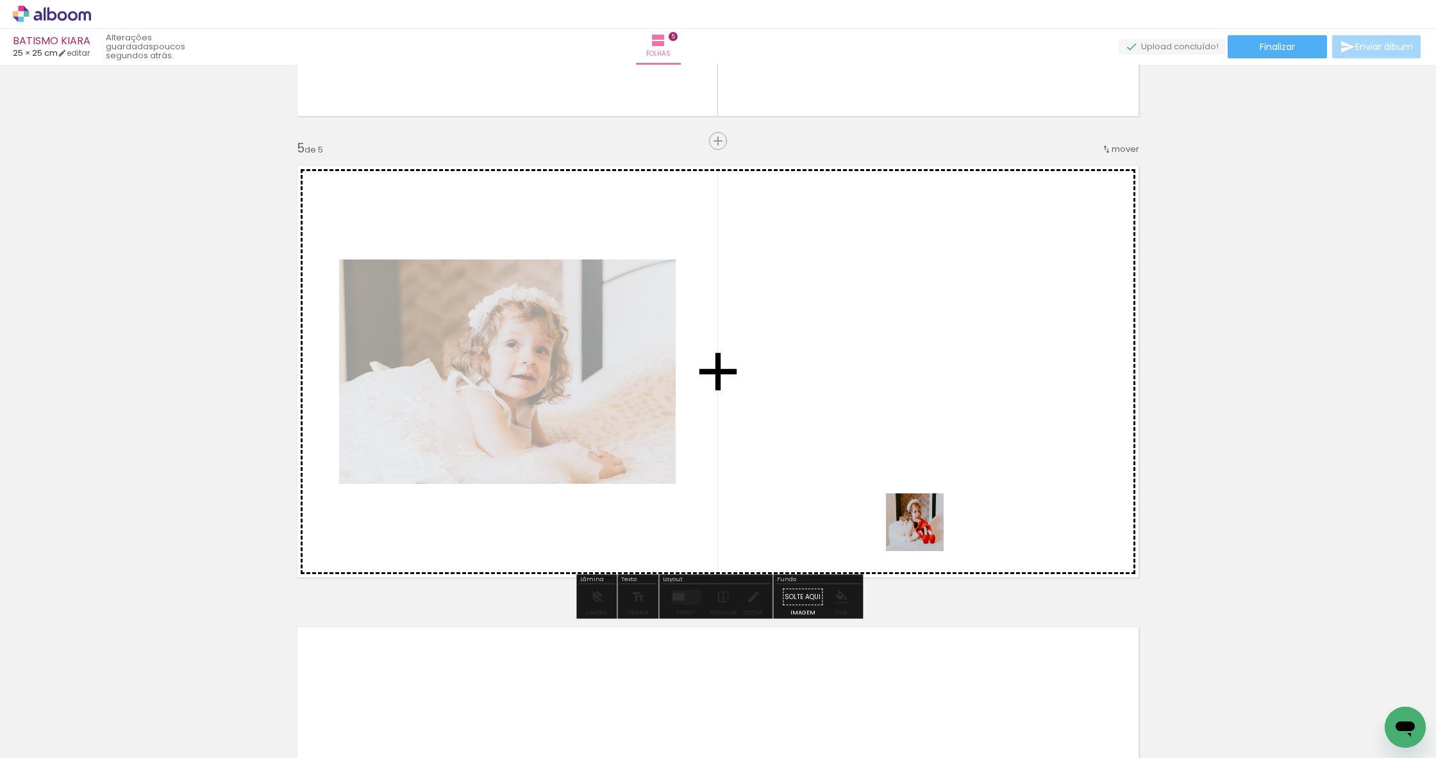
drag, startPoint x: 1004, startPoint y: 706, endPoint x: 914, endPoint y: 508, distance: 217.8
click at [914, 508] on quentale-workspace at bounding box center [718, 379] width 1436 height 758
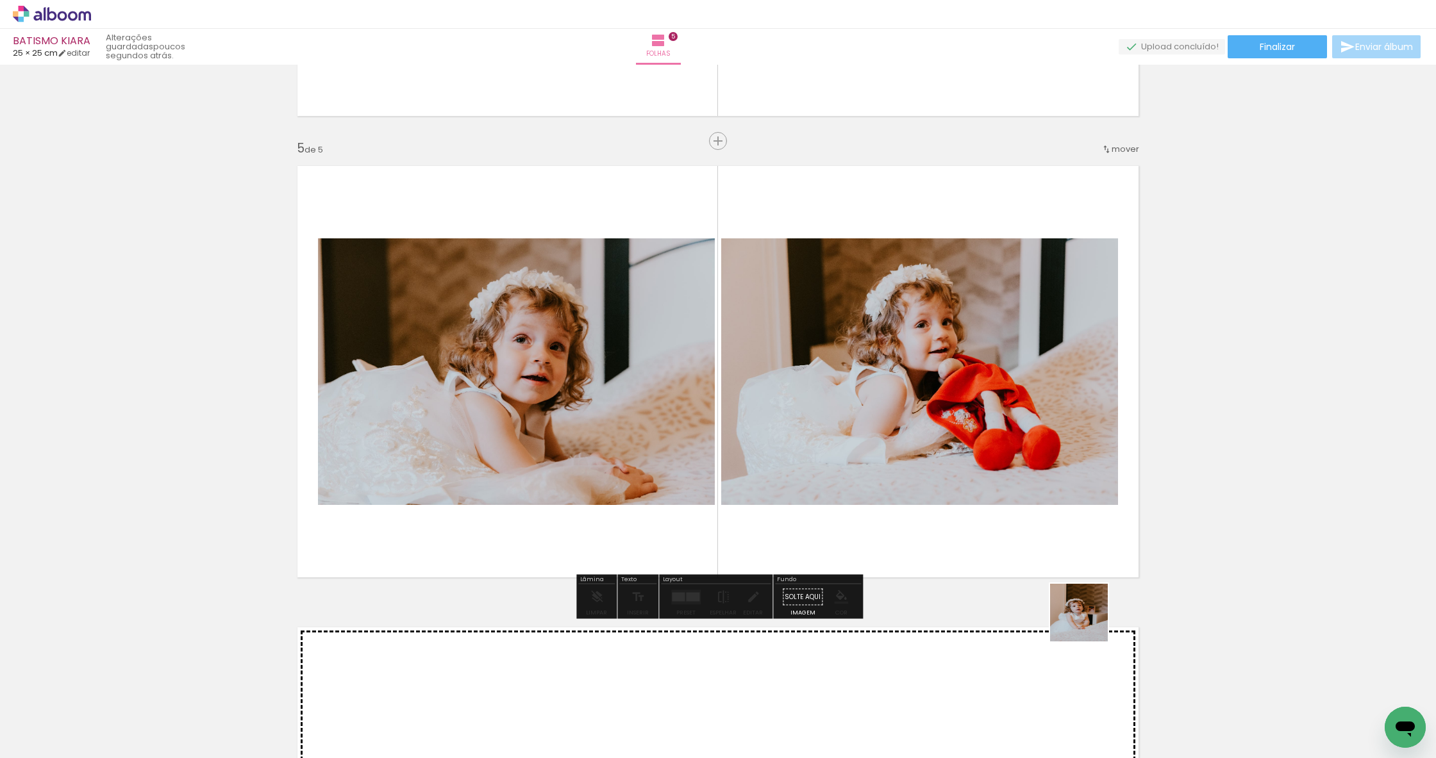
drag, startPoint x: 1088, startPoint y: 652, endPoint x: 1089, endPoint y: 503, distance: 148.7
click at [1089, 503] on quentale-workspace at bounding box center [718, 379] width 1436 height 758
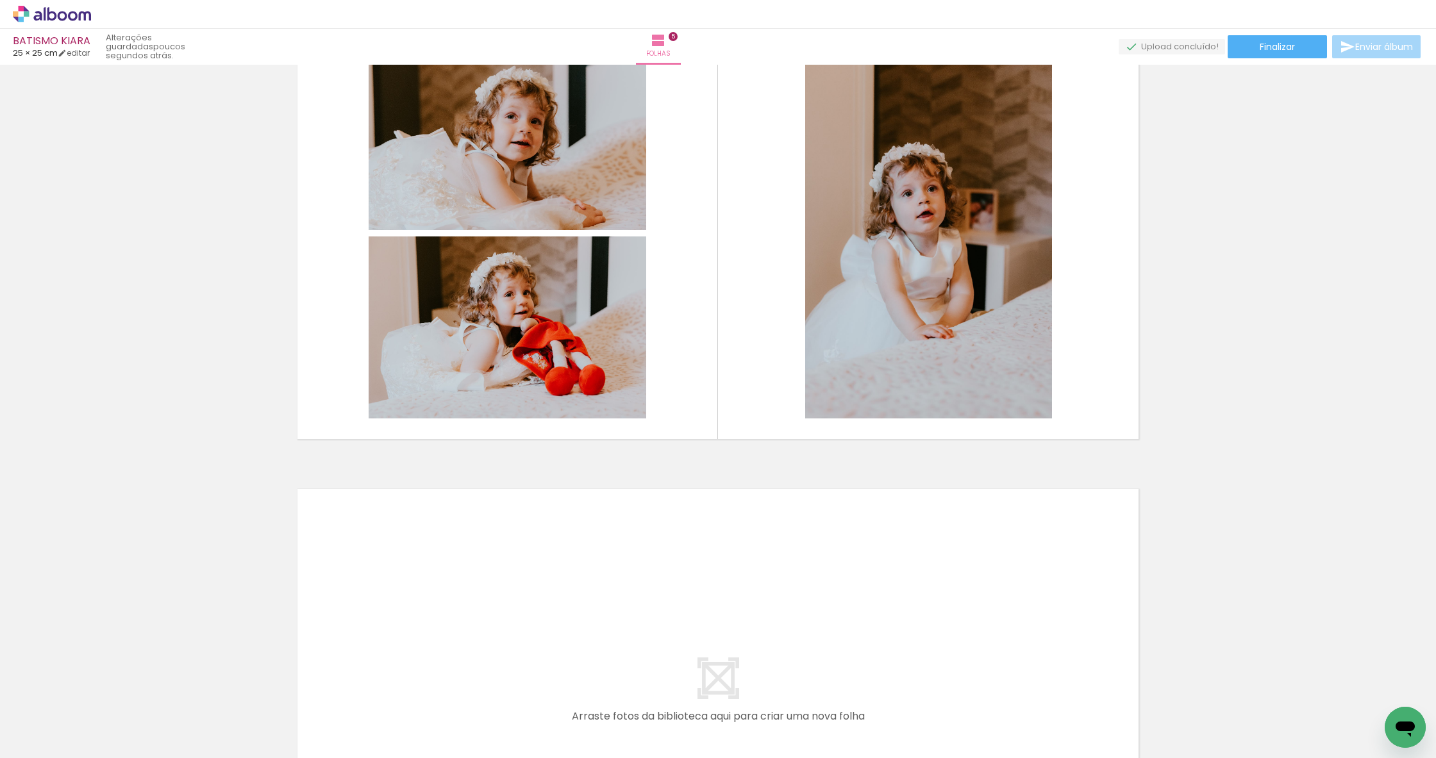
scroll to position [0, 0]
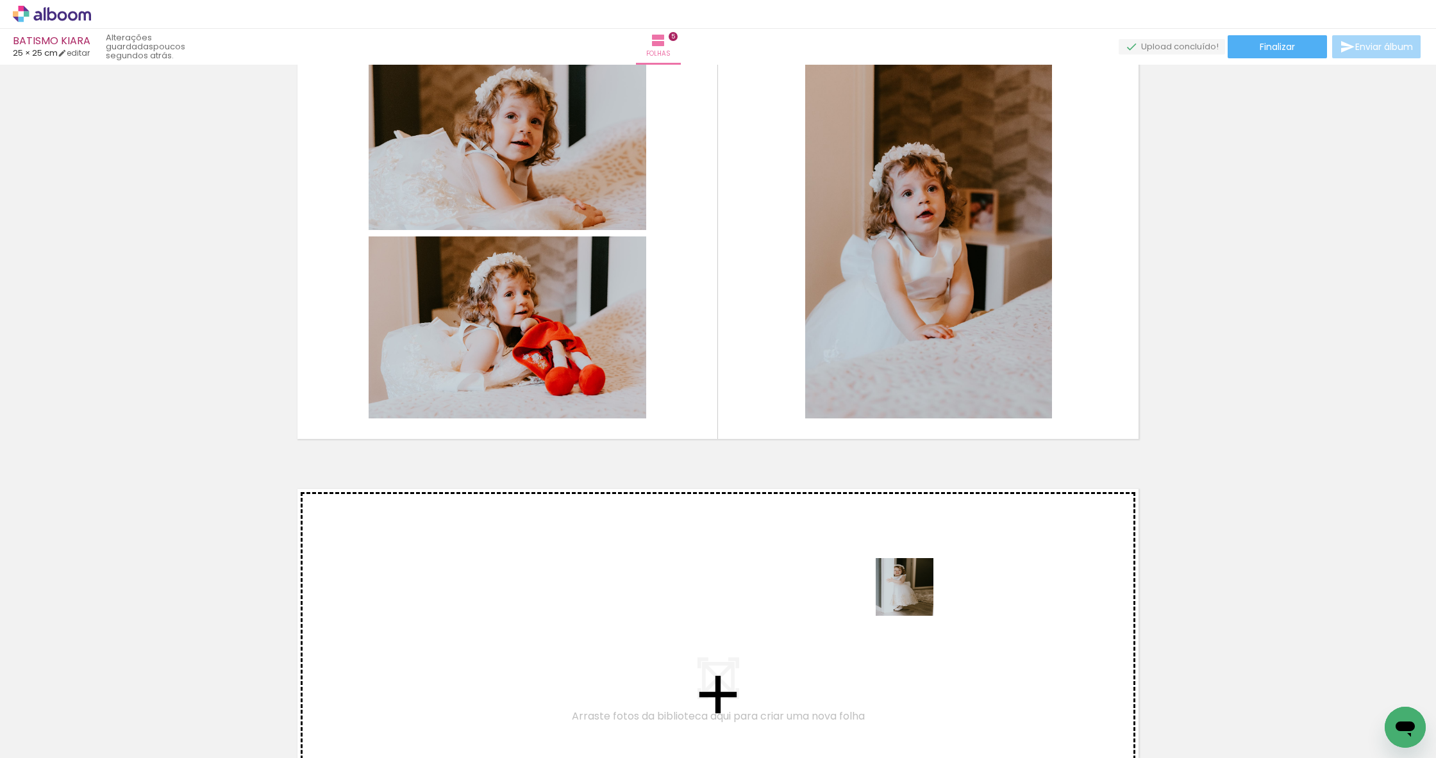
drag, startPoint x: 1256, startPoint y: 709, endPoint x: 882, endPoint y: 588, distance: 392.9
click at [882, 588] on quentale-workspace at bounding box center [718, 379] width 1436 height 758
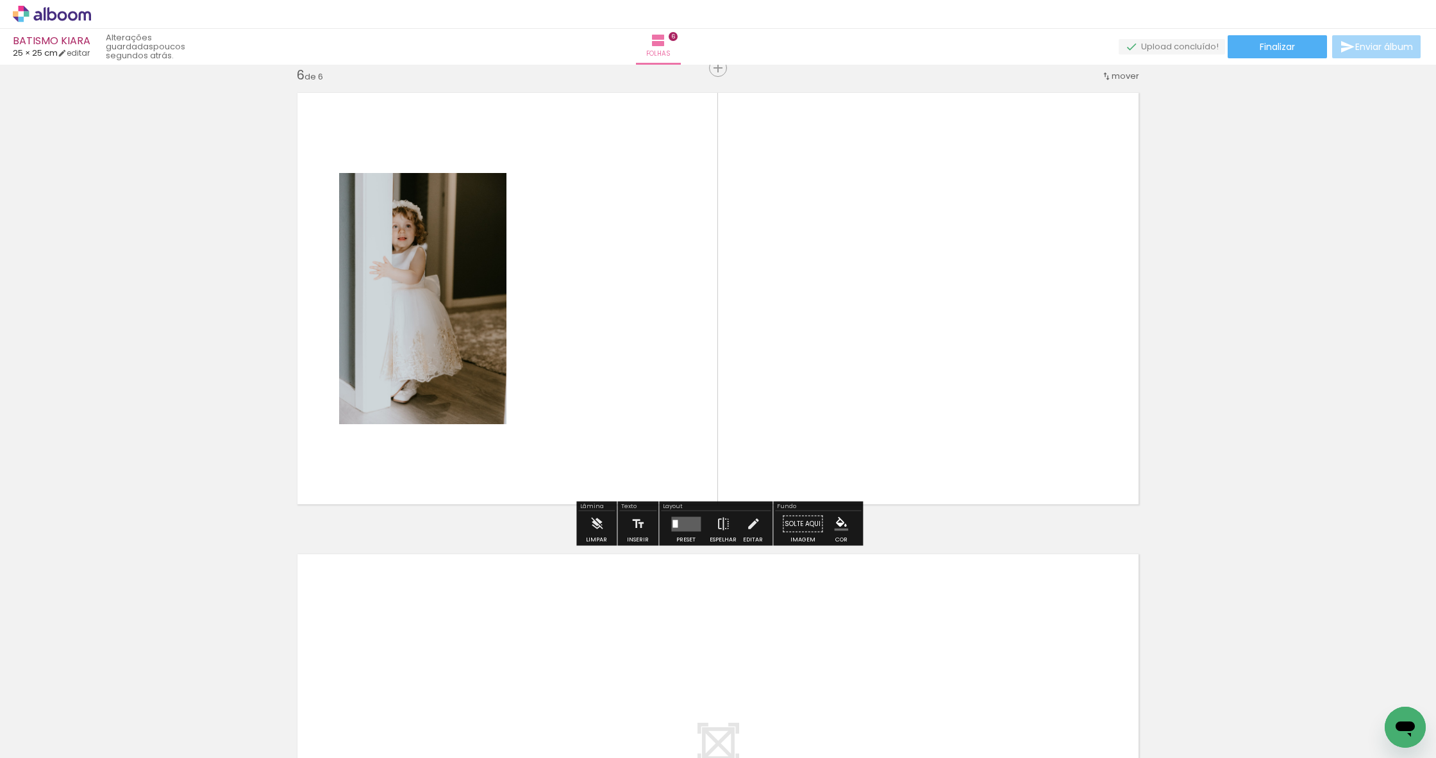
scroll to position [2327, 0]
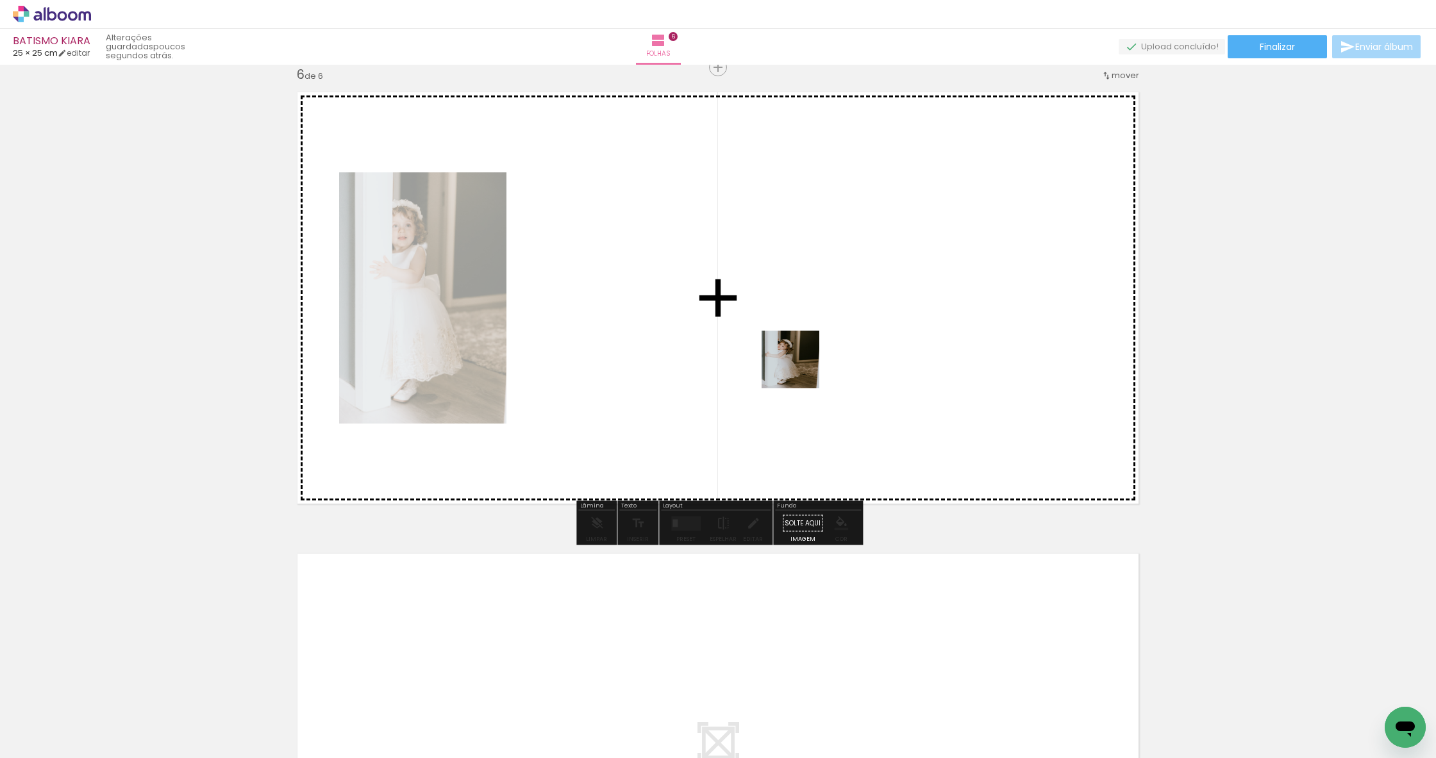
drag, startPoint x: 1185, startPoint y: 591, endPoint x: 750, endPoint y: 335, distance: 504.7
click at [750, 335] on quentale-workspace at bounding box center [718, 379] width 1436 height 758
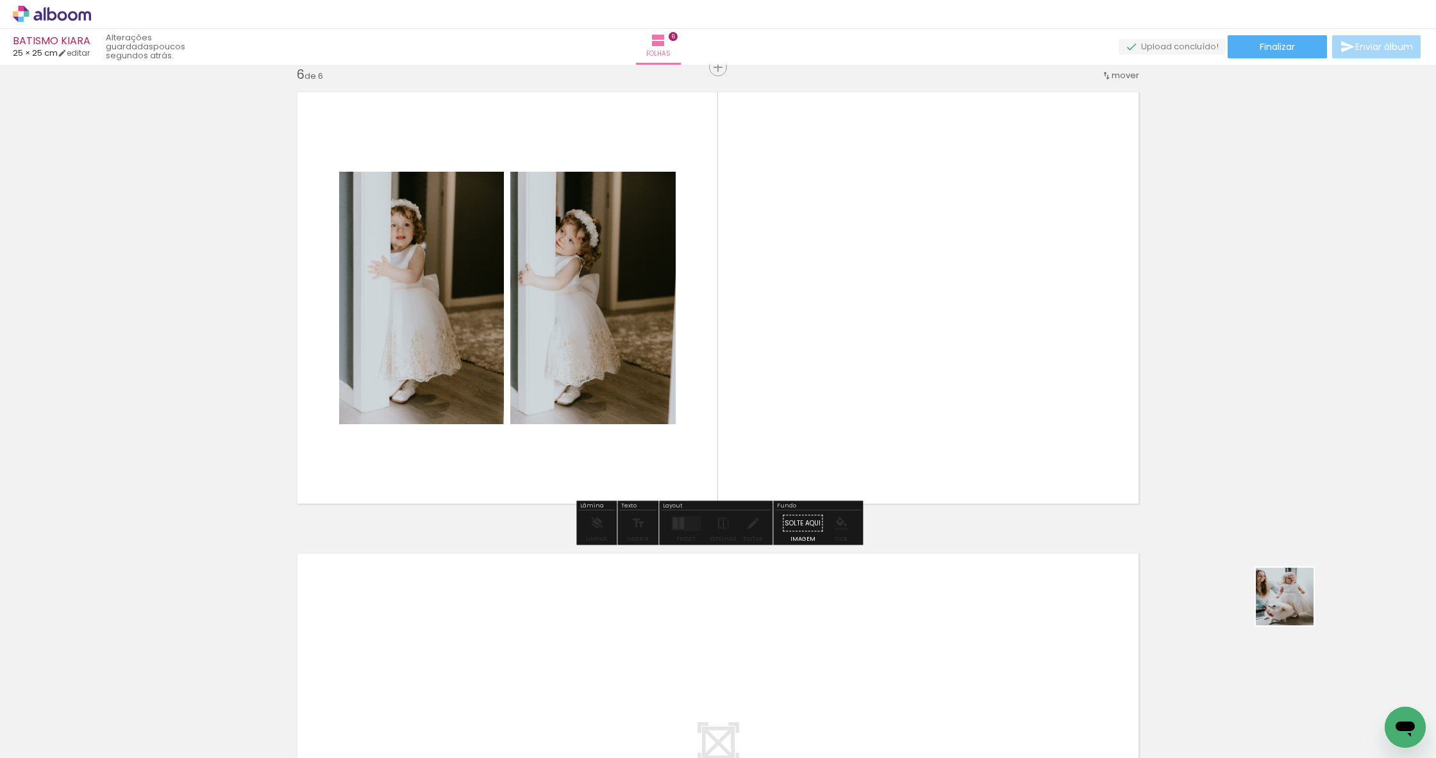
drag, startPoint x: 1416, startPoint y: 697, endPoint x: 886, endPoint y: 342, distance: 638.2
click at [886, 342] on quentale-workspace at bounding box center [718, 379] width 1436 height 758
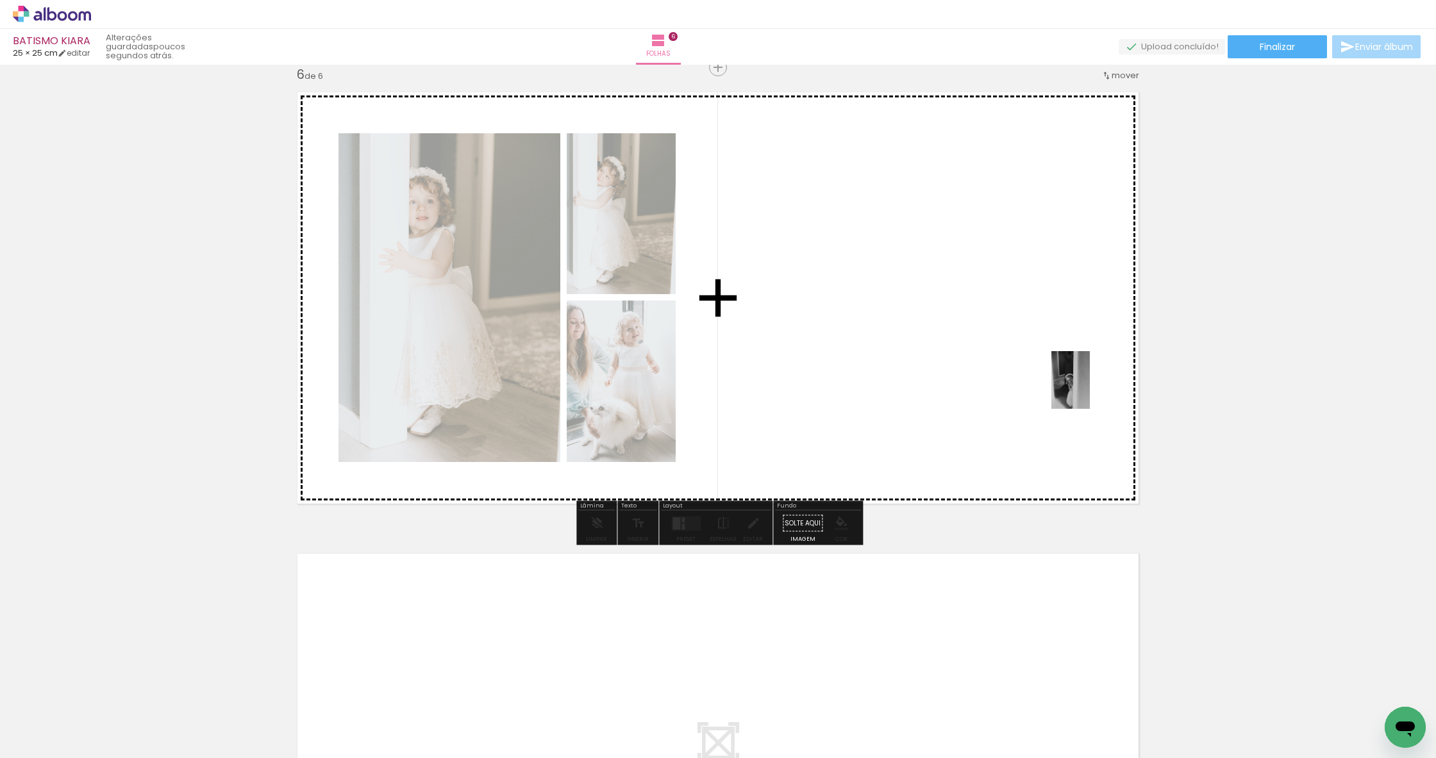
drag, startPoint x: 1196, startPoint y: 708, endPoint x: 1089, endPoint y: 388, distance: 337.2
click at [1089, 388] on quentale-workspace at bounding box center [718, 379] width 1436 height 758
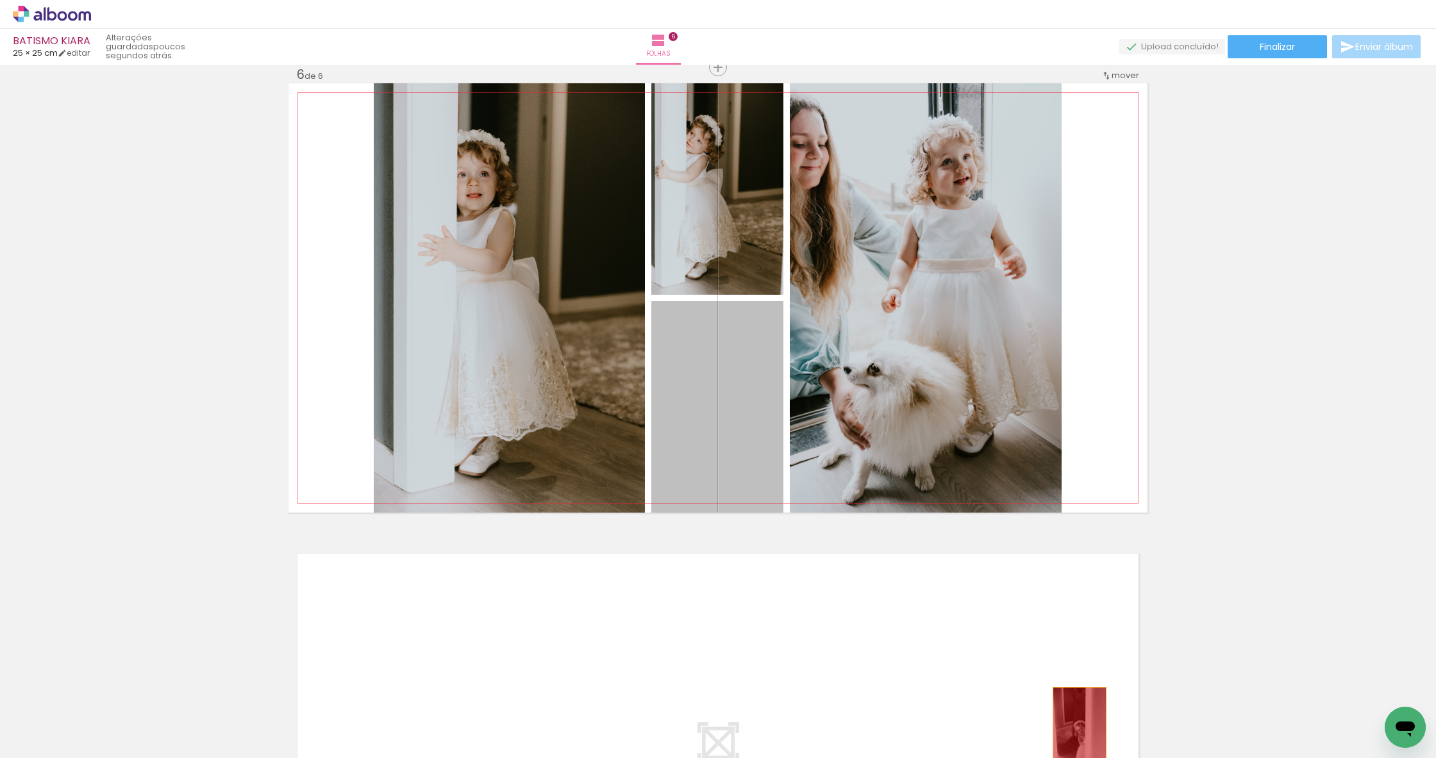
drag, startPoint x: 730, startPoint y: 405, endPoint x: 1080, endPoint y: 730, distance: 478.1
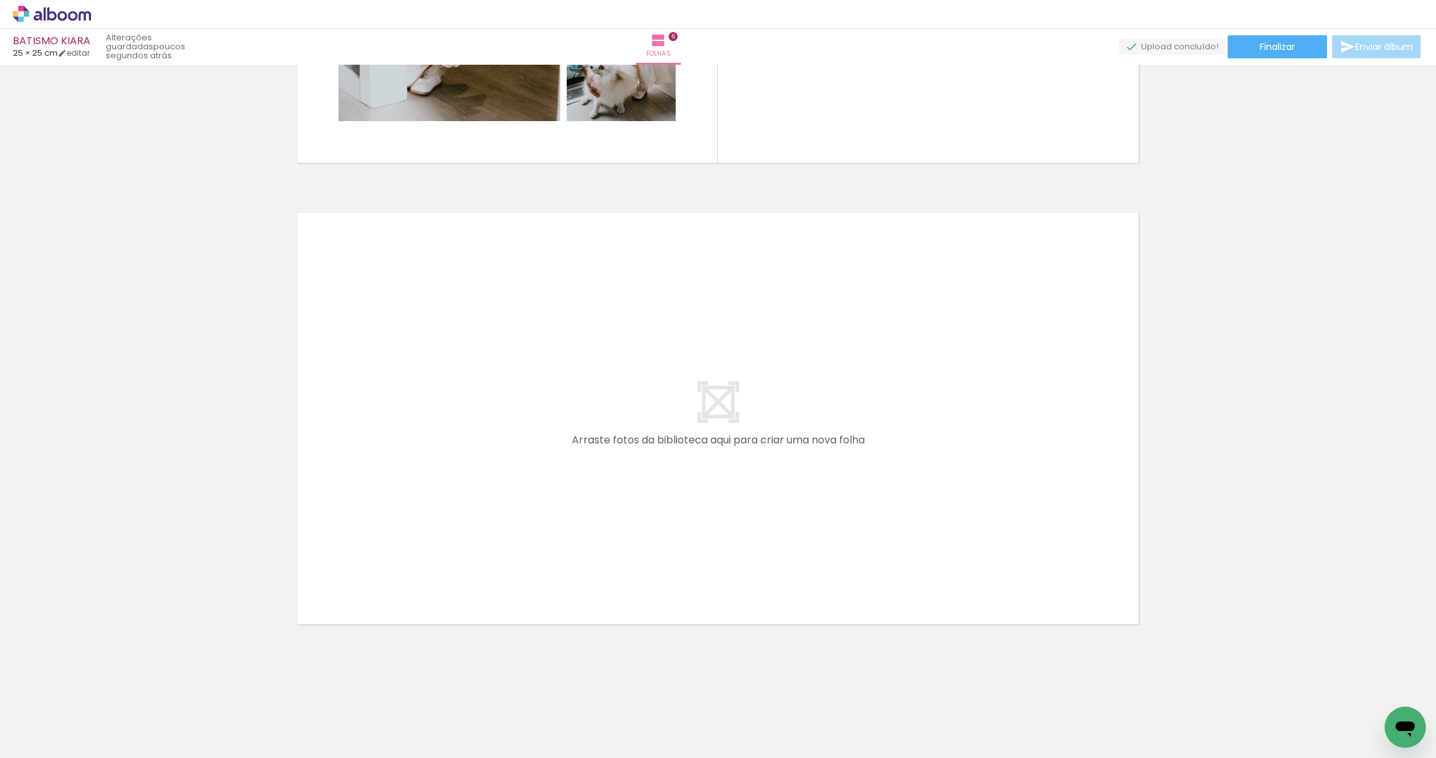
scroll to position [2668, 0]
click at [19, 746] on iron-icon at bounding box center [18, 740] width 15 height 15
click at [0, 0] on input "file" at bounding box center [0, 0] width 0 height 0
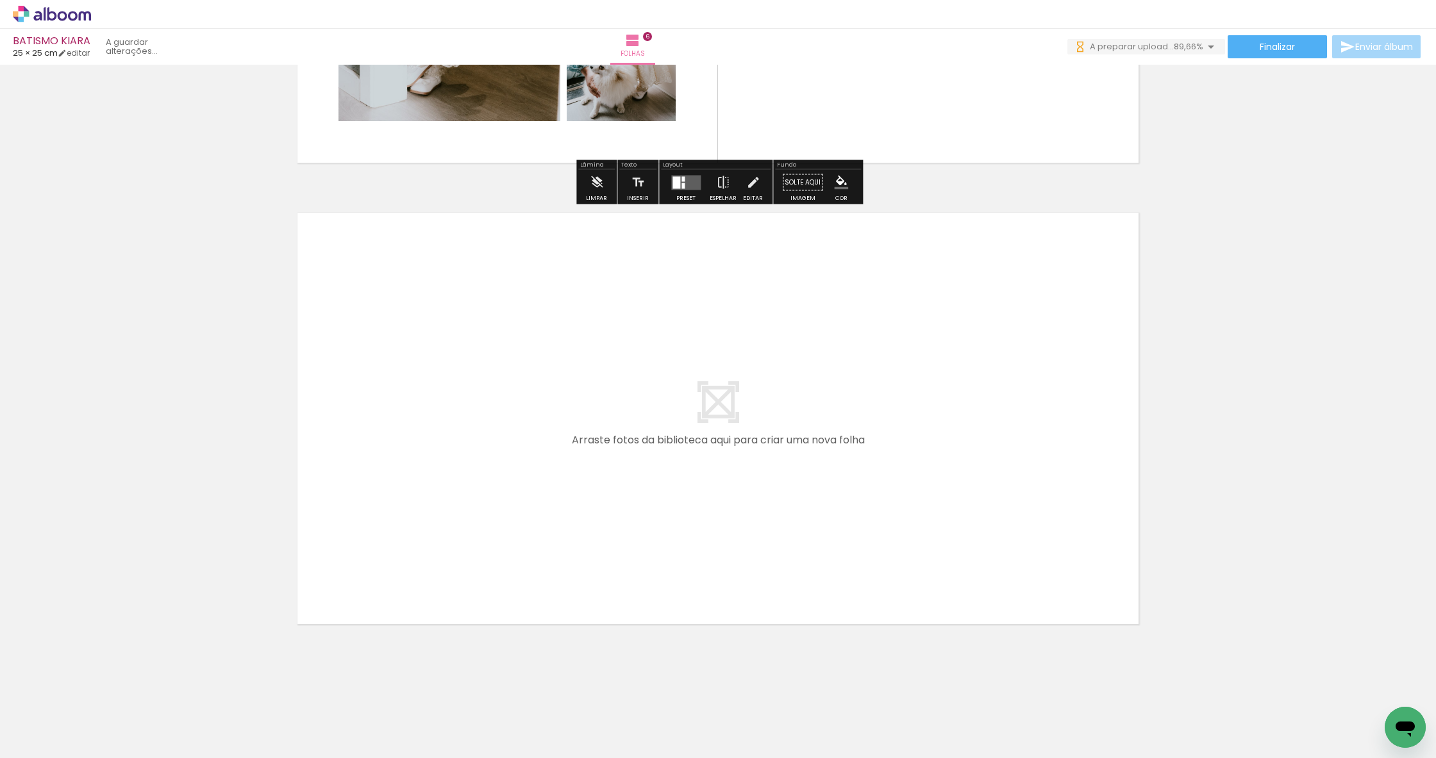
scroll to position [0, 838]
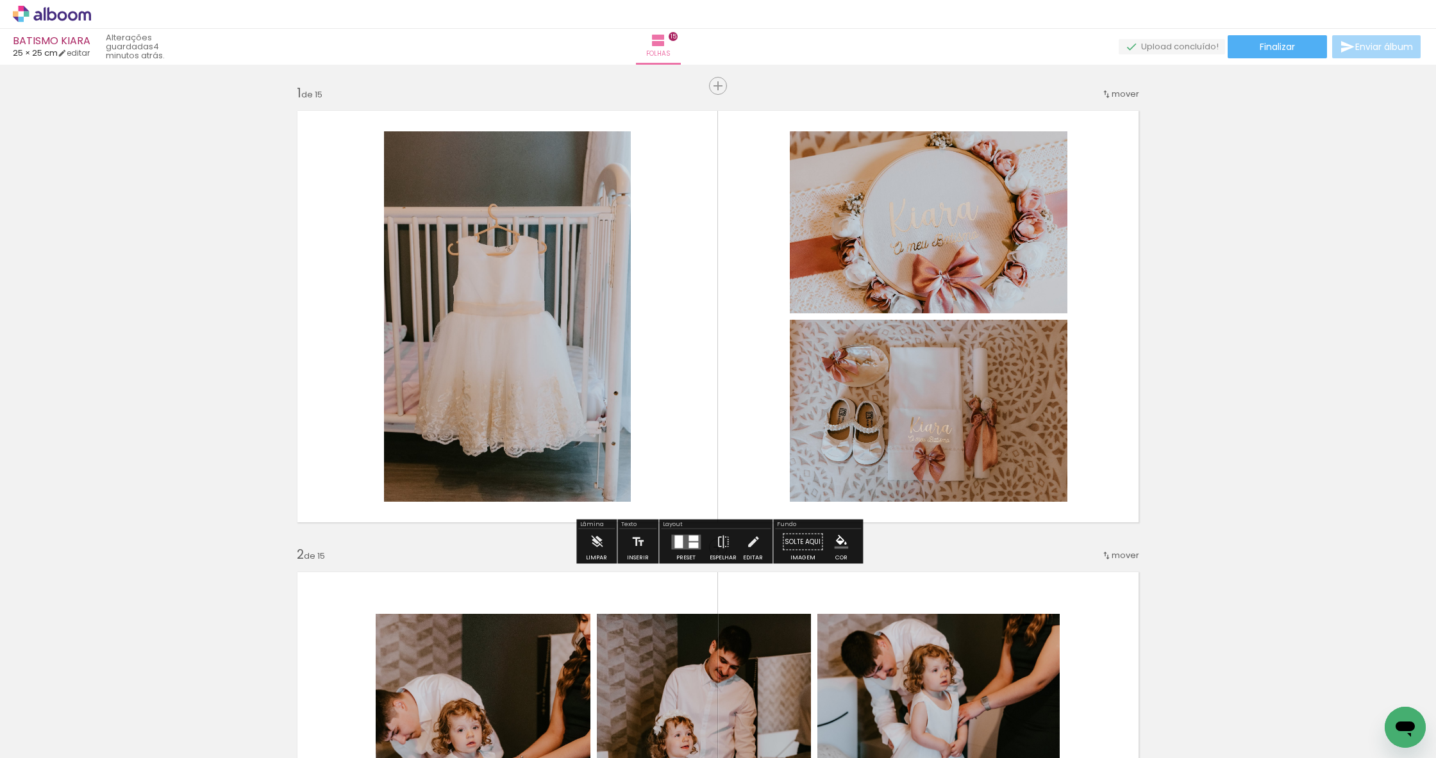
click at [689, 539] on div at bounding box center [694, 538] width 10 height 6
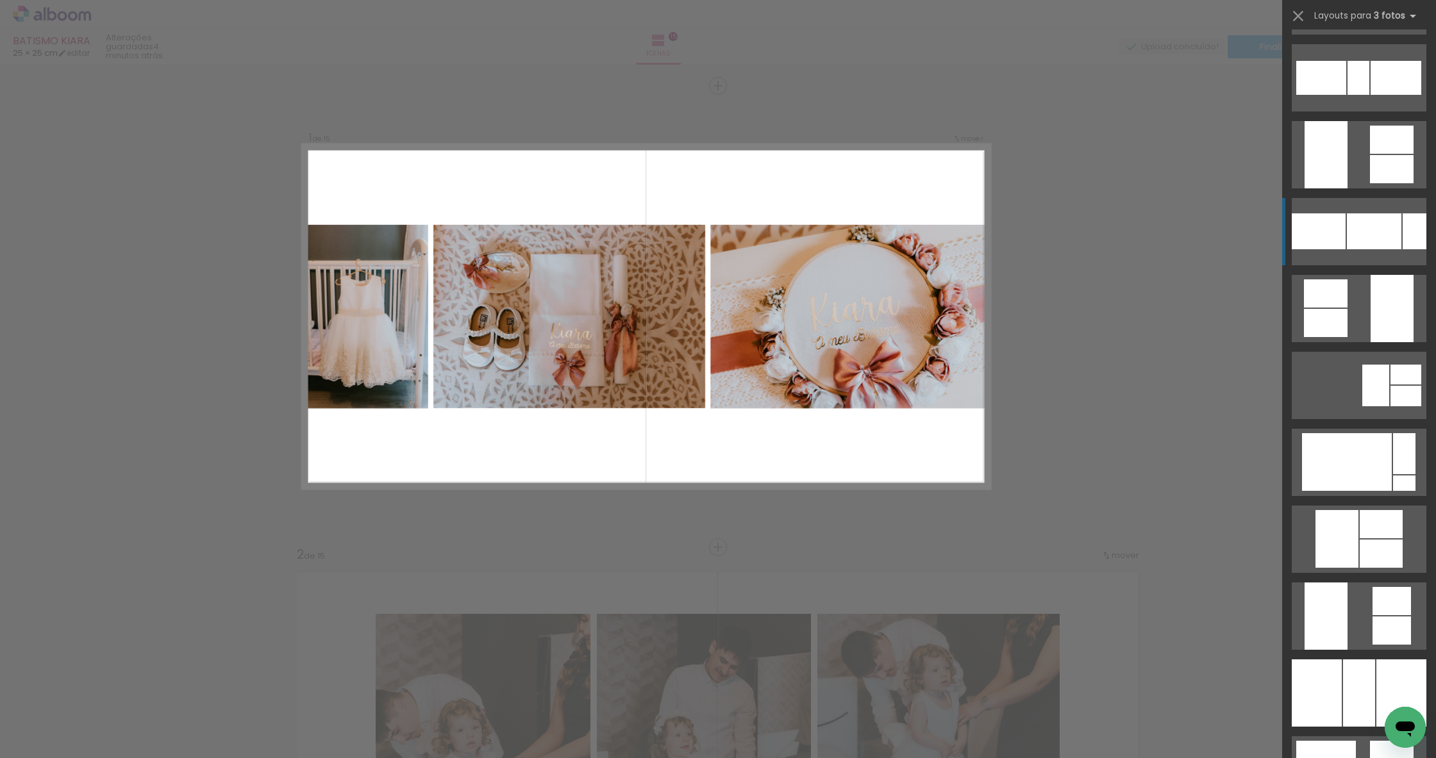
scroll to position [1612, 0]
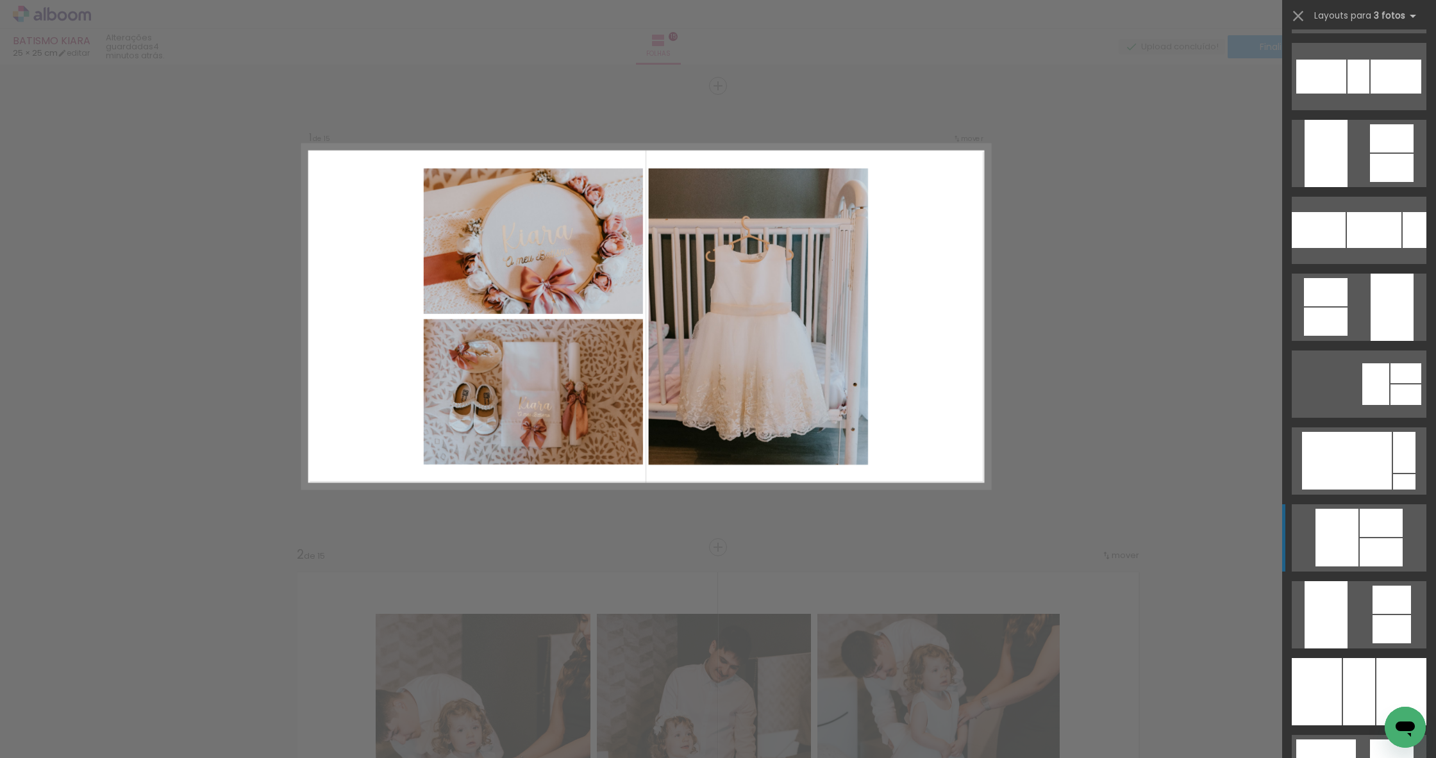
click at [1351, 542] on div at bounding box center [1337, 538] width 43 height 58
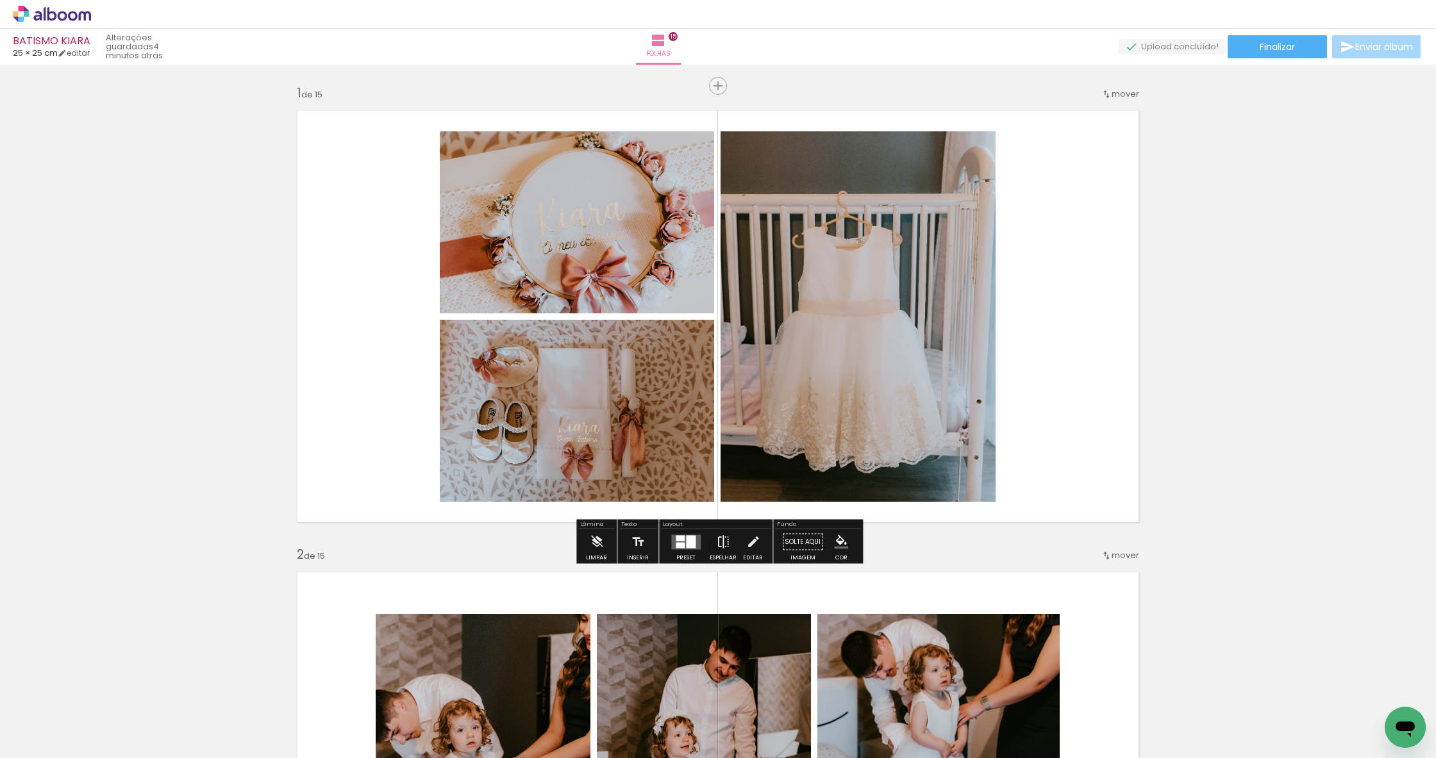
click at [717, 537] on iron-icon at bounding box center [723, 543] width 14 height 26
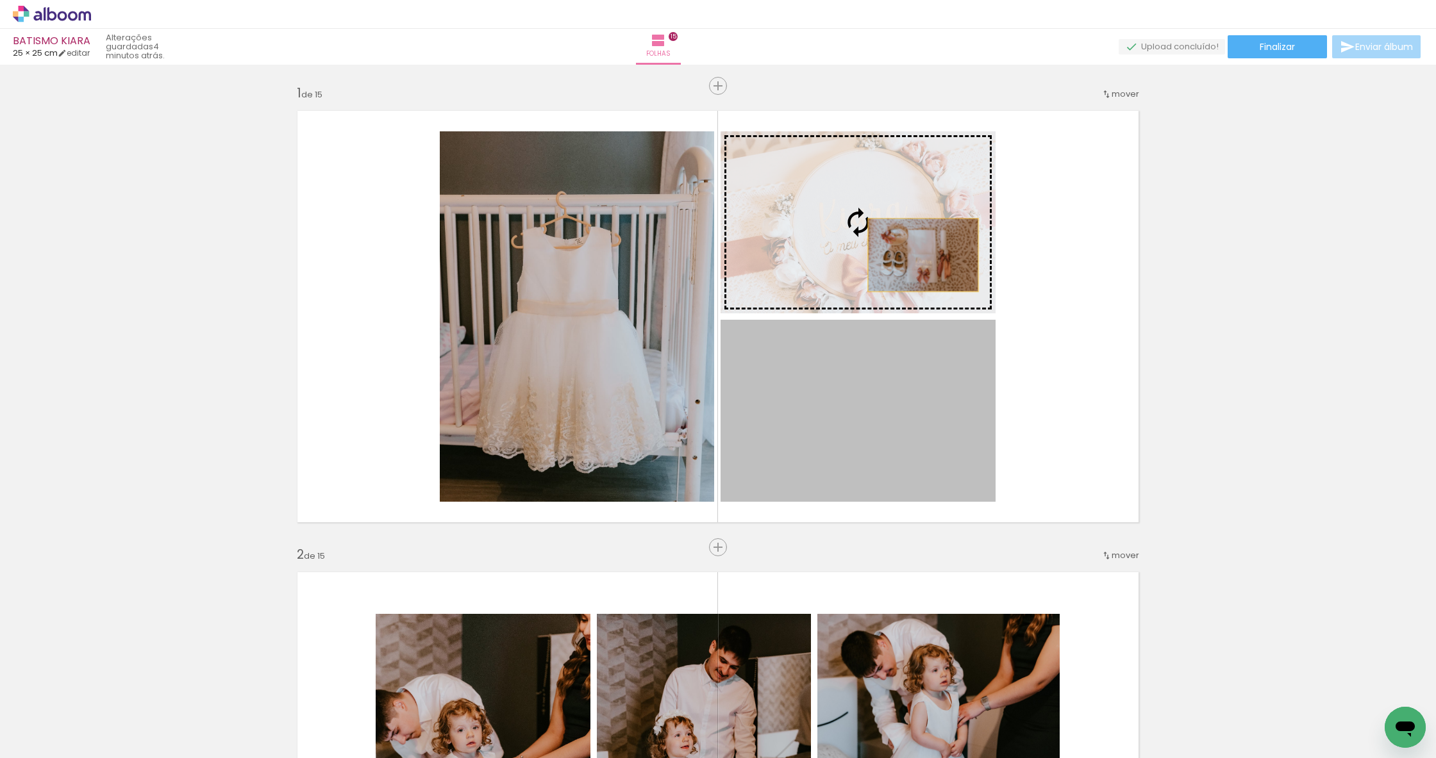
drag, startPoint x: 905, startPoint y: 403, endPoint x: 919, endPoint y: 227, distance: 176.9
click at [0, 0] on slot at bounding box center [0, 0] width 0 height 0
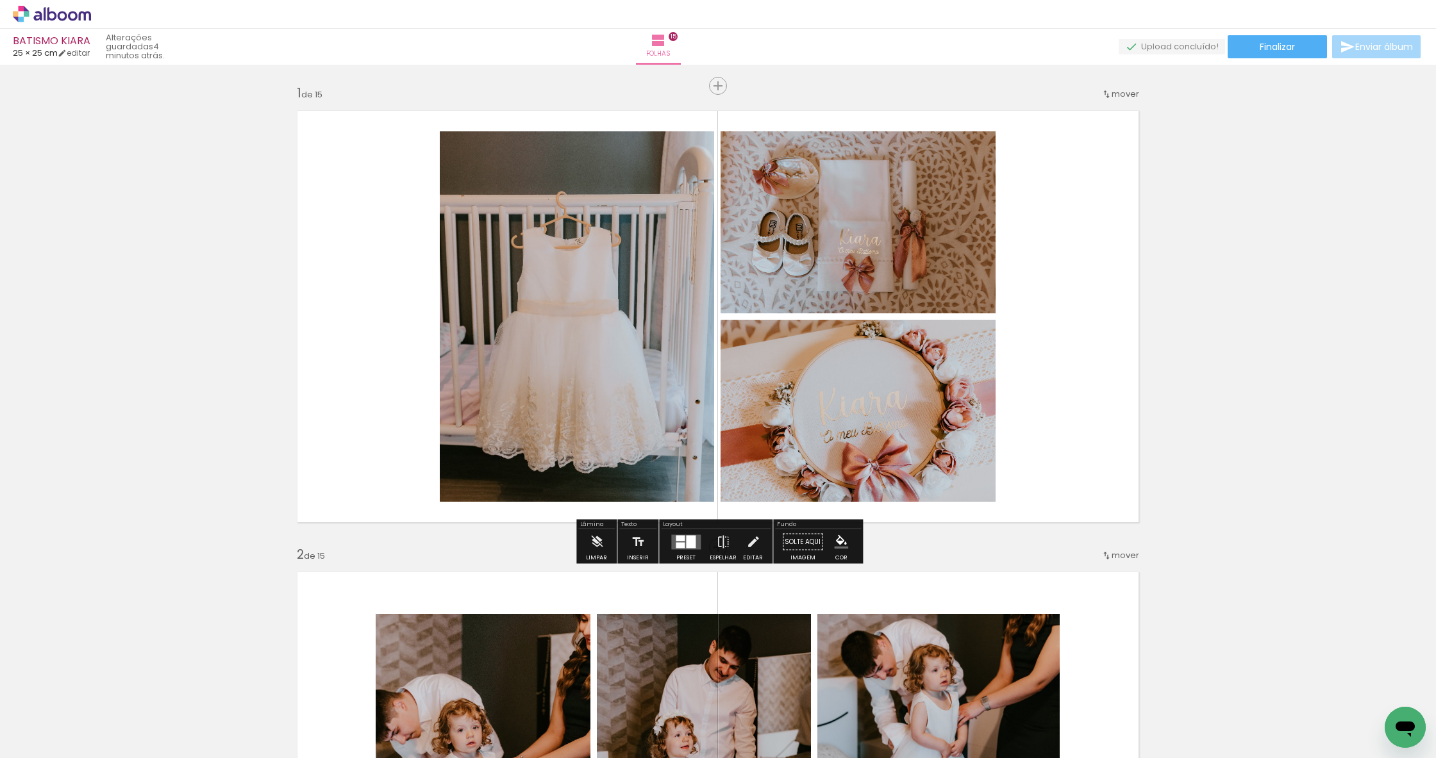
scroll to position [0, 0]
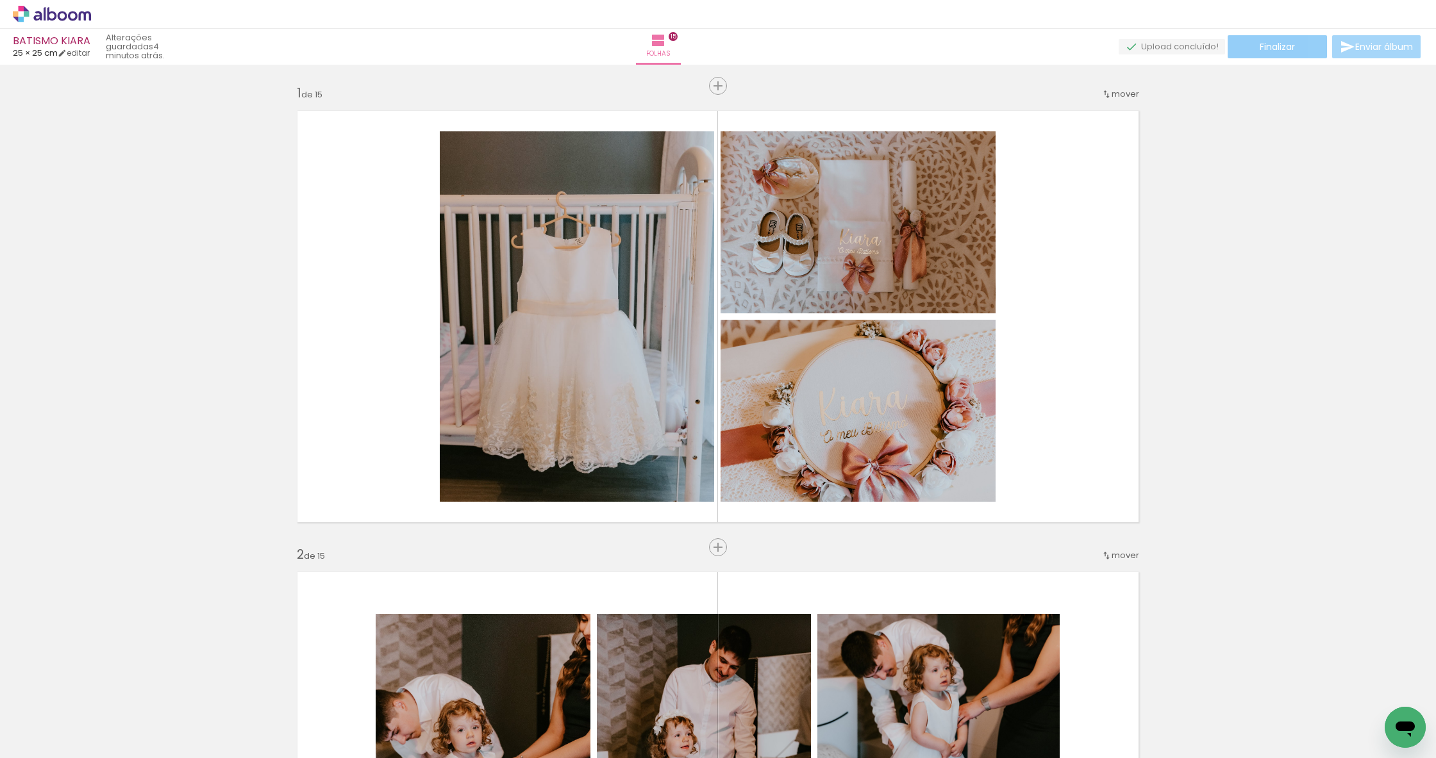
click at [1273, 47] on span "Finalizar" at bounding box center [1277, 46] width 35 height 9
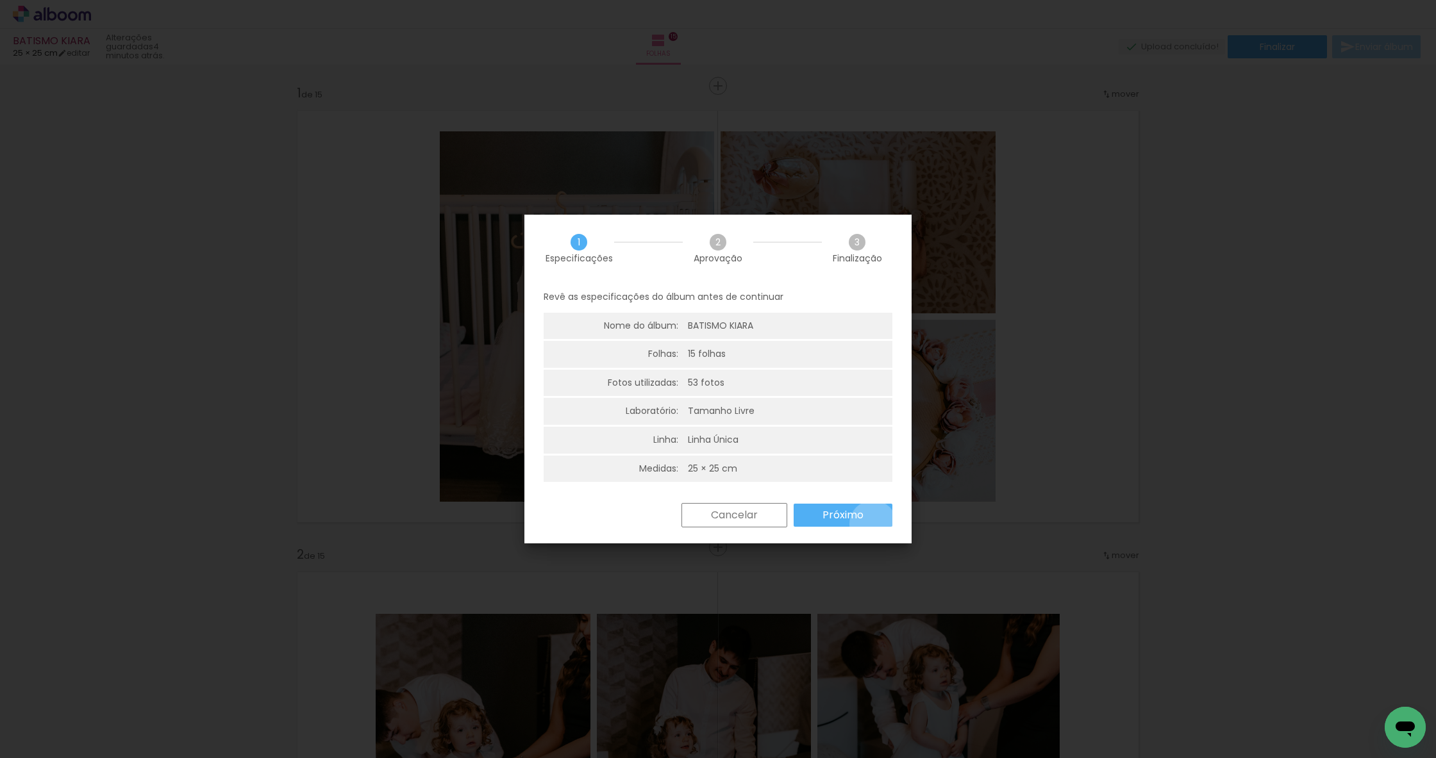
click at [873, 522] on paper-button "Próximo" at bounding box center [843, 515] width 99 height 23
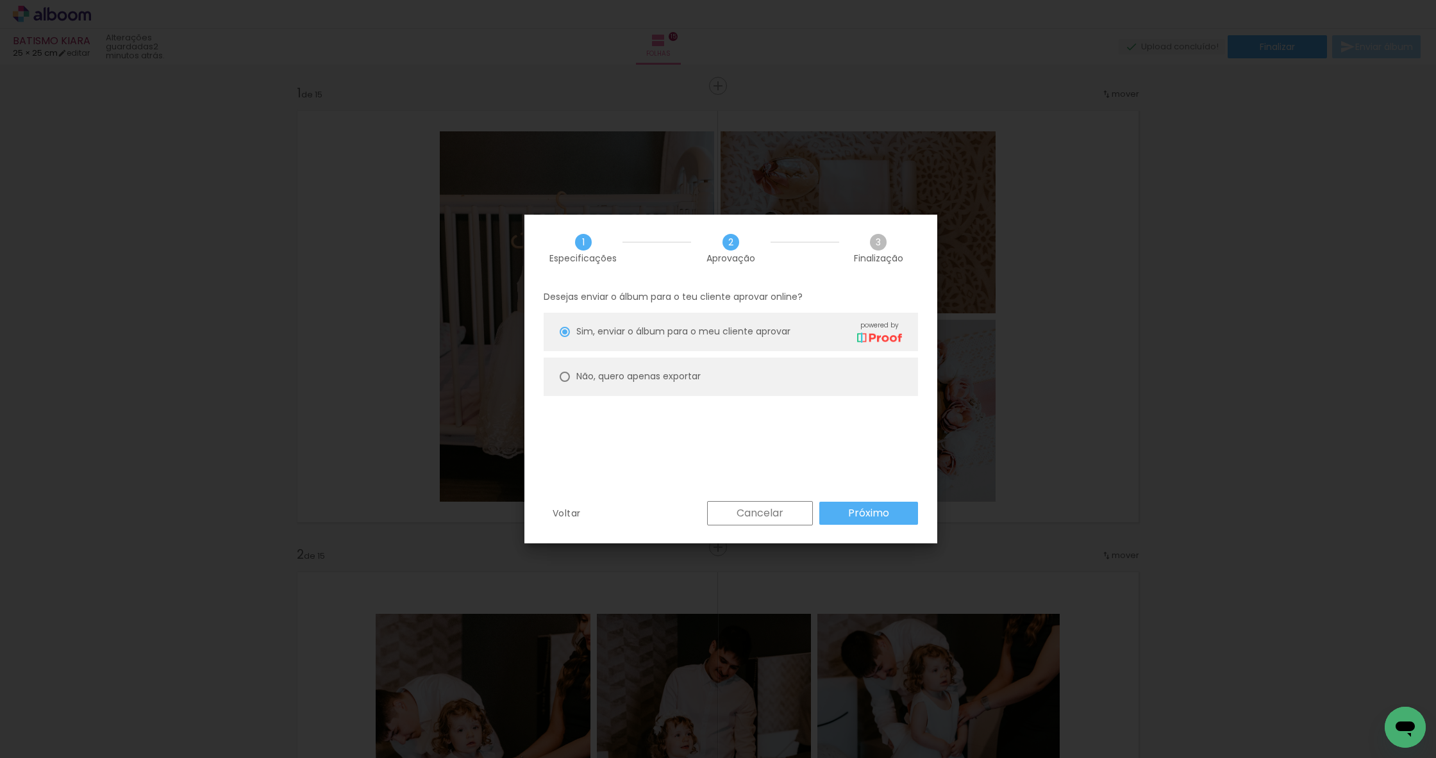
click at [0, 0] on slot "Próximo" at bounding box center [0, 0] width 0 height 0
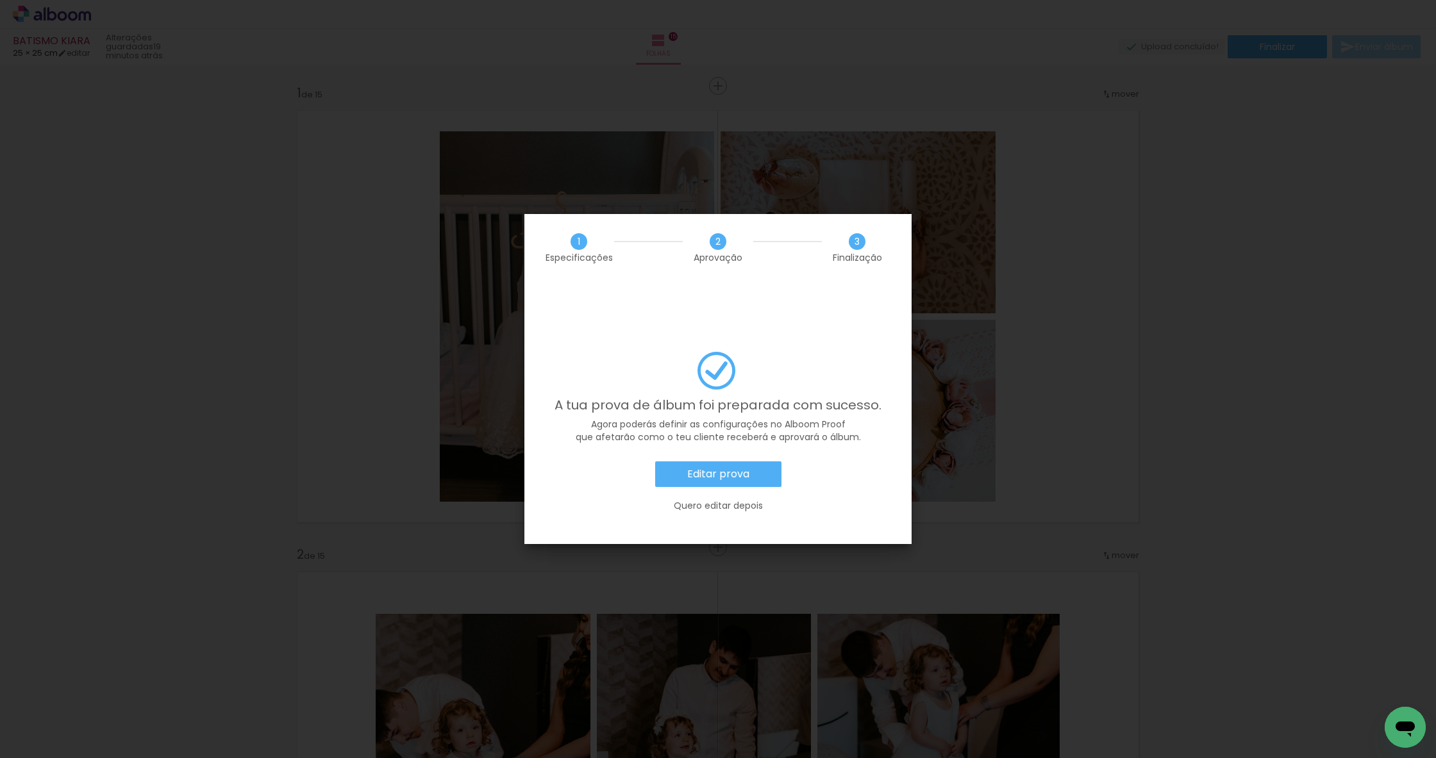
scroll to position [0, 3256]
